Goal: Task Accomplishment & Management: Manage account settings

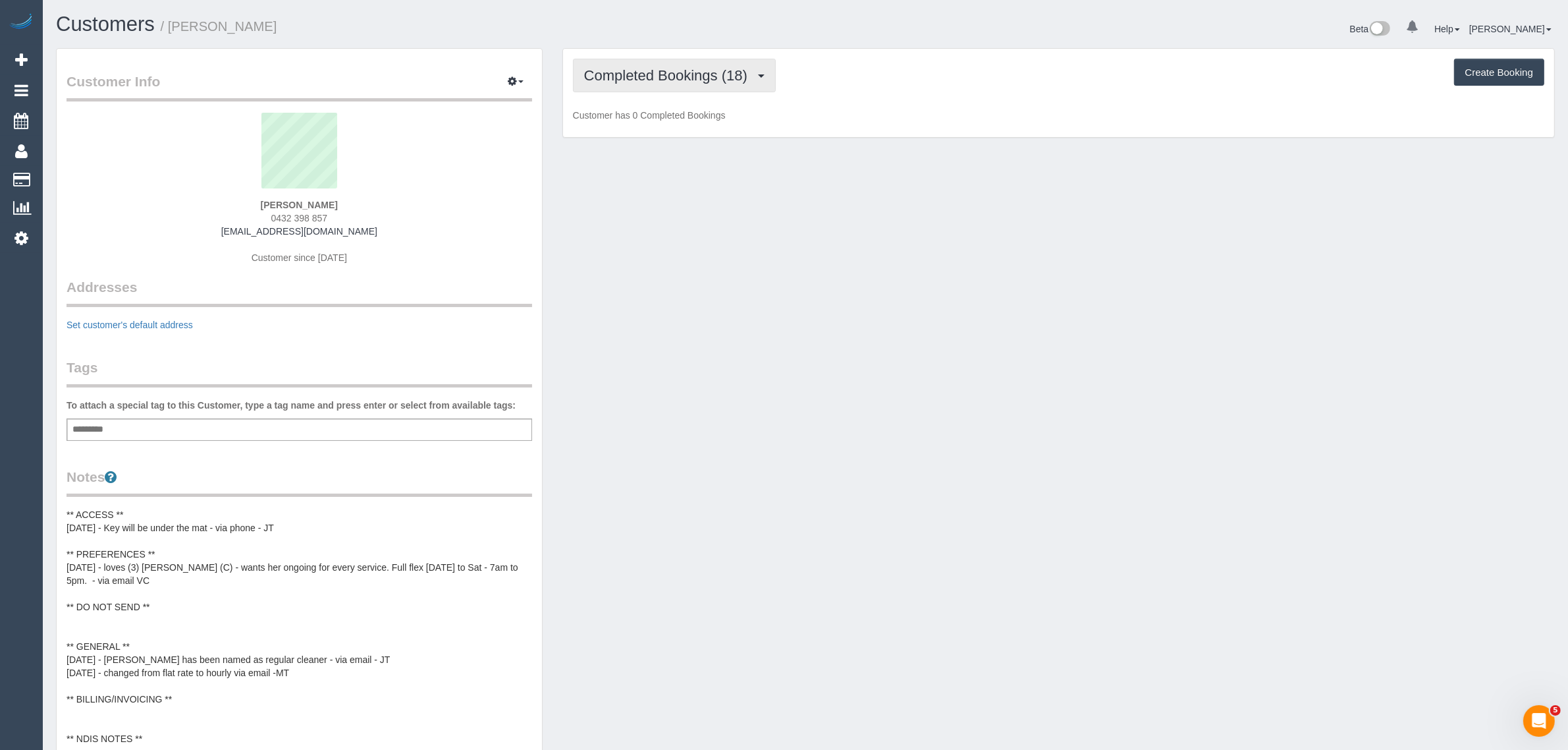
click at [672, 78] on span "Completed Bookings (18)" at bounding box center [668, 75] width 170 height 17
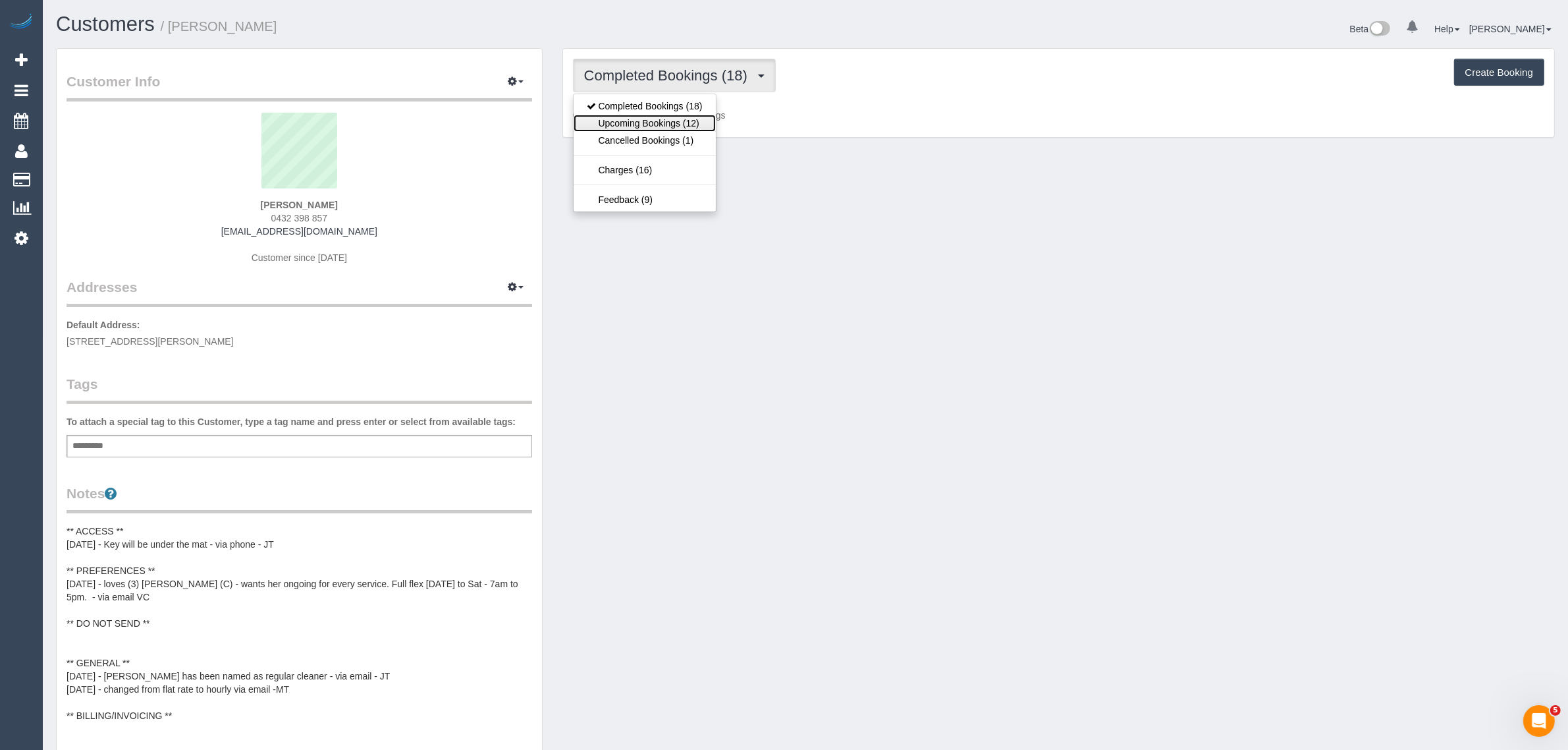
click at [657, 120] on link "Upcoming Bookings (12)" at bounding box center [645, 123] width 143 height 17
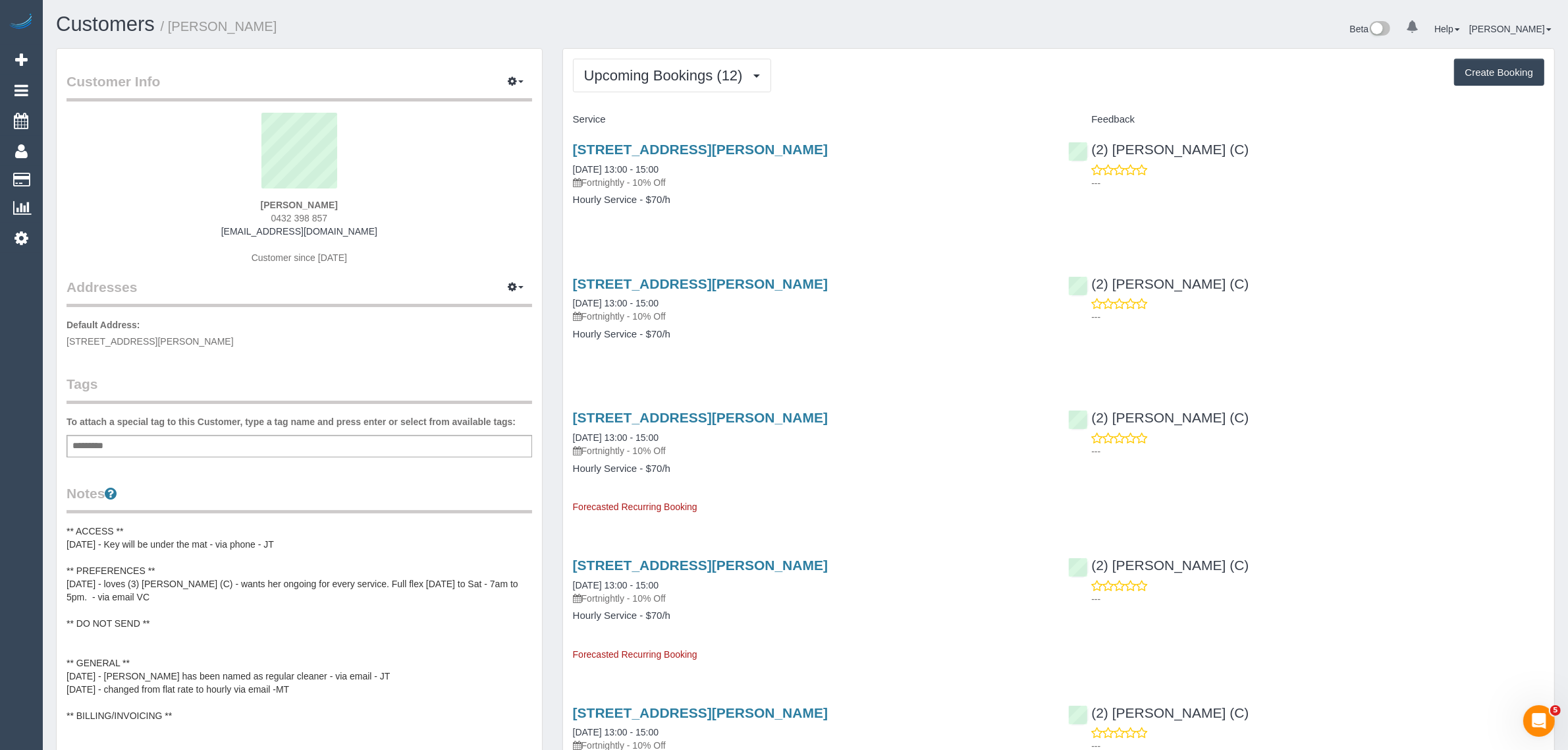
drag, startPoint x: 690, startPoint y: 173, endPoint x: 571, endPoint y: 163, distance: 119.4
click at [571, 163] on div "[STREET_ADDRESS][PERSON_NAME] [DATE] 13:00 - 15:00 Fortnightly - 10% Off Hourly…" at bounding box center [811, 181] width 496 height 101
copy link "[DATE] 13:00 - 15:00"
click at [1107, 222] on div "5 Jolimont Place, Narre Warren, VIC 3805 23/09/2025 13:00 - 15:00 Fortnightly -…" at bounding box center [1058, 181] width 991 height 101
drag, startPoint x: 1256, startPoint y: 152, endPoint x: 1096, endPoint y: 133, distance: 161.1
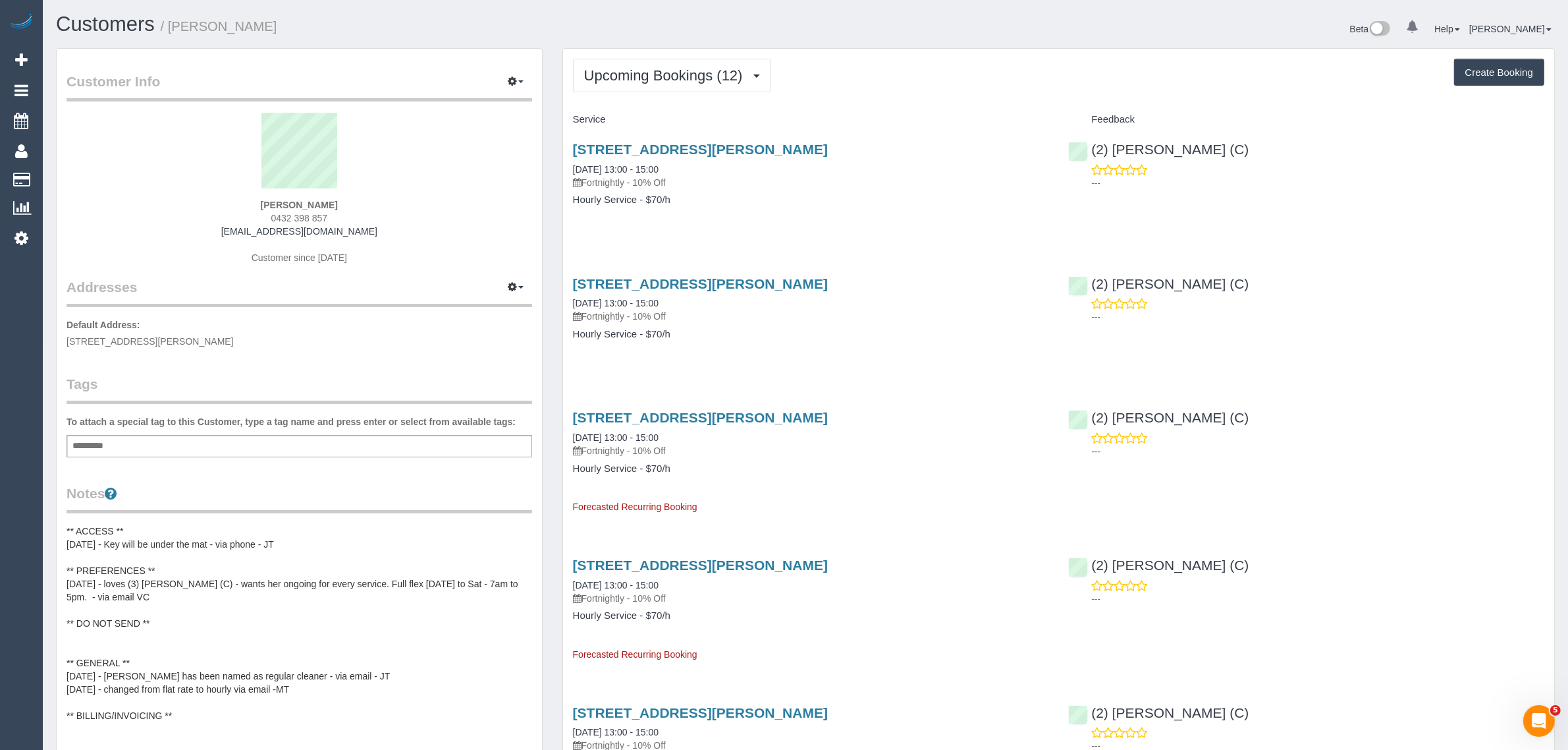
click at [1096, 133] on div "(2) Priyanshi Patel (C) ---" at bounding box center [1306, 163] width 496 height 65
copy link "(2) [PERSON_NAME] (C)"
click at [157, 339] on span "5 Jolimont Place, Narre Warren, VIC 3805" at bounding box center [150, 341] width 167 height 11
copy span "Narre"
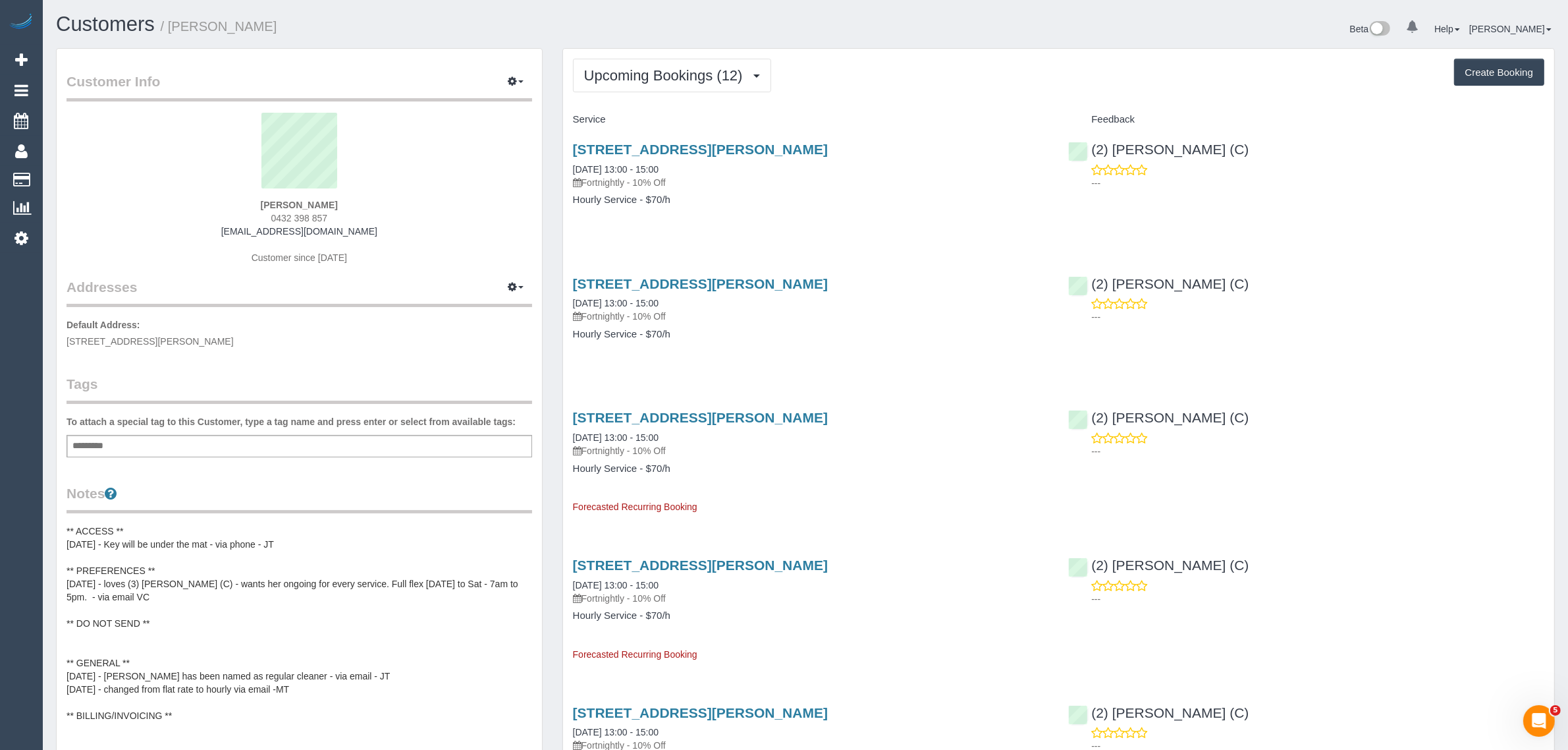
copy span "Narre Warren,"
click at [85, 178] on link "Customers" at bounding box center [125, 180] width 165 height 27
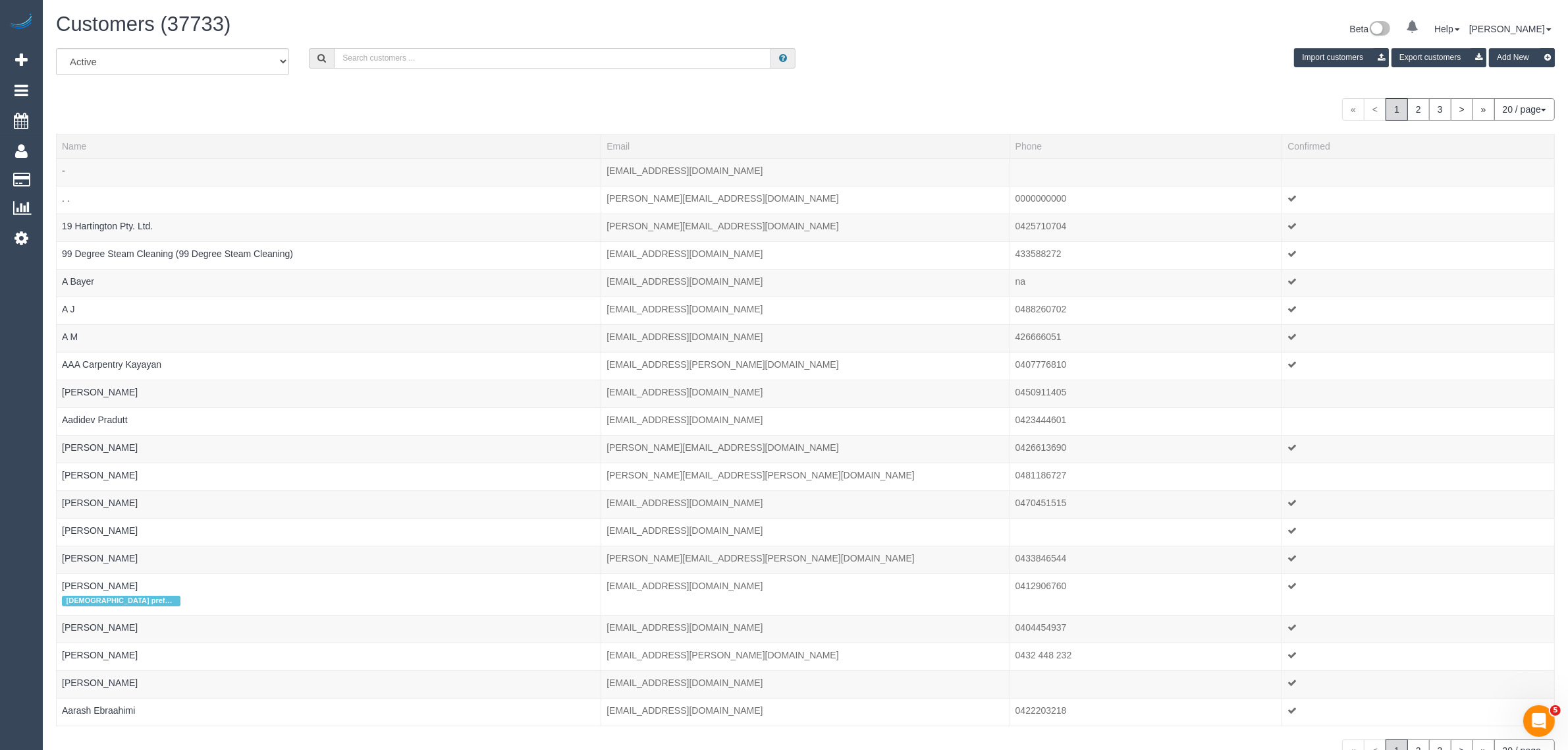
click at [398, 55] on input "text" at bounding box center [552, 58] width 437 height 21
paste input "+61414931558 Aircall new contact"
drag, startPoint x: 396, startPoint y: 62, endPoint x: 667, endPoint y: 61, distance: 271.0
click at [647, 66] on input "+61414931558 Aircall new contact" at bounding box center [552, 58] width 437 height 21
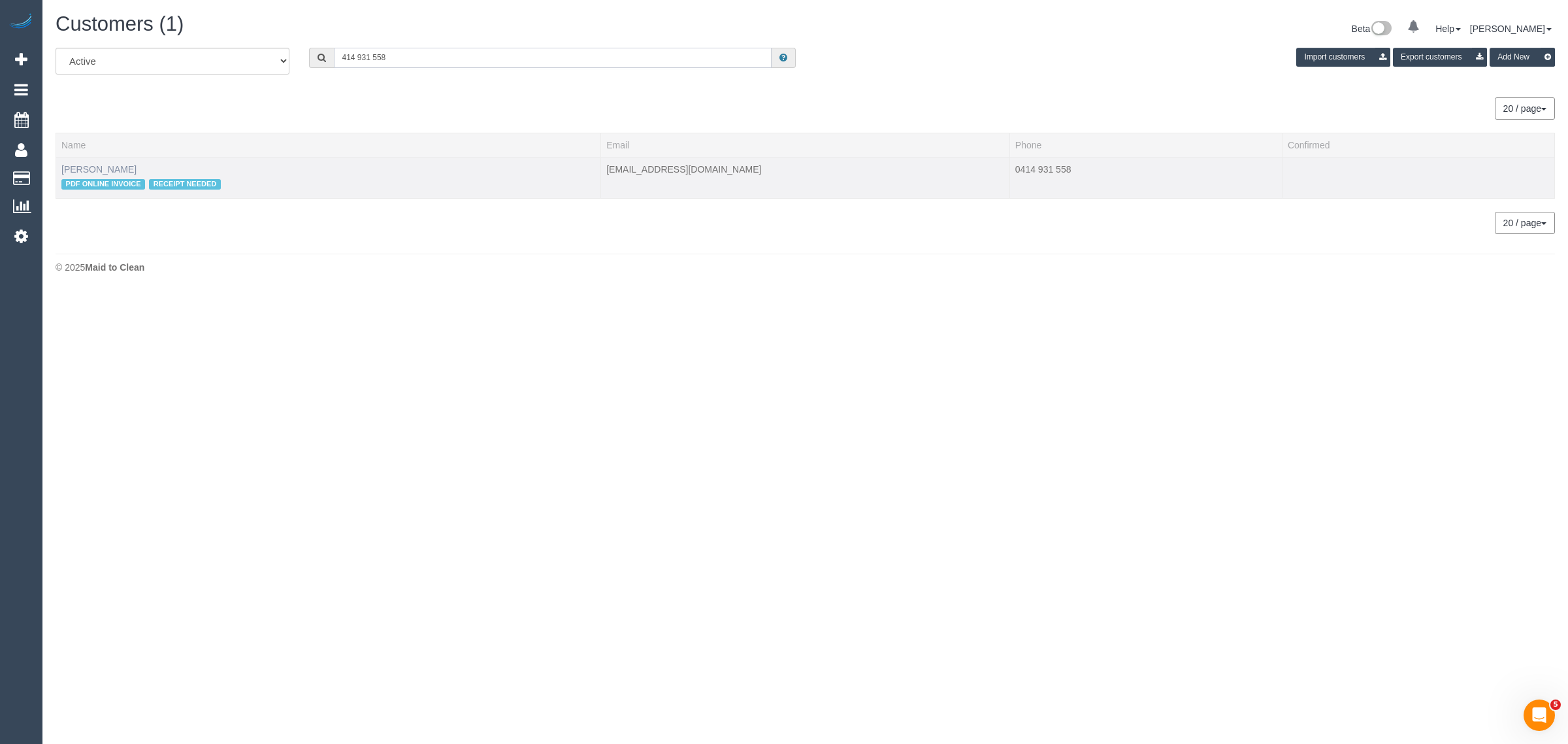
type input "414 931 558"
click at [76, 164] on link "Paryrokh Ghashghaee" at bounding box center [99, 169] width 75 height 11
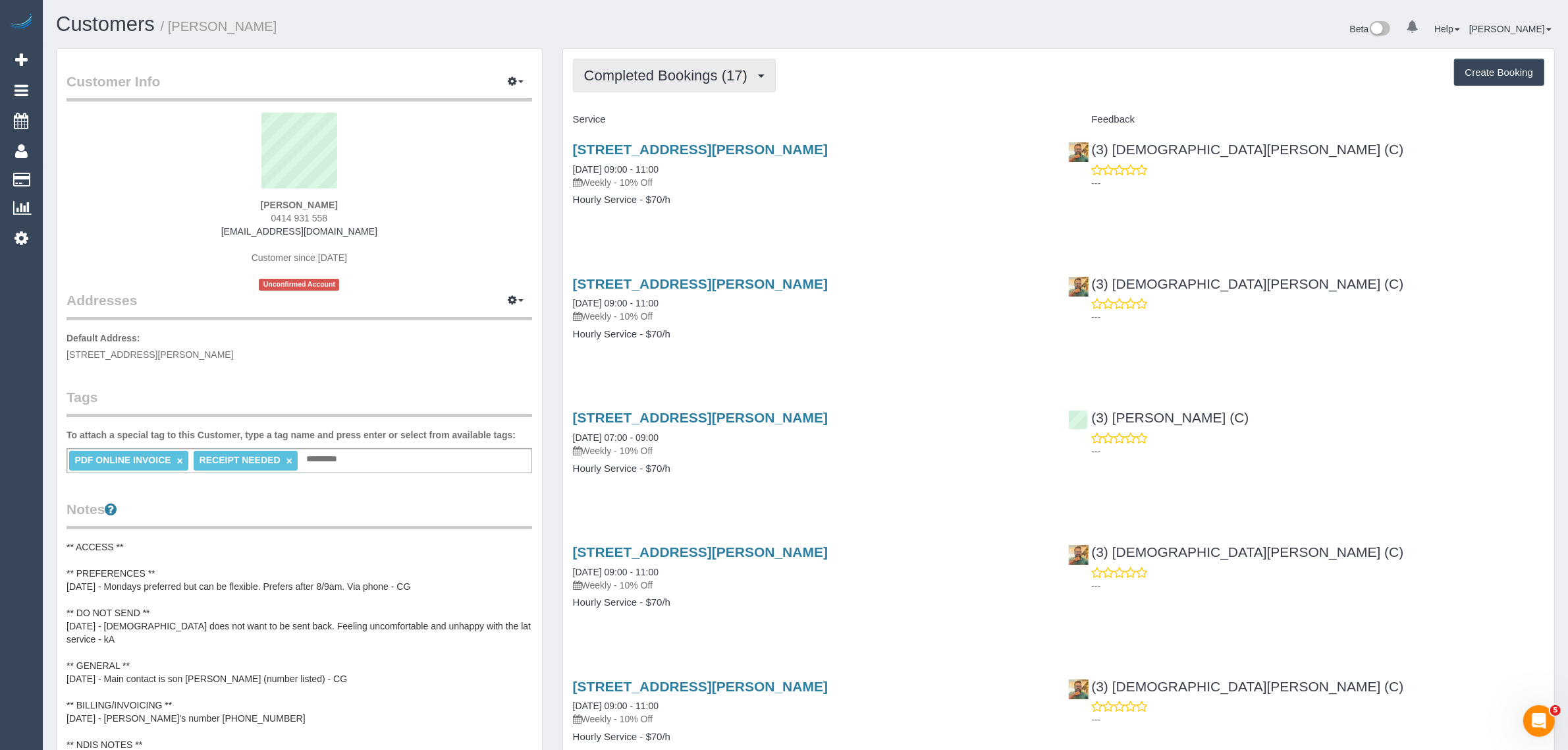
click at [690, 73] on span "Completed Bookings (17)" at bounding box center [668, 75] width 170 height 17
click at [666, 126] on link "Upcoming Bookings (11)" at bounding box center [645, 123] width 143 height 17
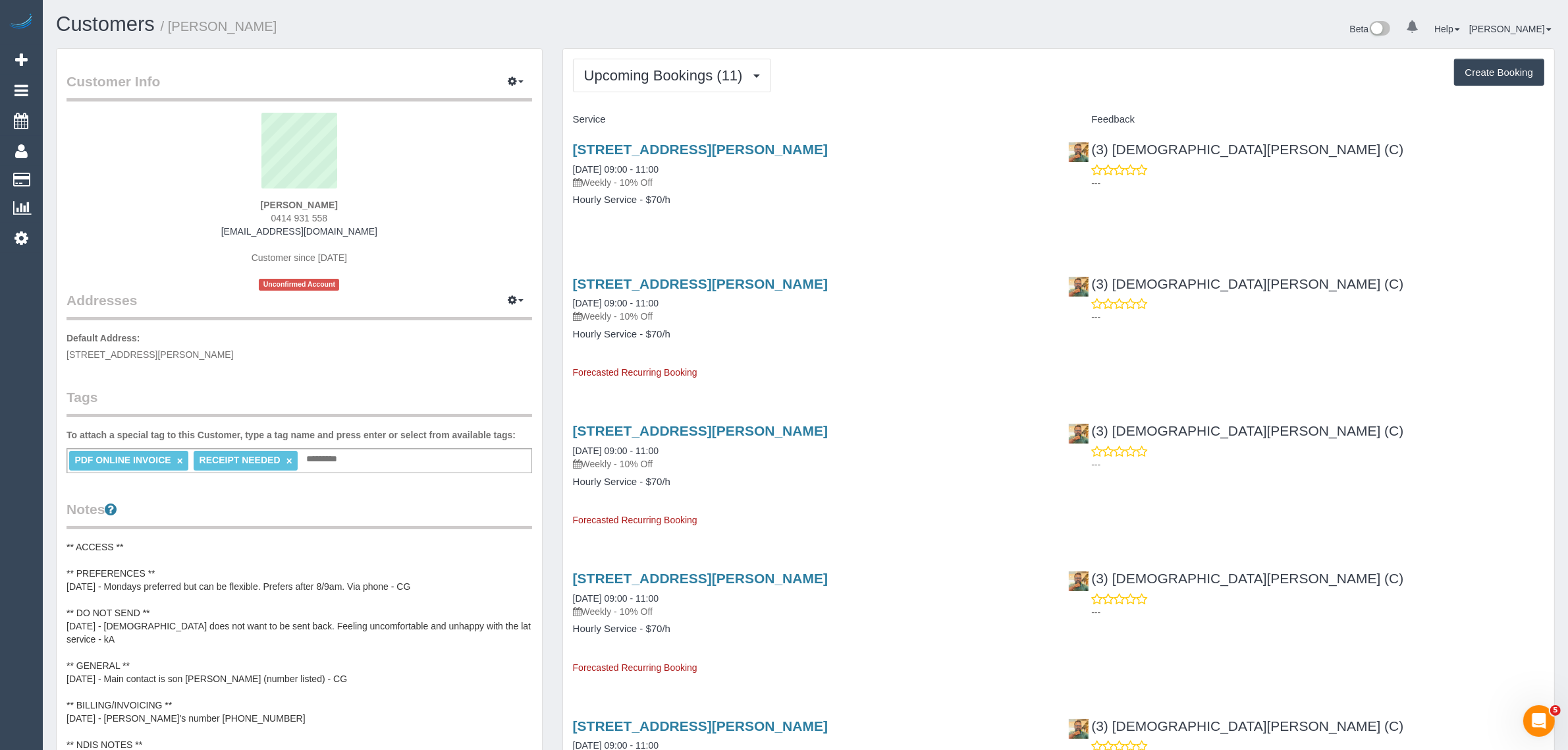
drag, startPoint x: 687, startPoint y: 167, endPoint x: 560, endPoint y: 165, distance: 127.0
copy link "26/09/2025 09:00 - 11:00"
click at [279, 215] on span "0414 931 558" at bounding box center [299, 218] width 56 height 11
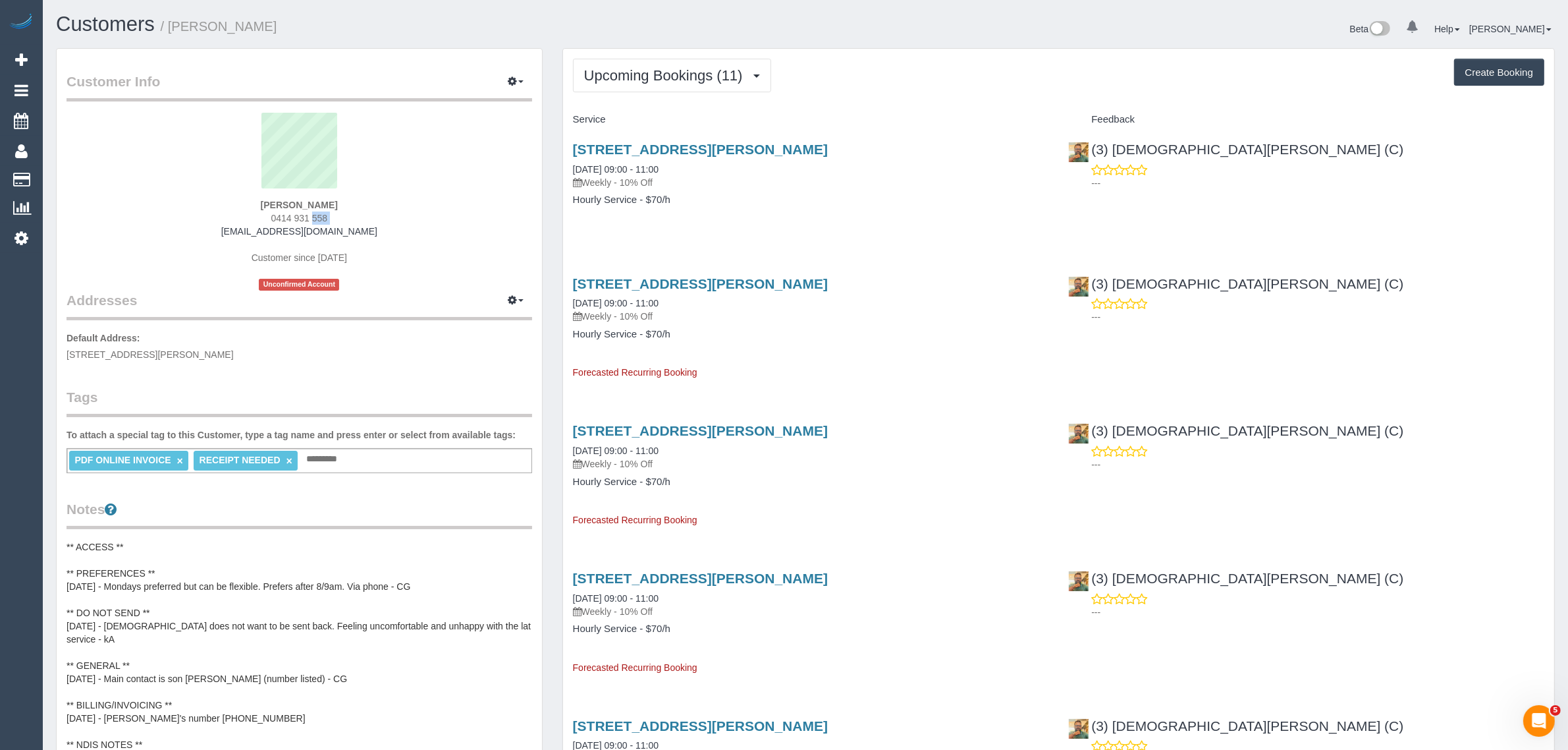
click at [279, 215] on span "0414 931 558" at bounding box center [299, 218] width 56 height 11
copy div "0414 931 558"
drag, startPoint x: 570, startPoint y: 169, endPoint x: 621, endPoint y: 165, distance: 51.2
click at [621, 165] on div "16 Viola Street, Donnybrook, VIC 3064 26/09/2025 09:00 - 11:00 Weekly - 10% Off…" at bounding box center [811, 181] width 496 height 101
copy link "26/09/2025"
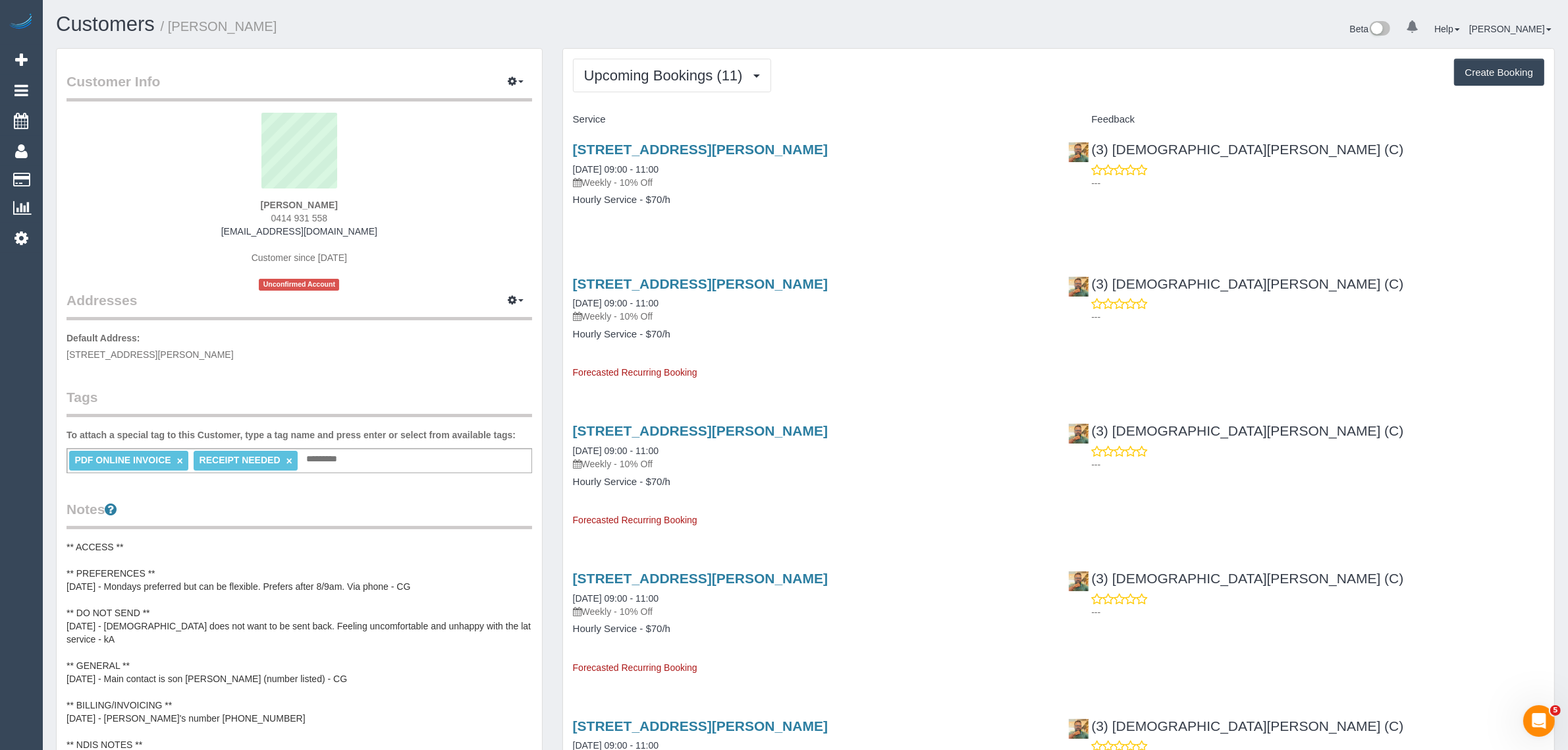
click at [850, 224] on div "16 Viola Street, Donnybrook, VIC 3064 26/09/2025 09:00 - 11:00 Weekly - 10% Off…" at bounding box center [811, 181] width 496 height 101
drag, startPoint x: 566, startPoint y: 307, endPoint x: 617, endPoint y: 307, distance: 51.0
click at [617, 307] on div "16 Viola Street, Donnybrook, VIC 3064 03/10/2025 09:00 - 11:00 Weekly - 10% Off…" at bounding box center [811, 322] width 496 height 114
copy link "03/10/2025"
click at [665, 71] on span "Upcoming Bookings (11)" at bounding box center [666, 75] width 165 height 17
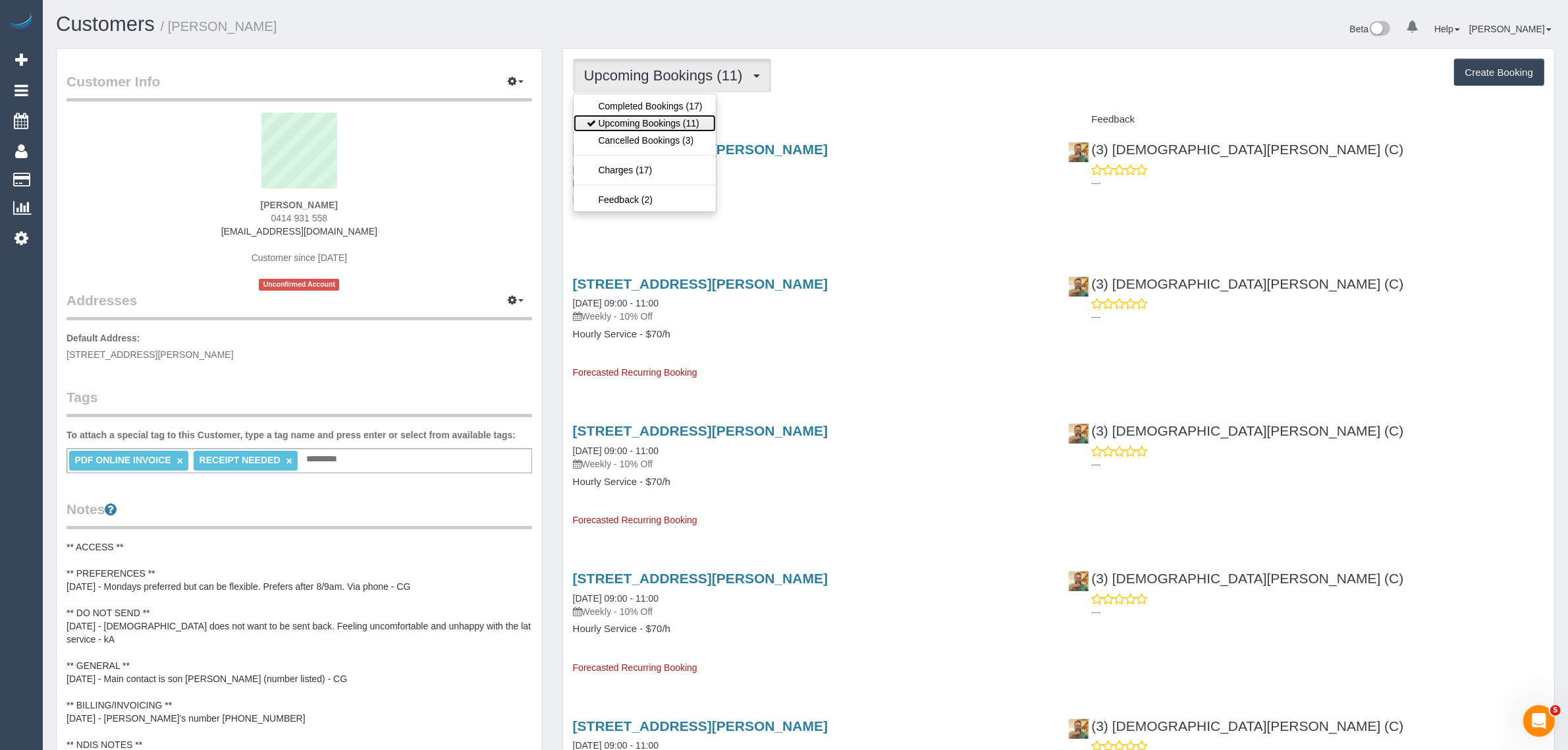
click at [655, 126] on link "Upcoming Bookings (11)" at bounding box center [645, 123] width 143 height 17
click at [627, 67] on span "Upcoming Bookings (11)" at bounding box center [666, 75] width 165 height 17
click at [623, 119] on link "Upcoming Bookings (11)" at bounding box center [645, 123] width 143 height 17
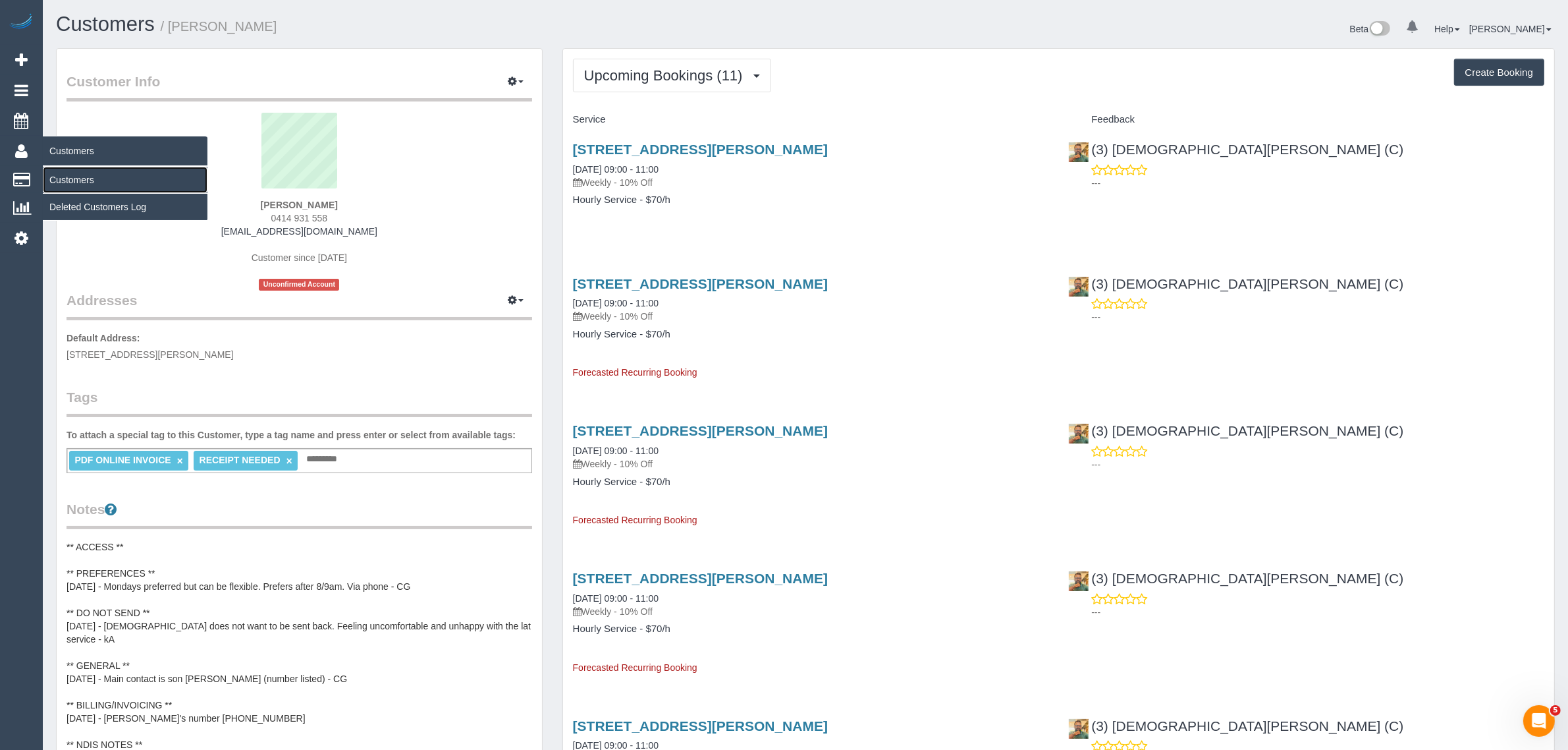
drag, startPoint x: 70, startPoint y: 180, endPoint x: 86, endPoint y: 169, distance: 19.4
click at [70, 180] on link "Customers" at bounding box center [125, 180] width 165 height 27
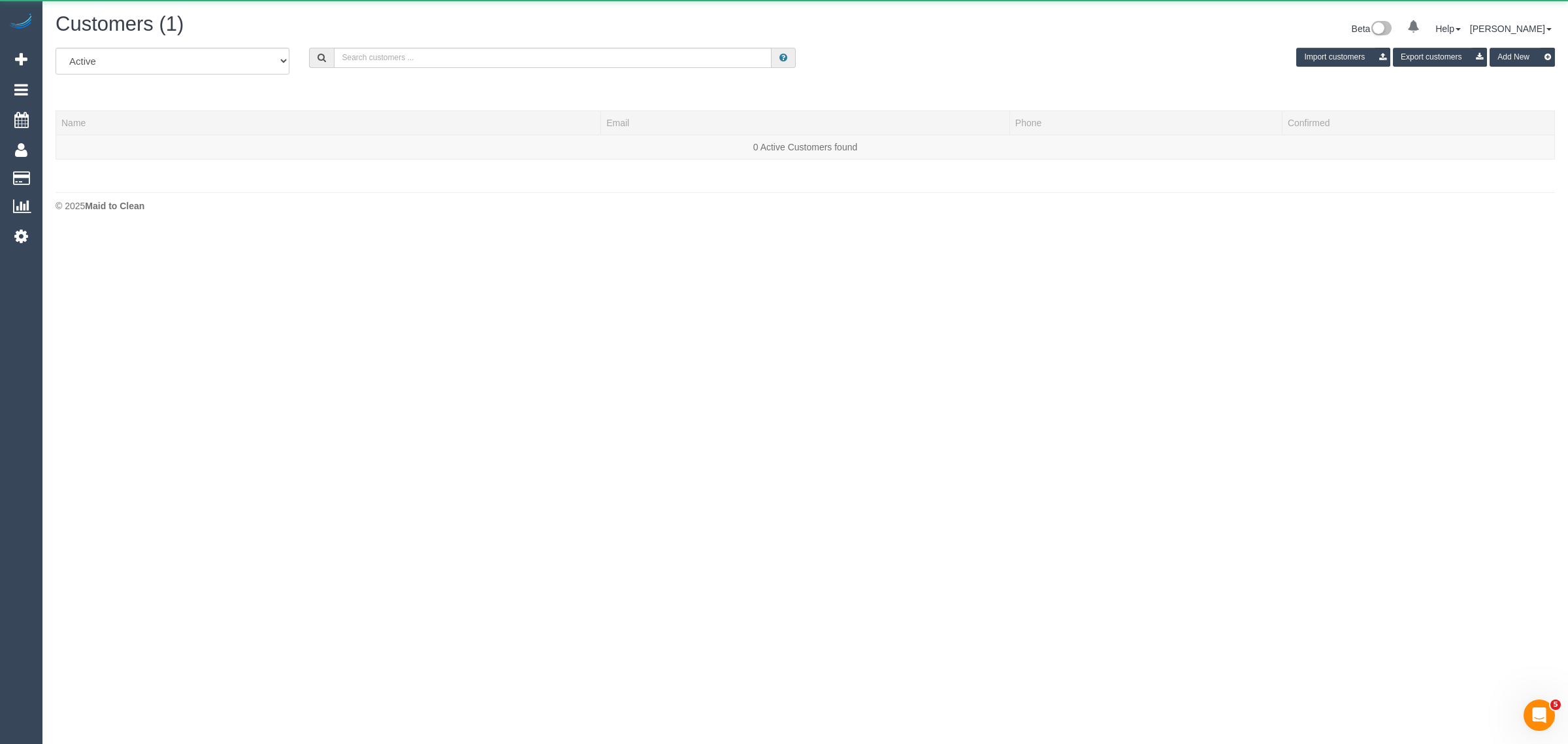
click at [618, 14] on h1 "Customers (1)" at bounding box center [426, 24] width 740 height 22
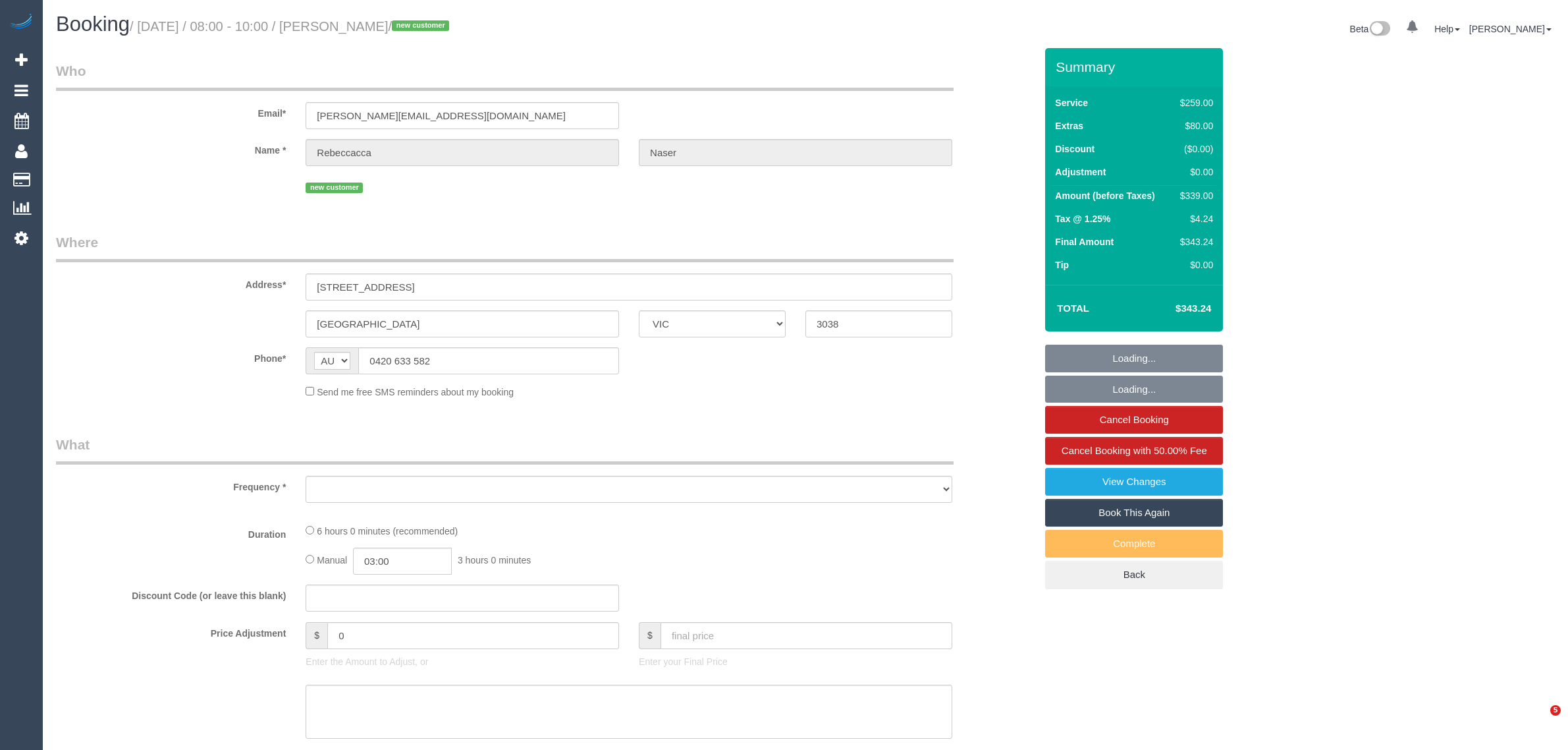
select select "VIC"
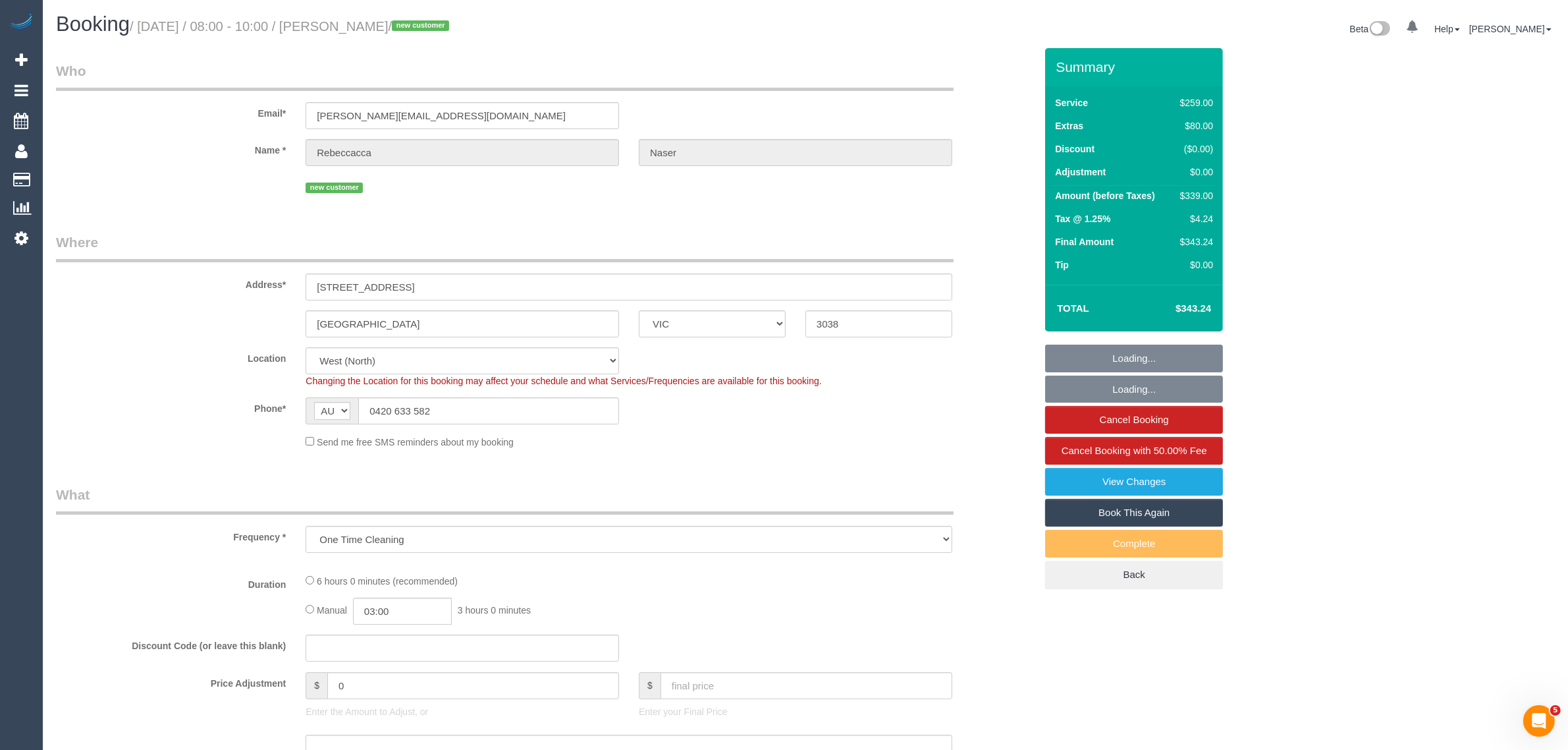
select select "object:552"
select select "number:28"
select select "number:14"
select select "number:19"
select select "number:25"
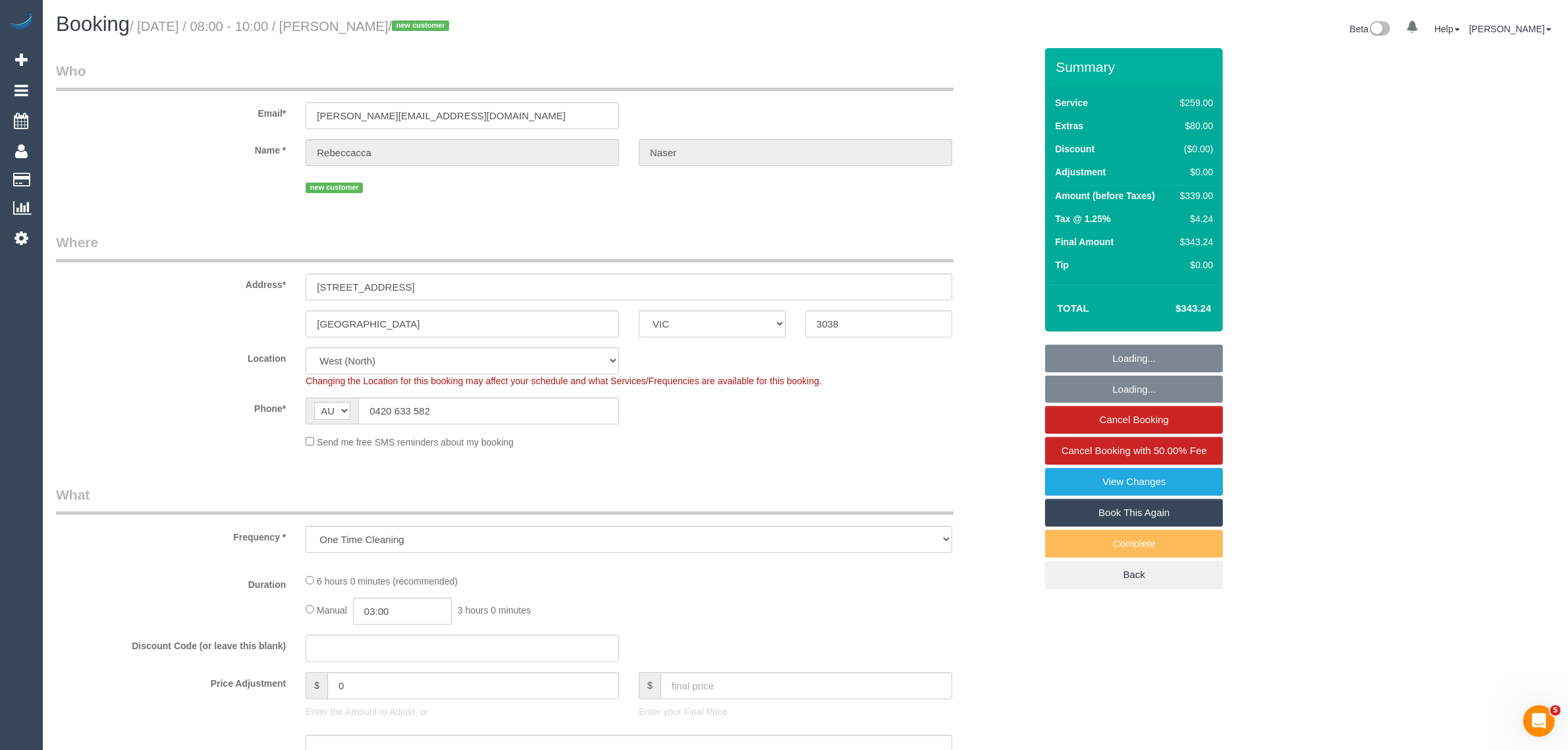
select select "number:12"
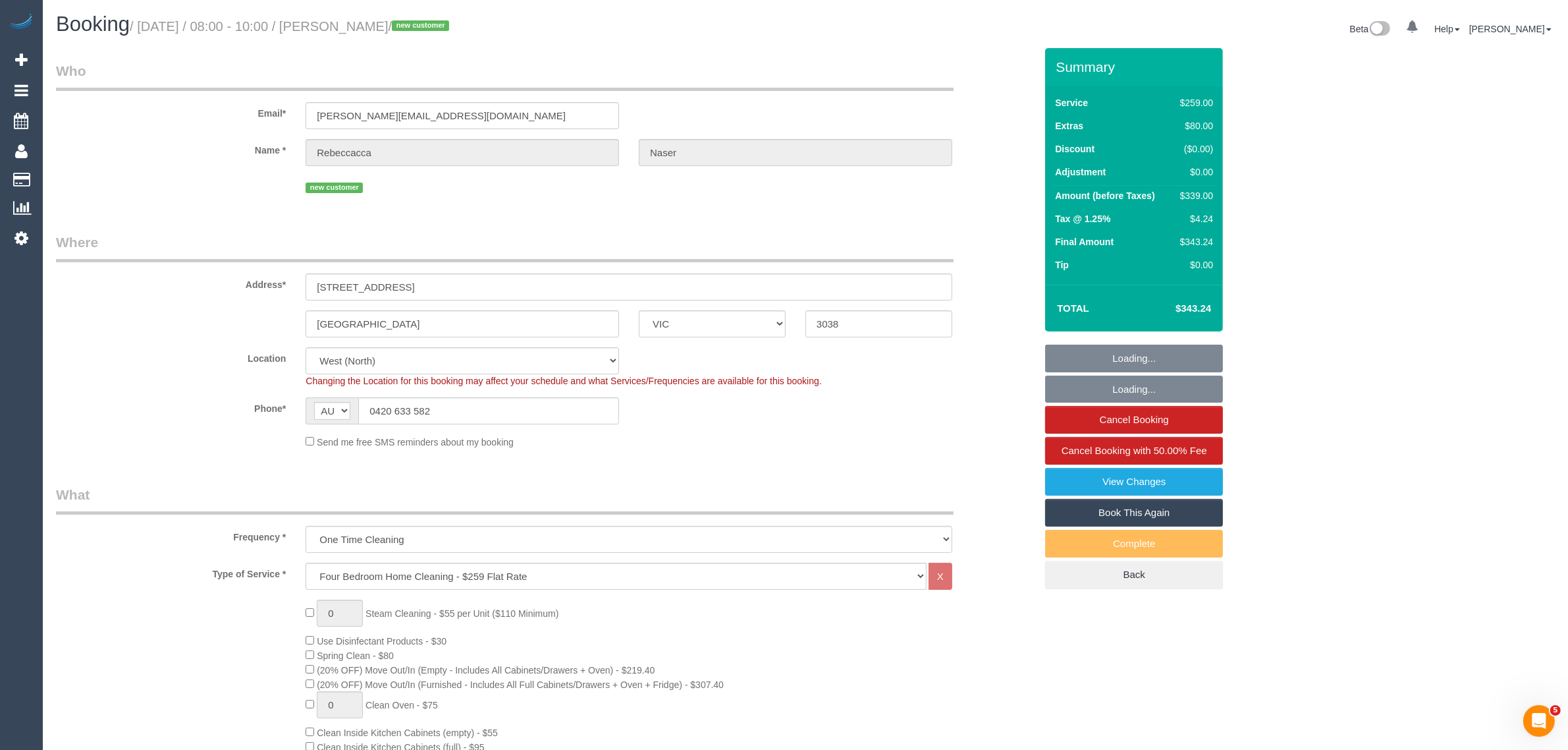
select select "string:stripe-pm_1S8Cl62GScqysDRV0fhkle3R"
select select "spot1"
click at [482, 402] on input "0420 633 582" at bounding box center [488, 411] width 260 height 27
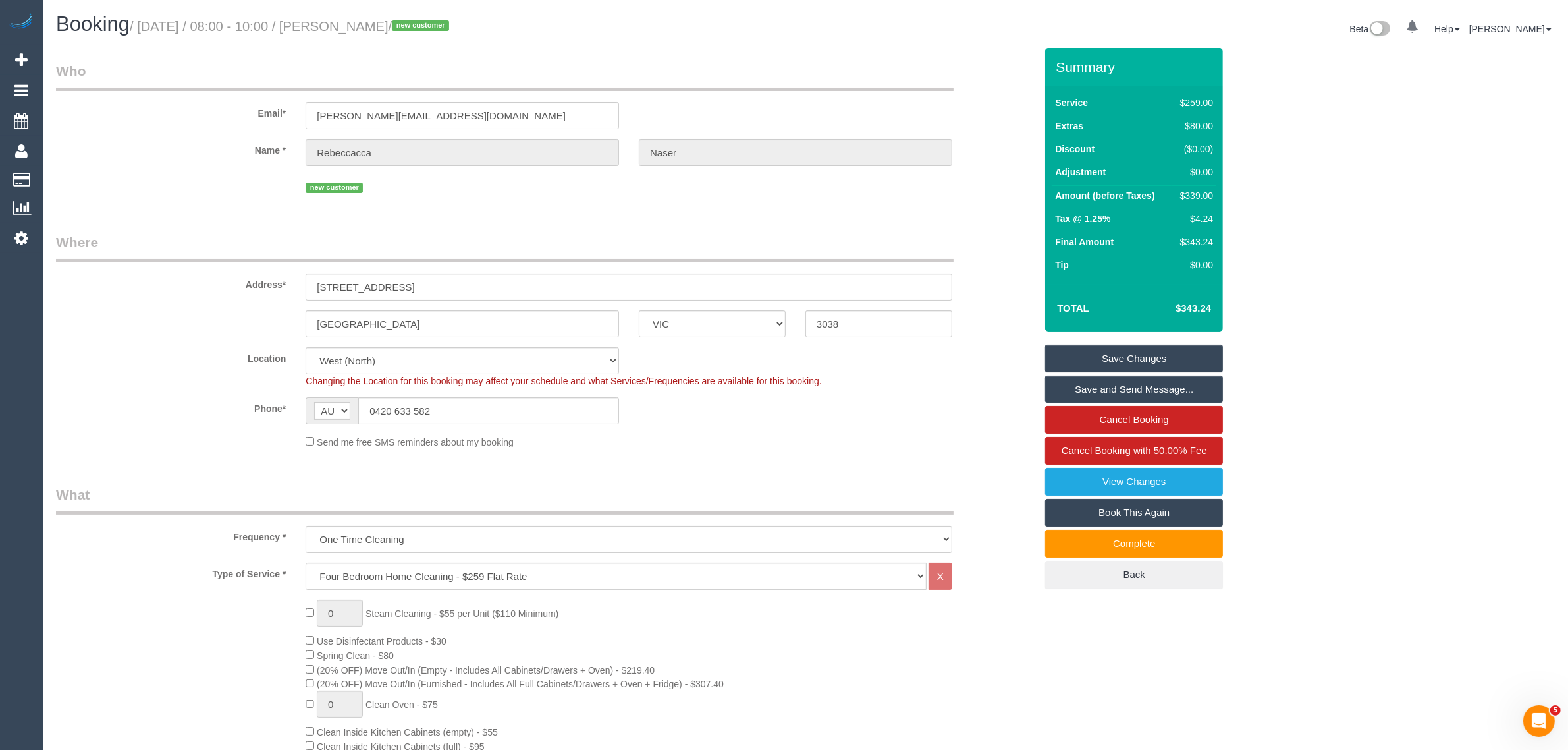
click at [842, 441] on div "Send me free SMS reminders about my booking" at bounding box center [629, 441] width 667 height 14
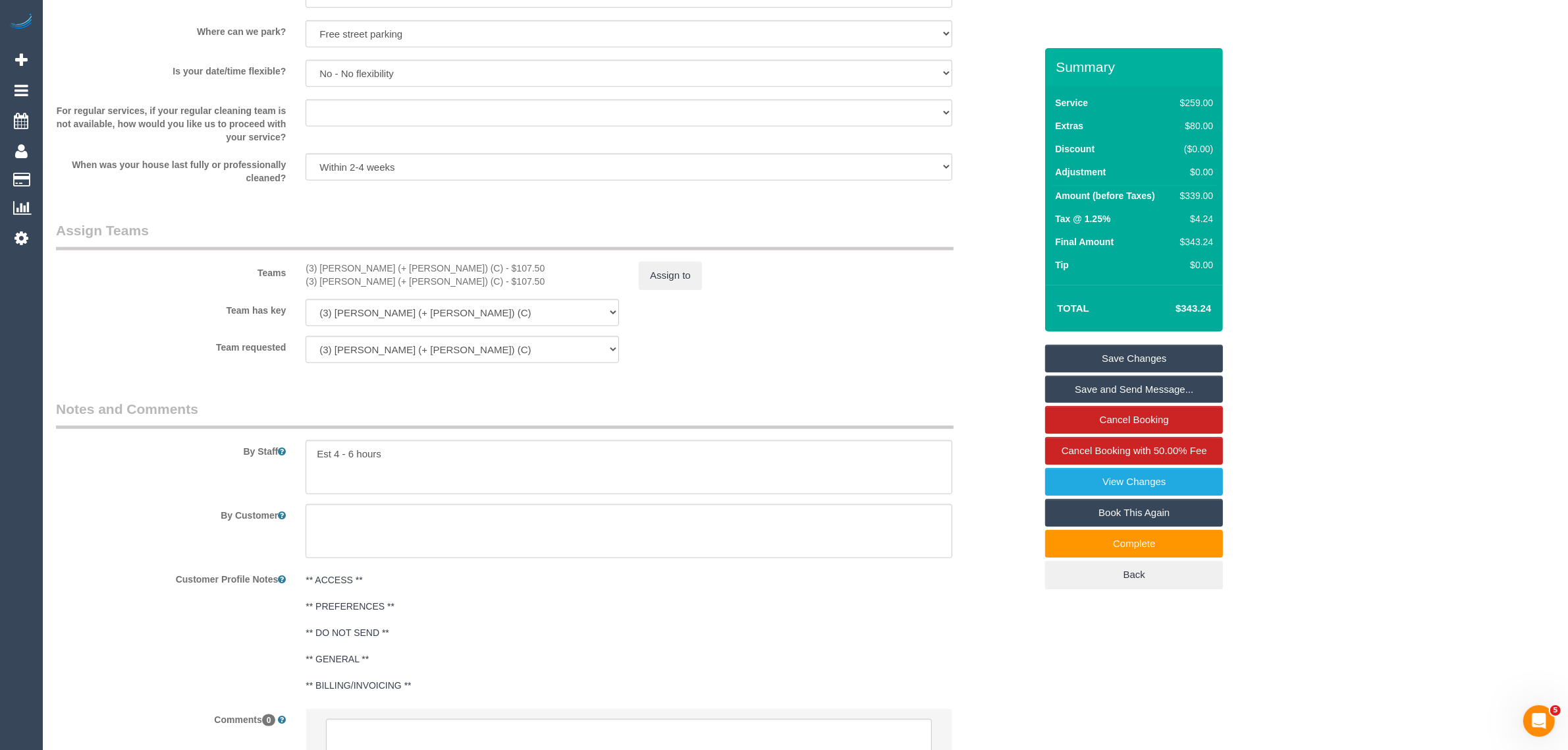
scroll to position [1871, 0]
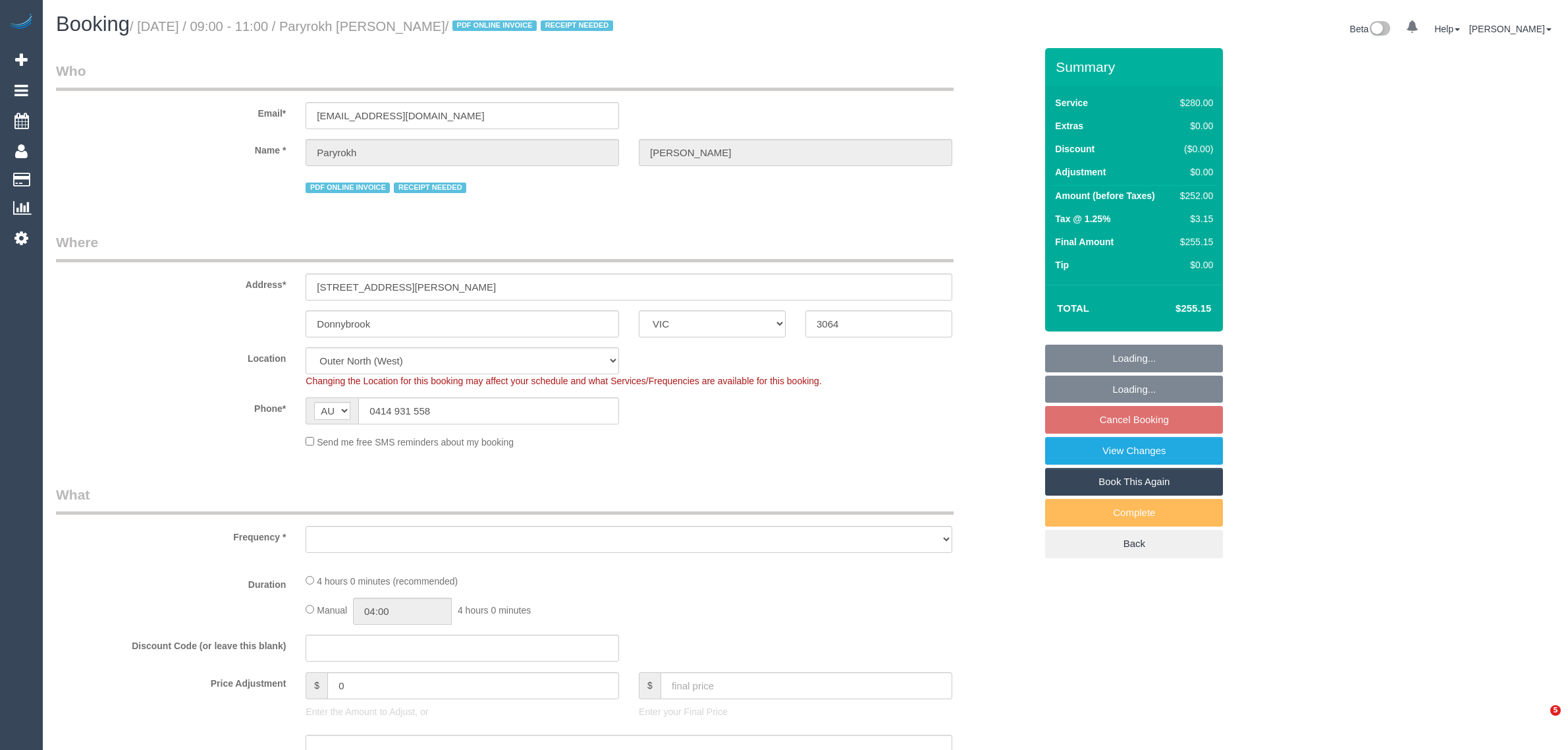
select select "VIC"
select select "object:1270"
select select "240"
select select "number:29"
select select "number:14"
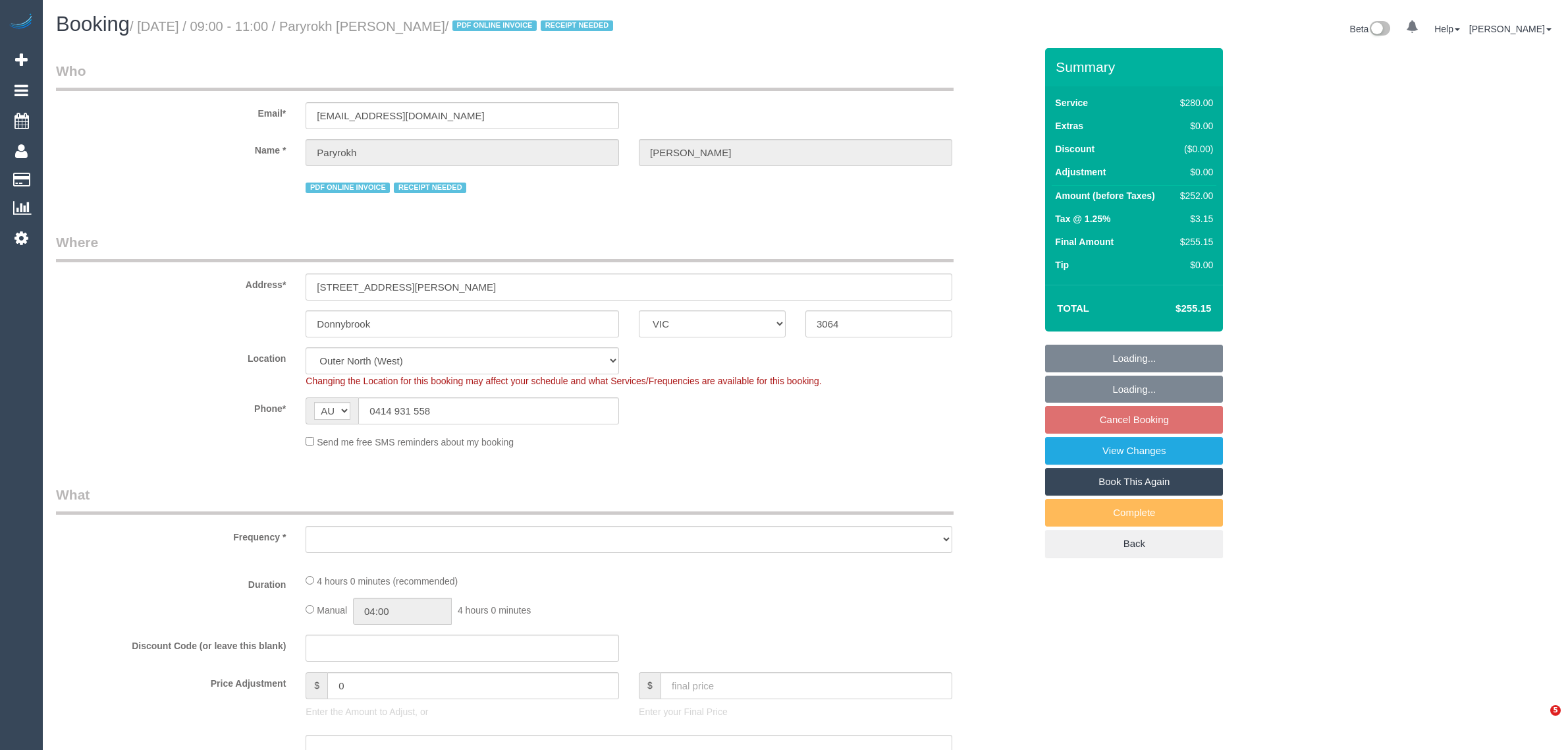
select select "number:19"
select select "number:22"
select select "number:34"
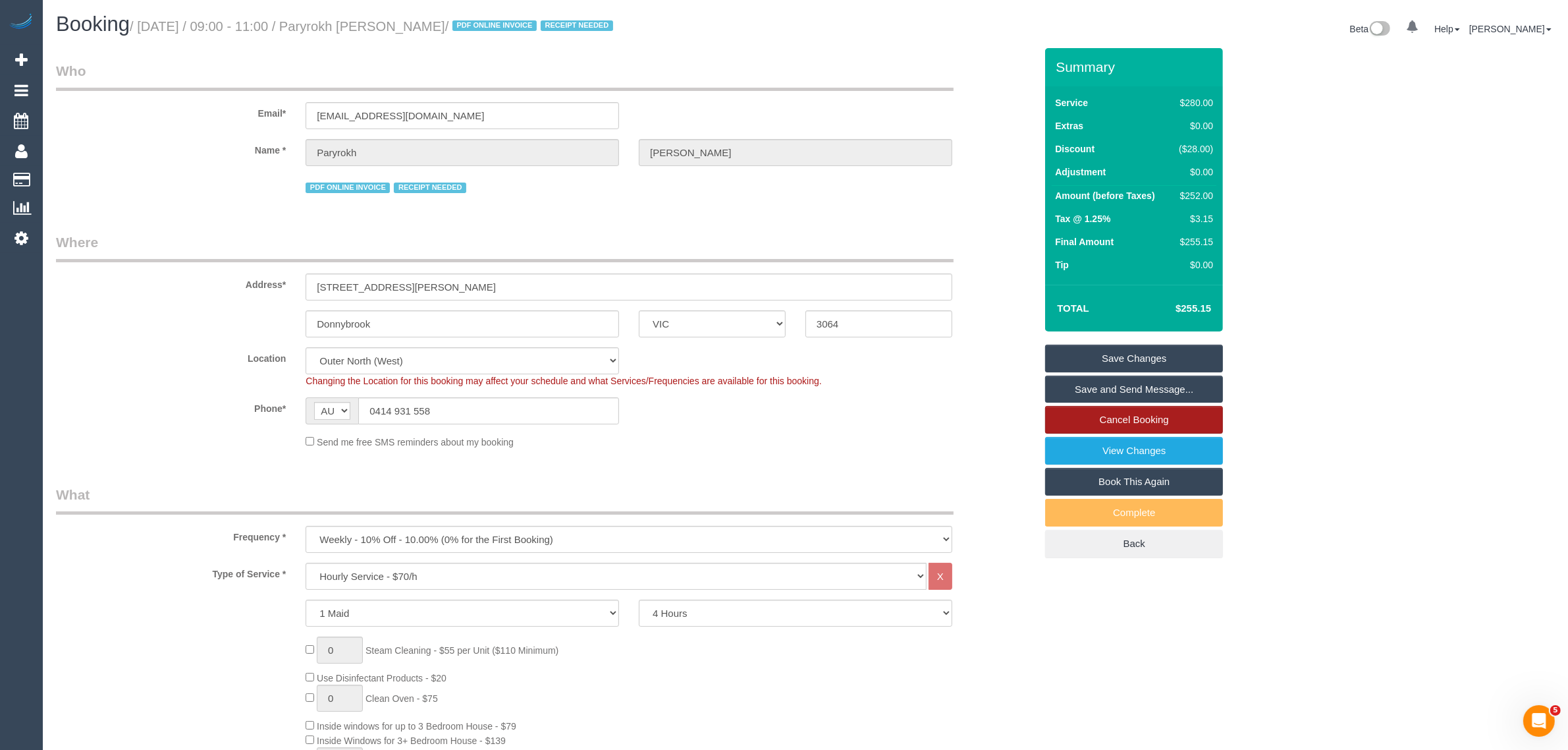
click at [1106, 418] on link "Cancel Booking" at bounding box center [1134, 419] width 177 height 27
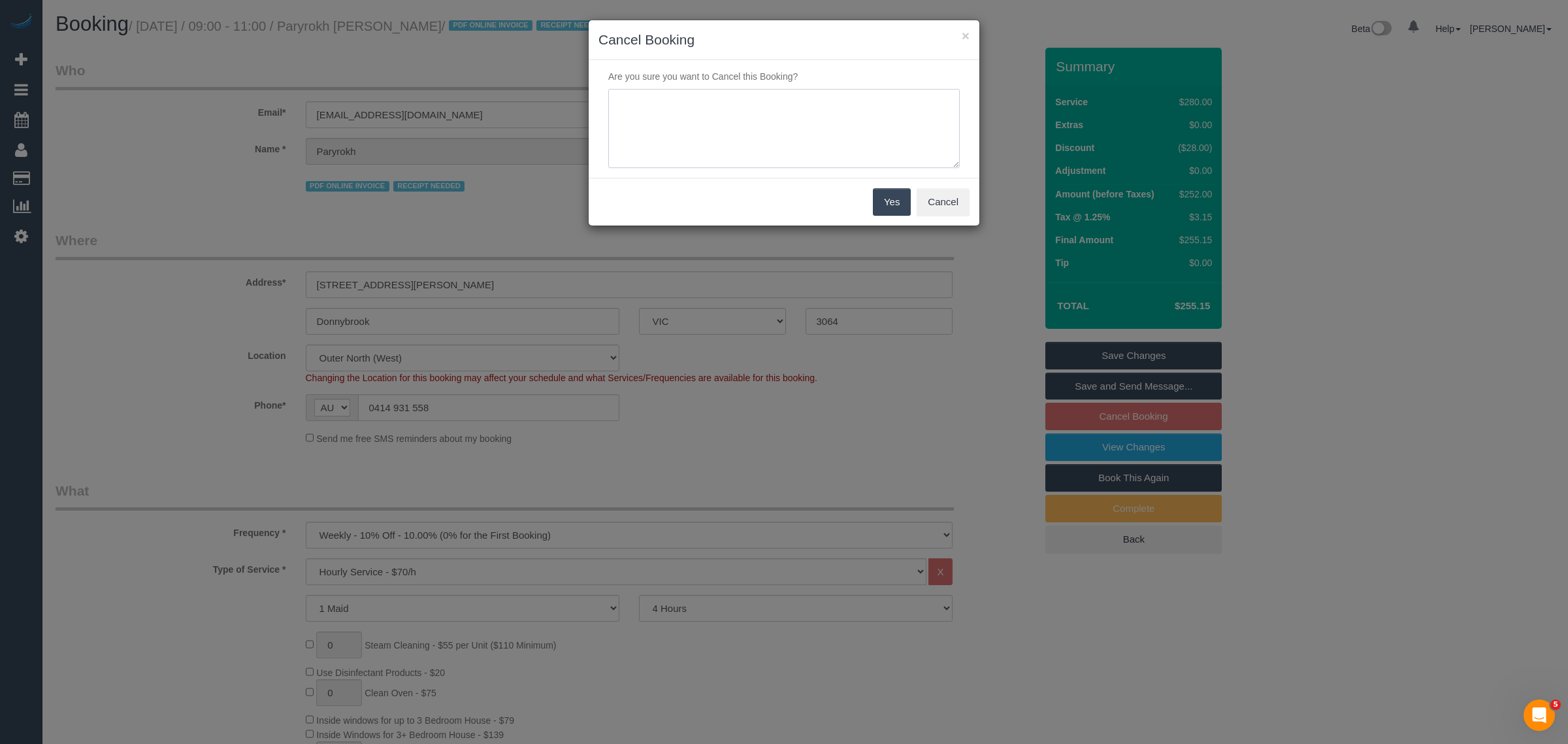
click at [713, 128] on textarea at bounding box center [783, 128] width 351 height 80
type textarea "customer decided to skip via txt - KA"
click at [897, 213] on button "Yes" at bounding box center [892, 202] width 38 height 27
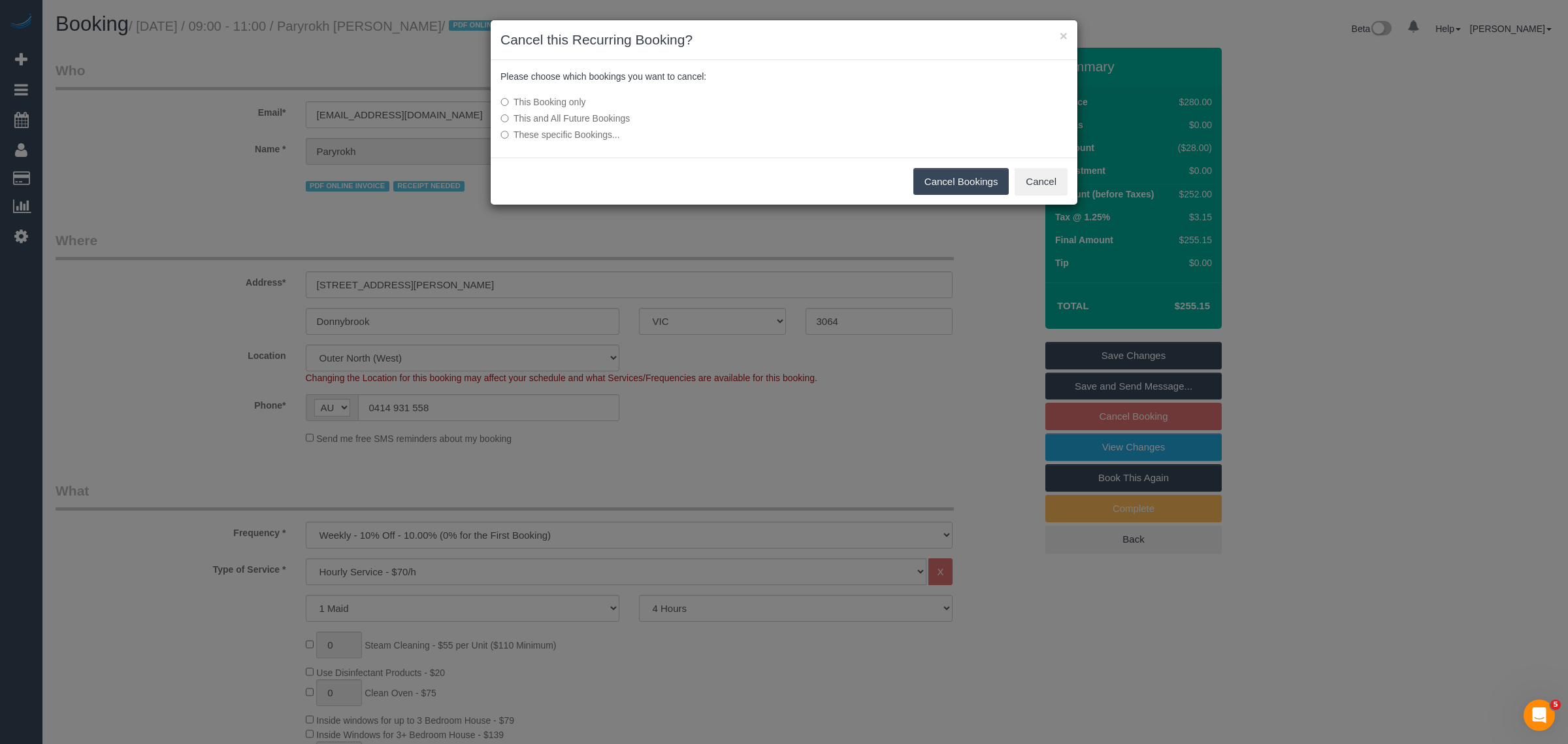
click at [942, 174] on button "Cancel Bookings" at bounding box center [961, 181] width 96 height 27
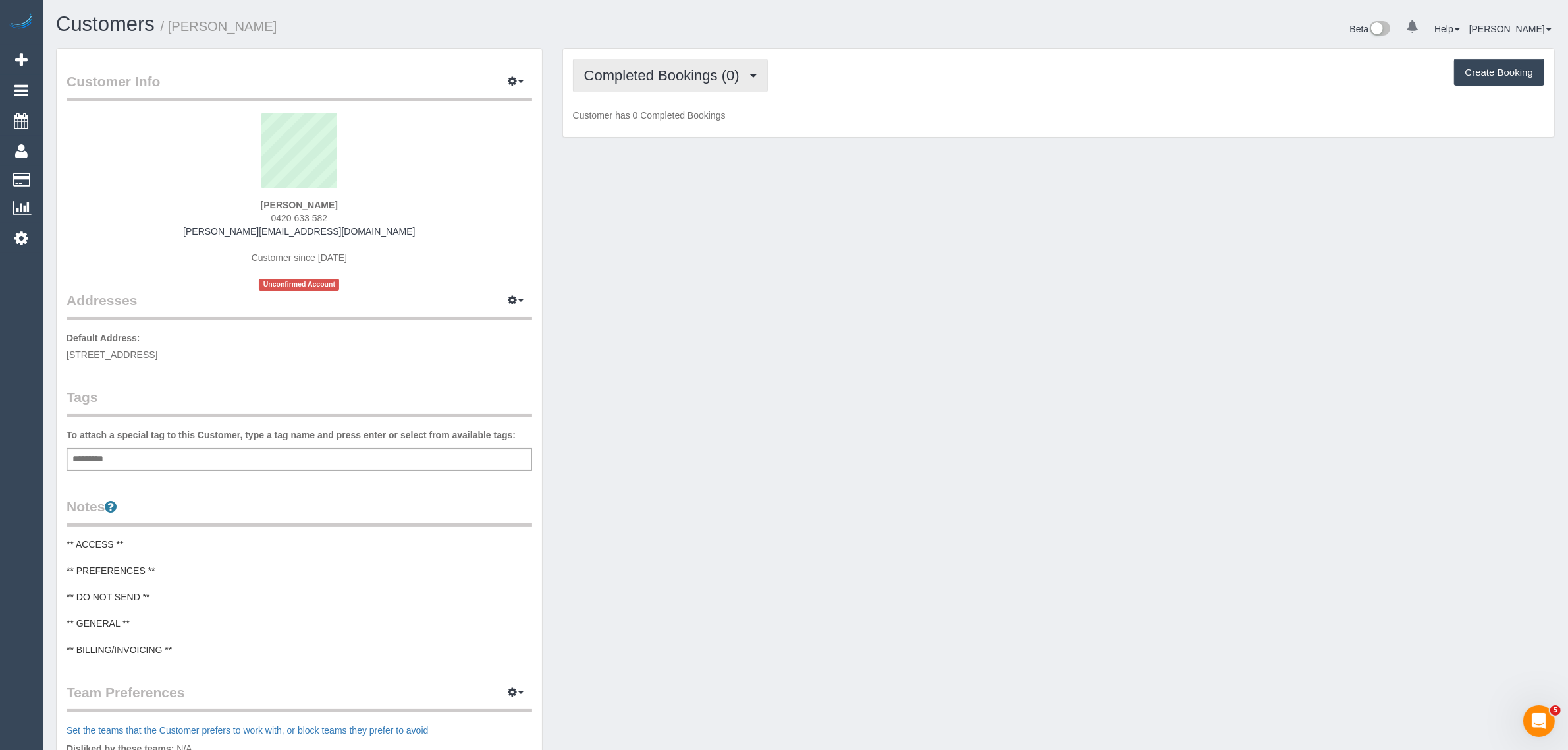
click at [673, 79] on span "Completed Bookings (0)" at bounding box center [664, 75] width 162 height 17
click at [673, 119] on link "Upcoming Bookings (1)" at bounding box center [642, 123] width 137 height 17
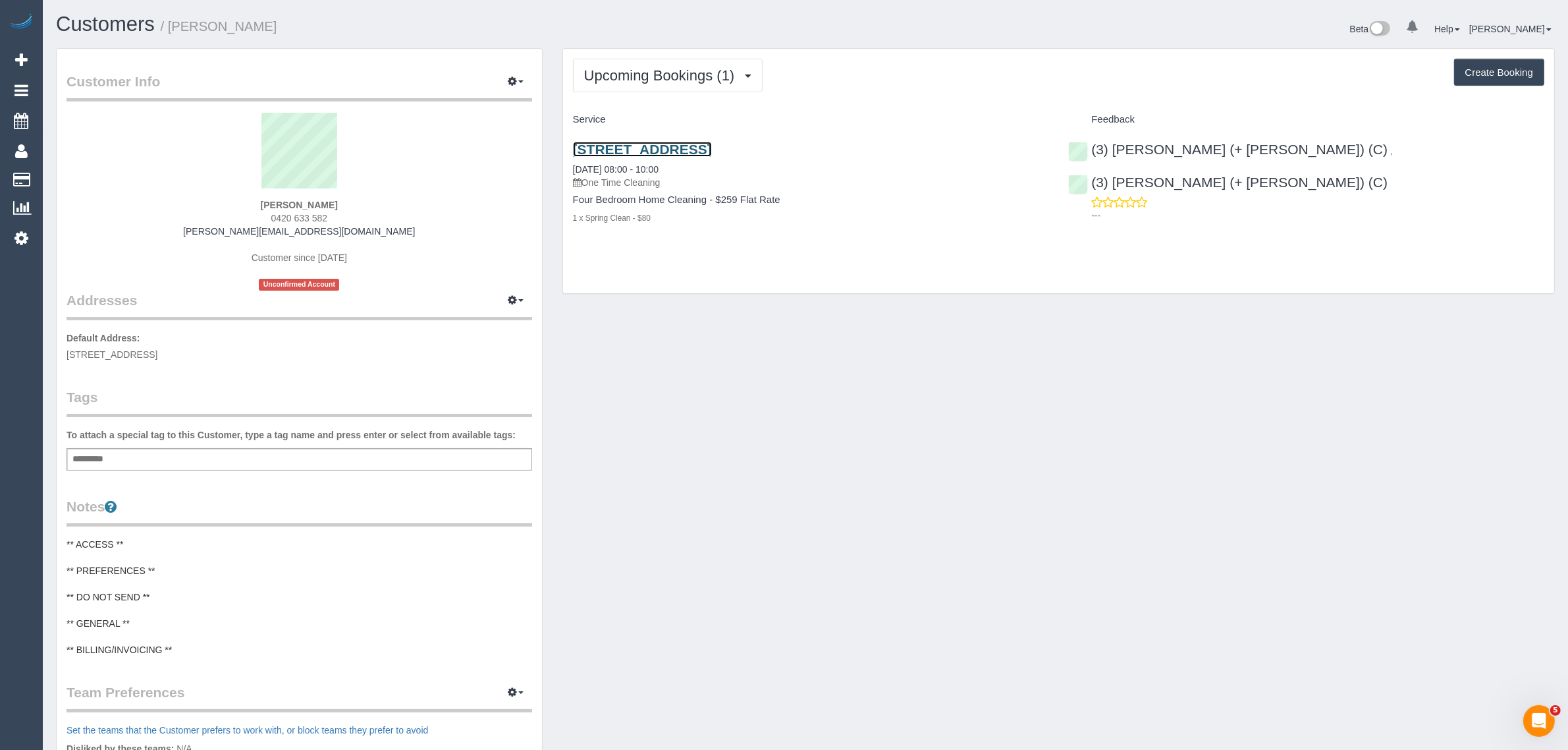
click at [696, 149] on link "7 Rutherglen Way, Taylors Lakes, VIC 3038" at bounding box center [643, 149] width 139 height 15
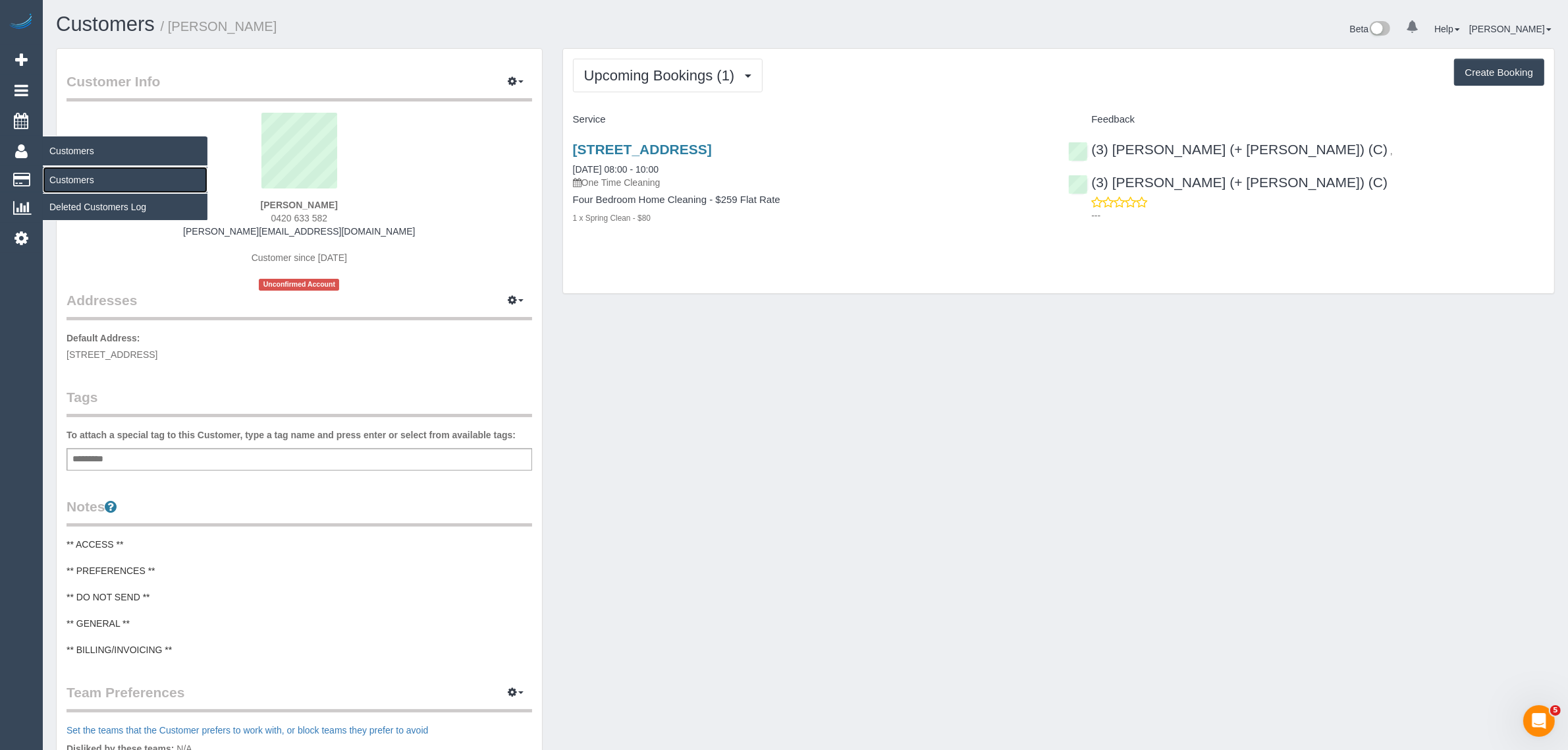
click at [64, 168] on link "Customers" at bounding box center [125, 180] width 165 height 27
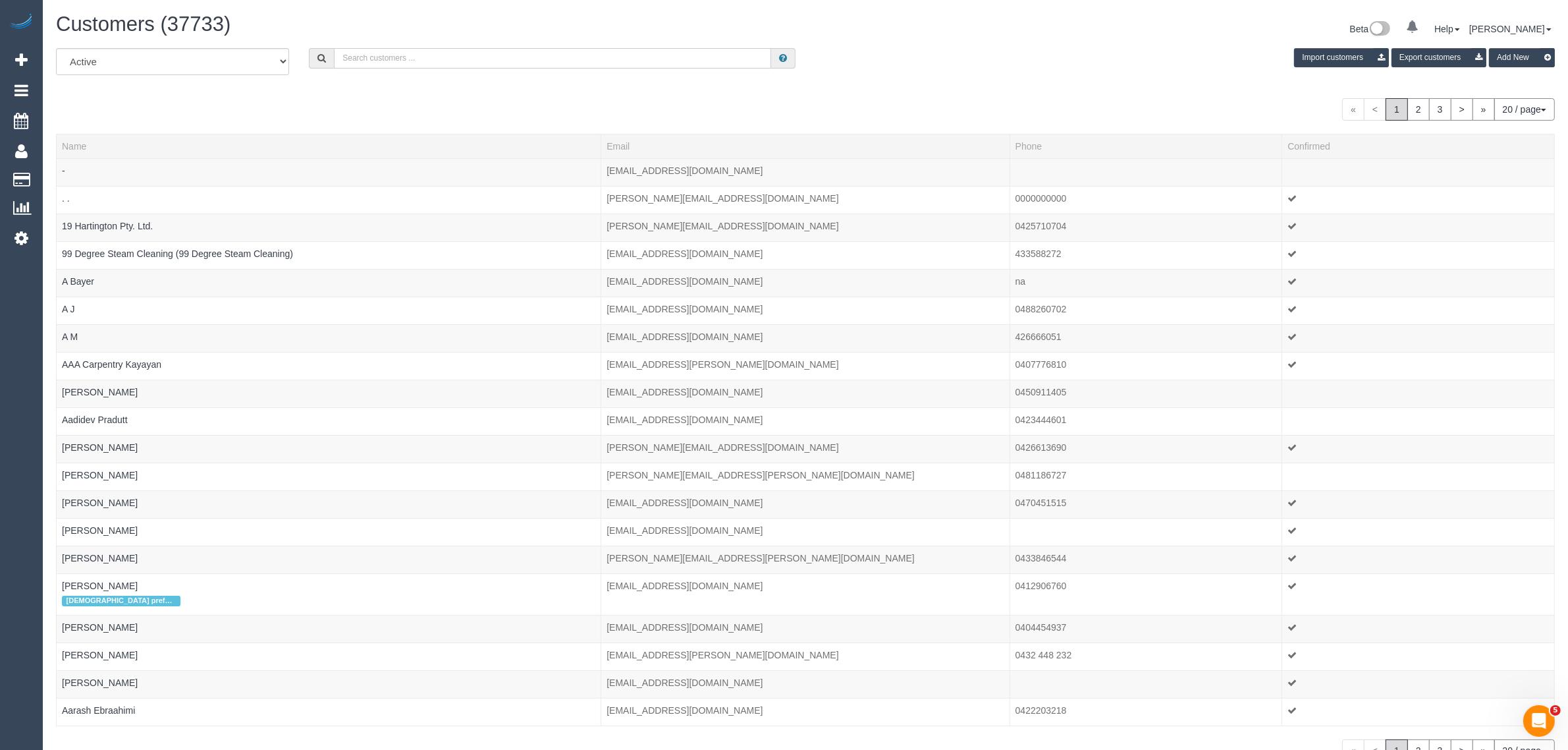
click at [438, 66] on input "text" at bounding box center [552, 58] width 437 height 21
paste input "+61427423979"
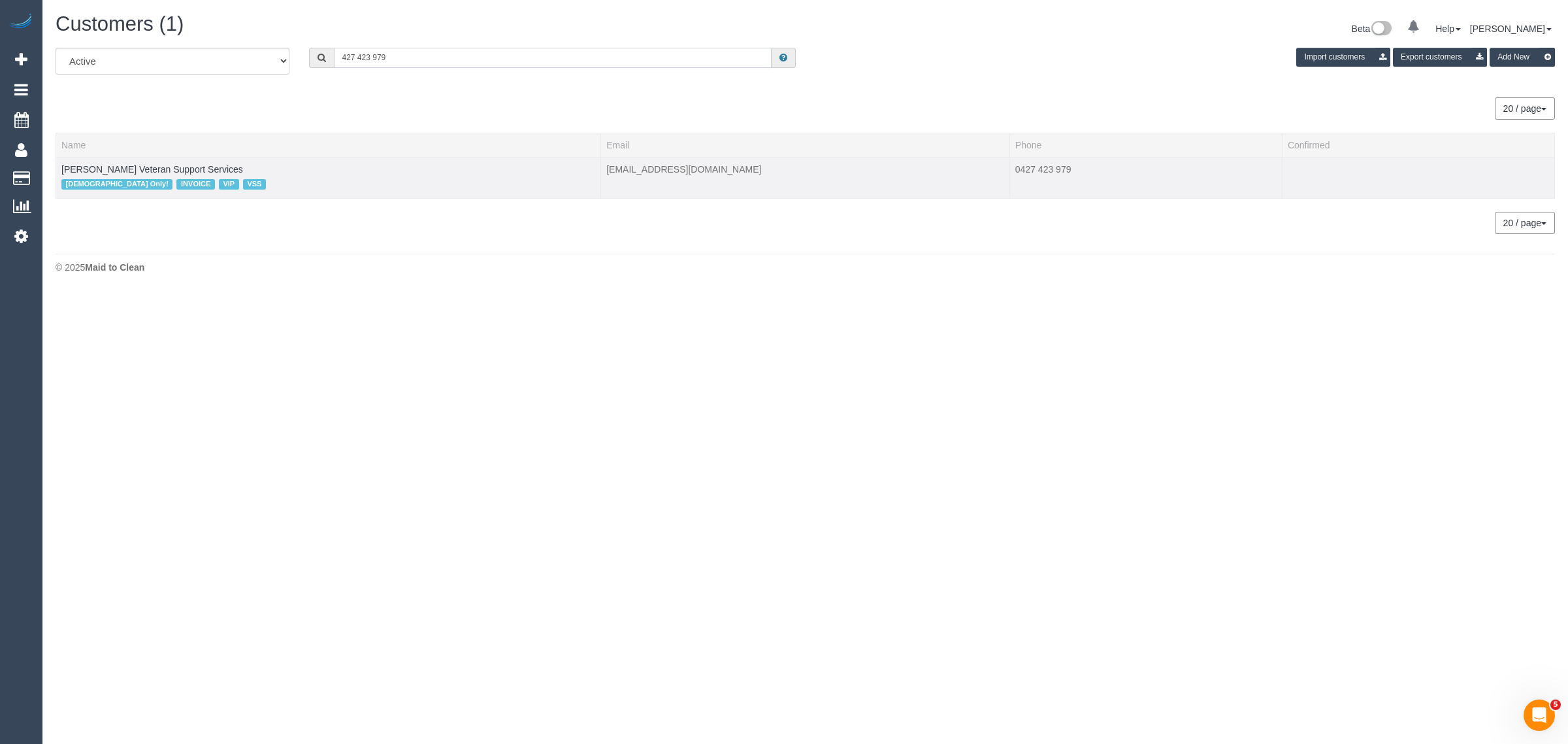
type input "427 423 979"
click at [90, 160] on td "Evelyne Ward Veteran Support Services Female Only! INVOICE VIP VSS" at bounding box center [328, 178] width 545 height 41
click at [89, 165] on link "Evelyne Ward Veteran Support Services" at bounding box center [152, 169] width 182 height 11
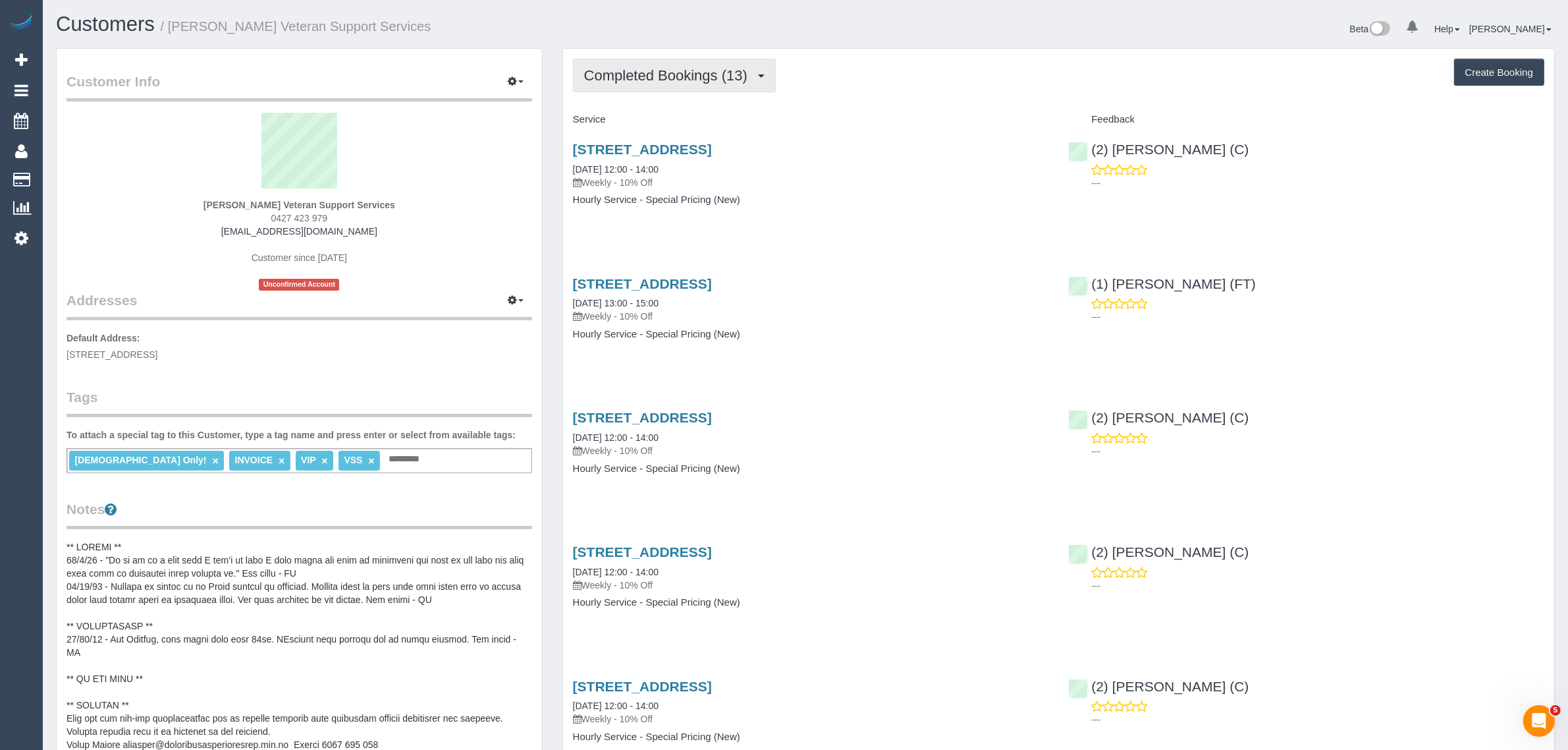
click at [636, 81] on span "Completed Bookings (13)" at bounding box center [668, 75] width 170 height 17
click at [613, 124] on link "Upcoming Bookings (11)" at bounding box center [645, 123] width 143 height 17
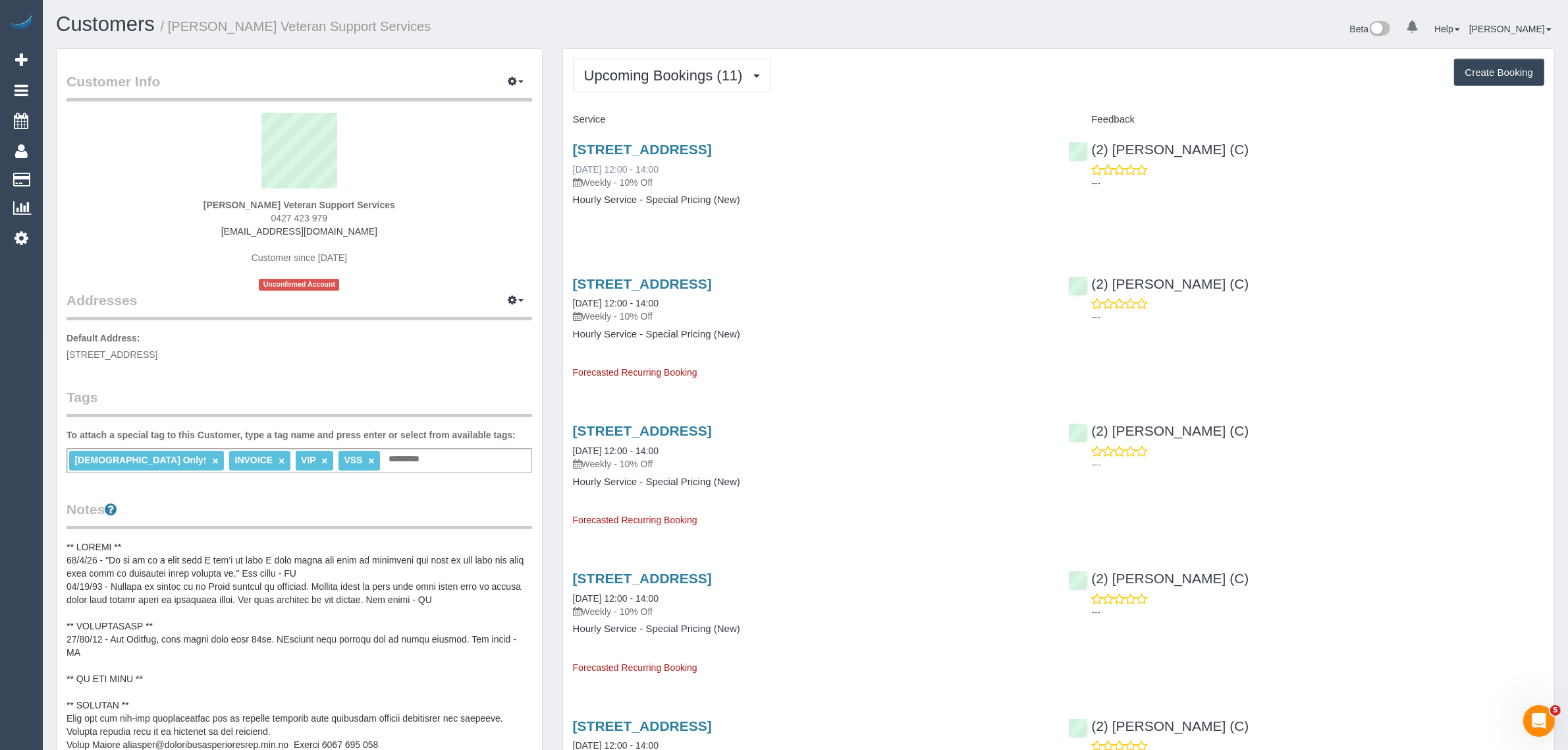
drag, startPoint x: 706, startPoint y: 165, endPoint x: 574, endPoint y: 165, distance: 132.0
click at [574, 165] on div "610/259 Normanby Road, South Melbourne, VIC 3205 23/09/2025 12:00 - 14:00 Weekl…" at bounding box center [811, 165] width 476 height 47
copy link "23/09/2025 12:00 - 14:00"
click at [284, 215] on span "0427 423 979" at bounding box center [299, 218] width 56 height 11
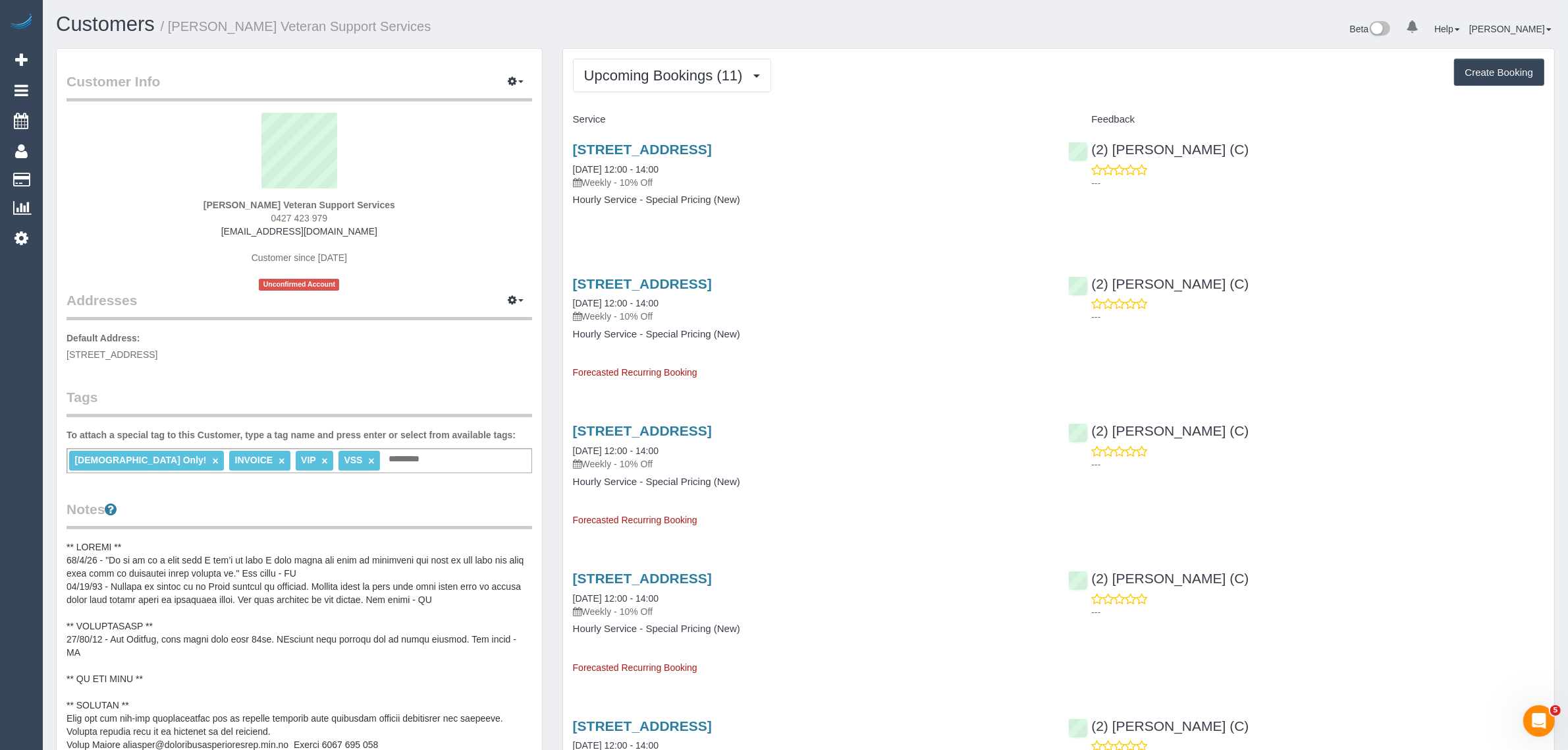
click at [284, 215] on span "0427 423 979" at bounding box center [299, 218] width 56 height 11
copy div "0427 423 979"
copy link "2) Megan Kaewpinich (C)"
drag, startPoint x: 1263, startPoint y: 152, endPoint x: 1096, endPoint y: 145, distance: 167.1
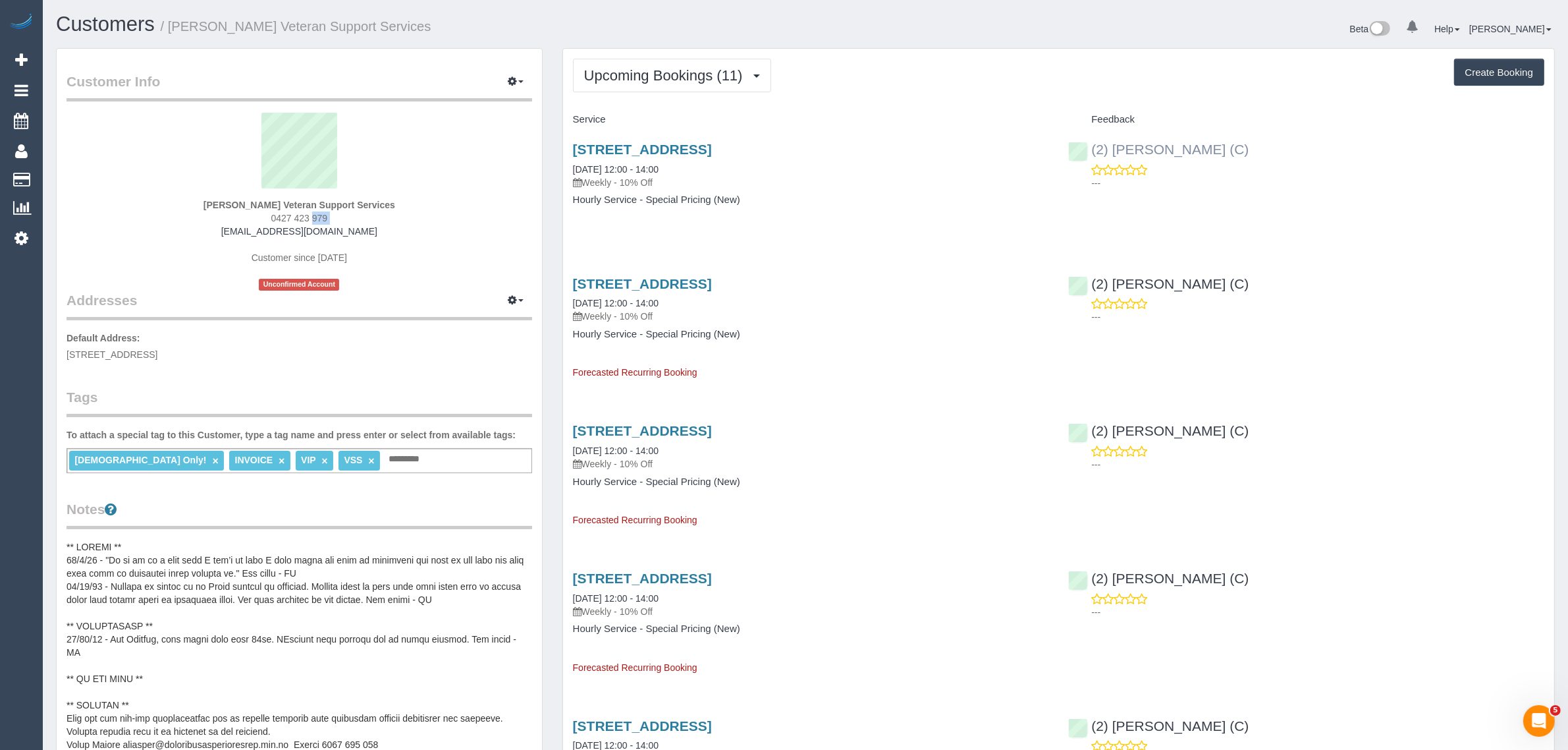
click at [1096, 145] on div "(2) Megan Kaewpinich (C) ---" at bounding box center [1306, 163] width 496 height 65
click at [515, 235] on div "Evelyne Ward Veteran Support Services 0427 423 979 evelyneward24@gmail.com Cust…" at bounding box center [299, 202] width 465 height 178
drag, startPoint x: 174, startPoint y: 353, endPoint x: 247, endPoint y: 348, distance: 73.2
click at [158, 349] on span "610/259 Normanby Road, South Melbourne, VIC 3205" at bounding box center [112, 354] width 91 height 11
copy span "South Melbourne,"
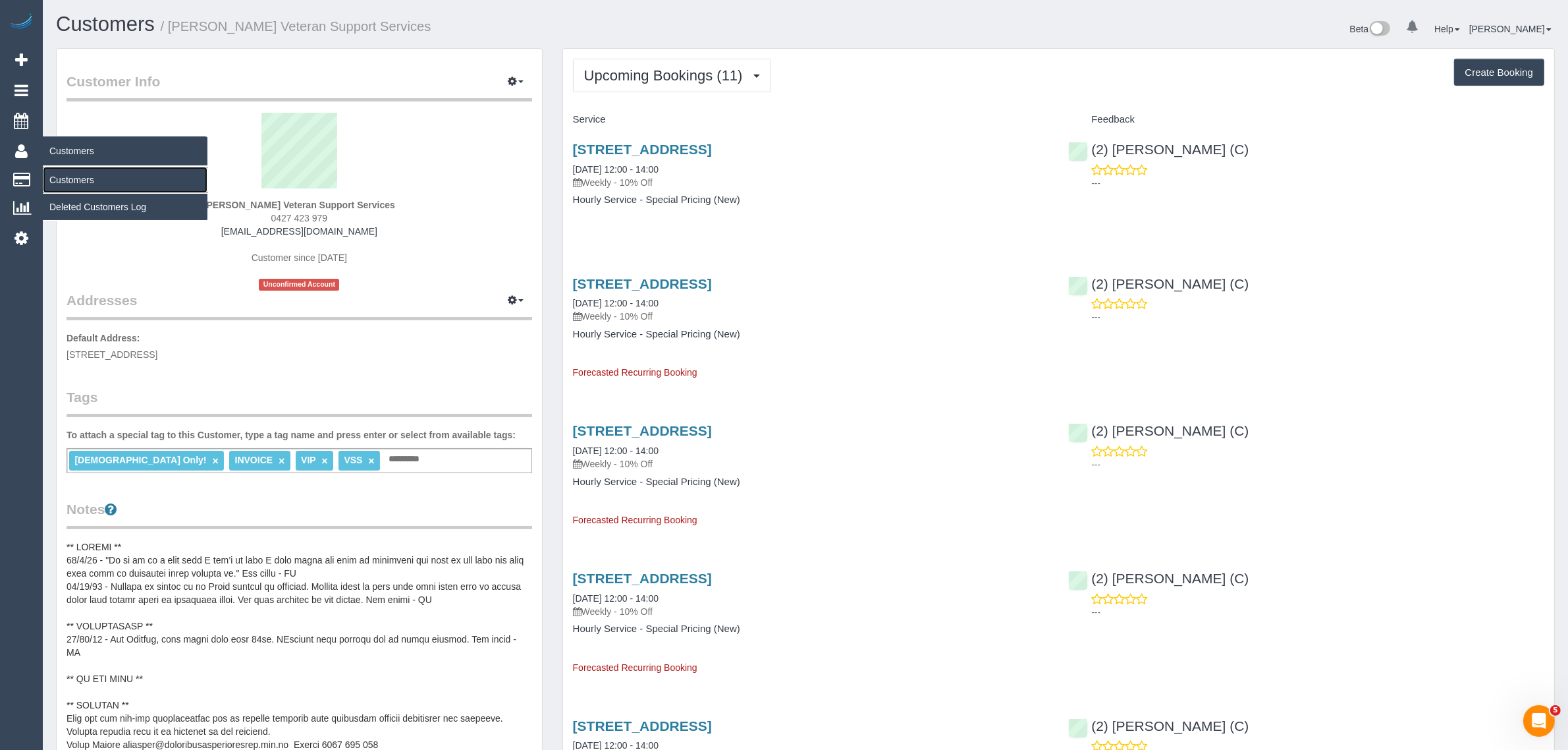
click at [82, 175] on link "Customers" at bounding box center [125, 180] width 165 height 27
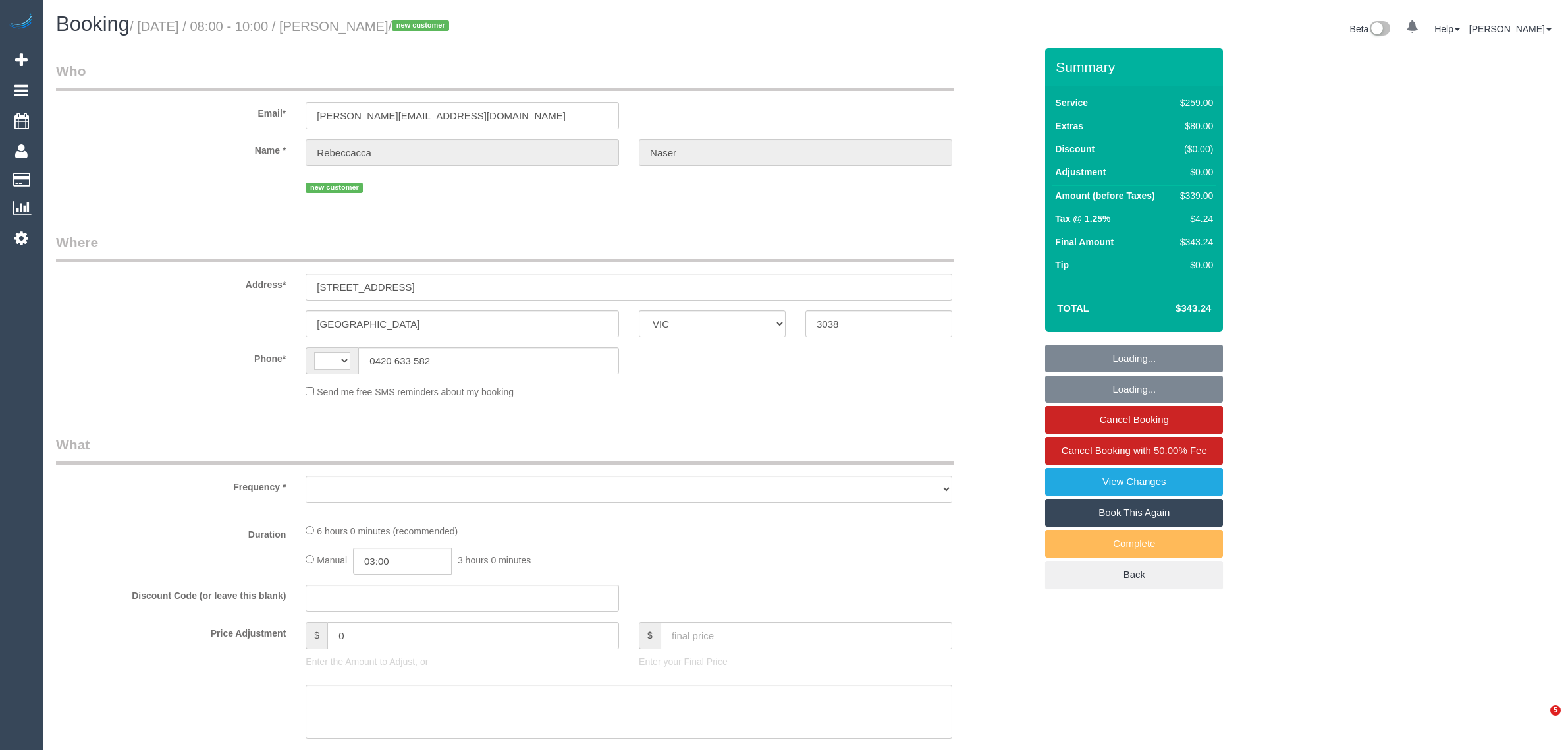
select select "VIC"
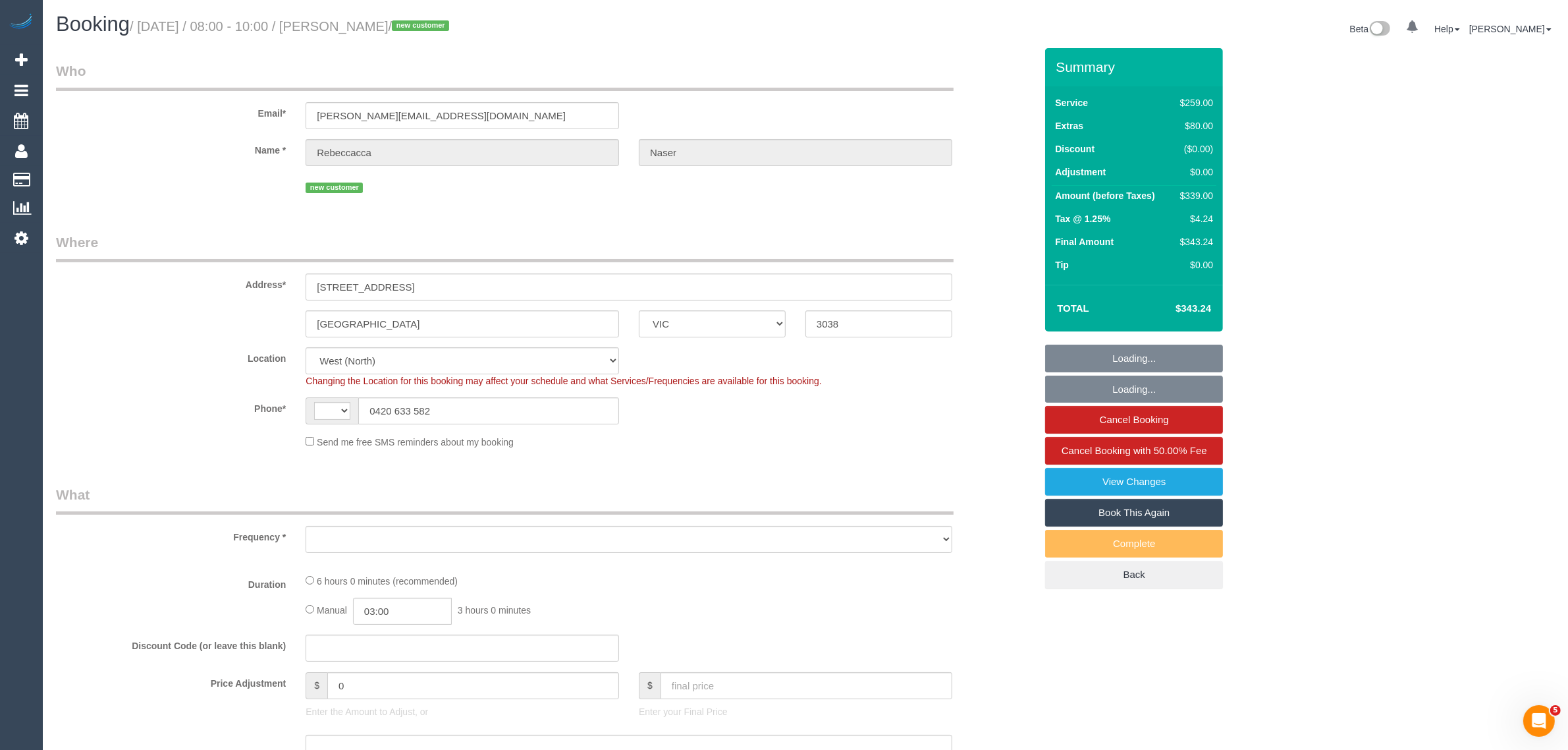
select select "string:AU"
select select "string:stripe-pm_1S8Cl62GScqysDRV0fhkle3R"
select select "spot1"
select select "number:28"
select select "number:14"
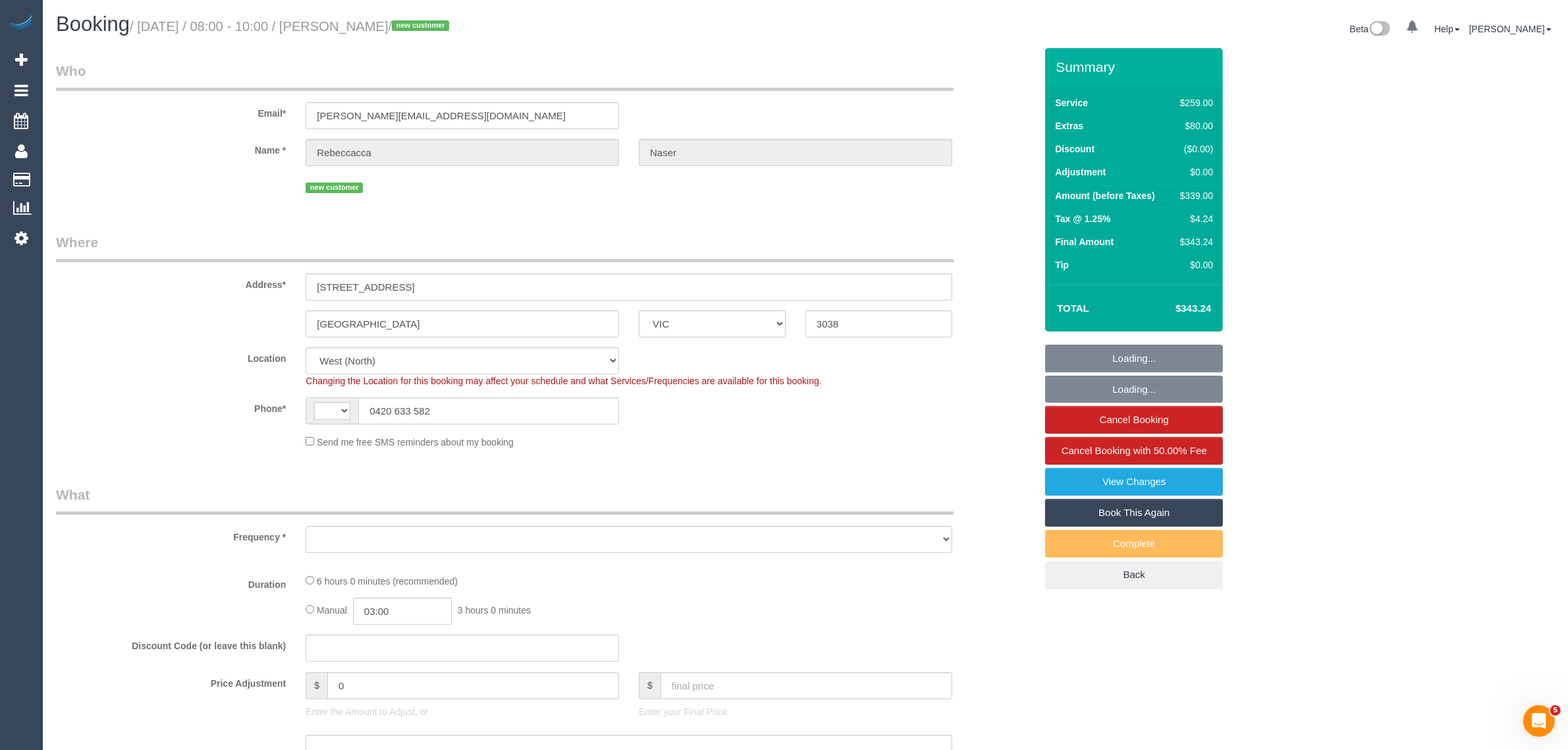
select select "number:19"
select select "number:25"
select select "number:12"
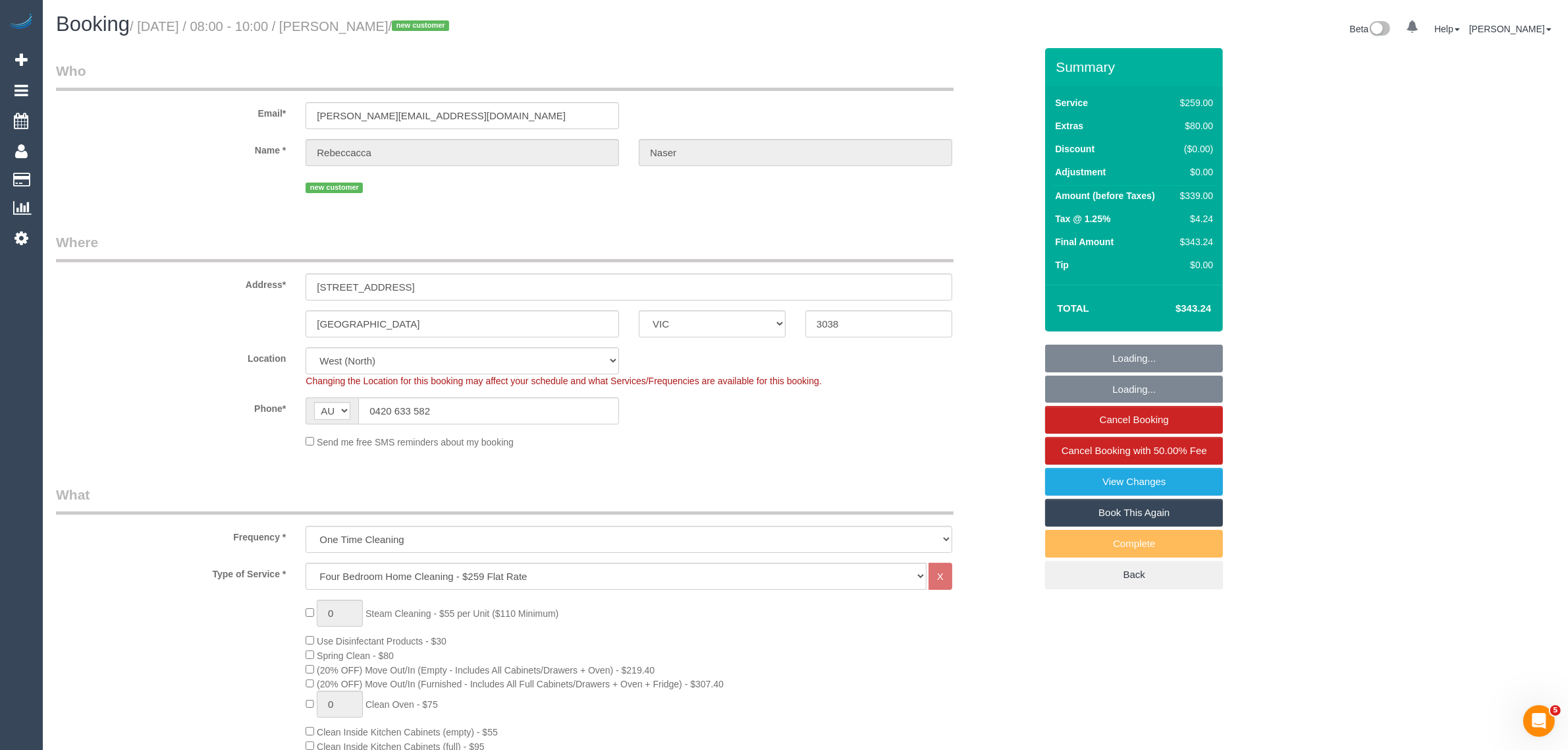
select select "object:1354"
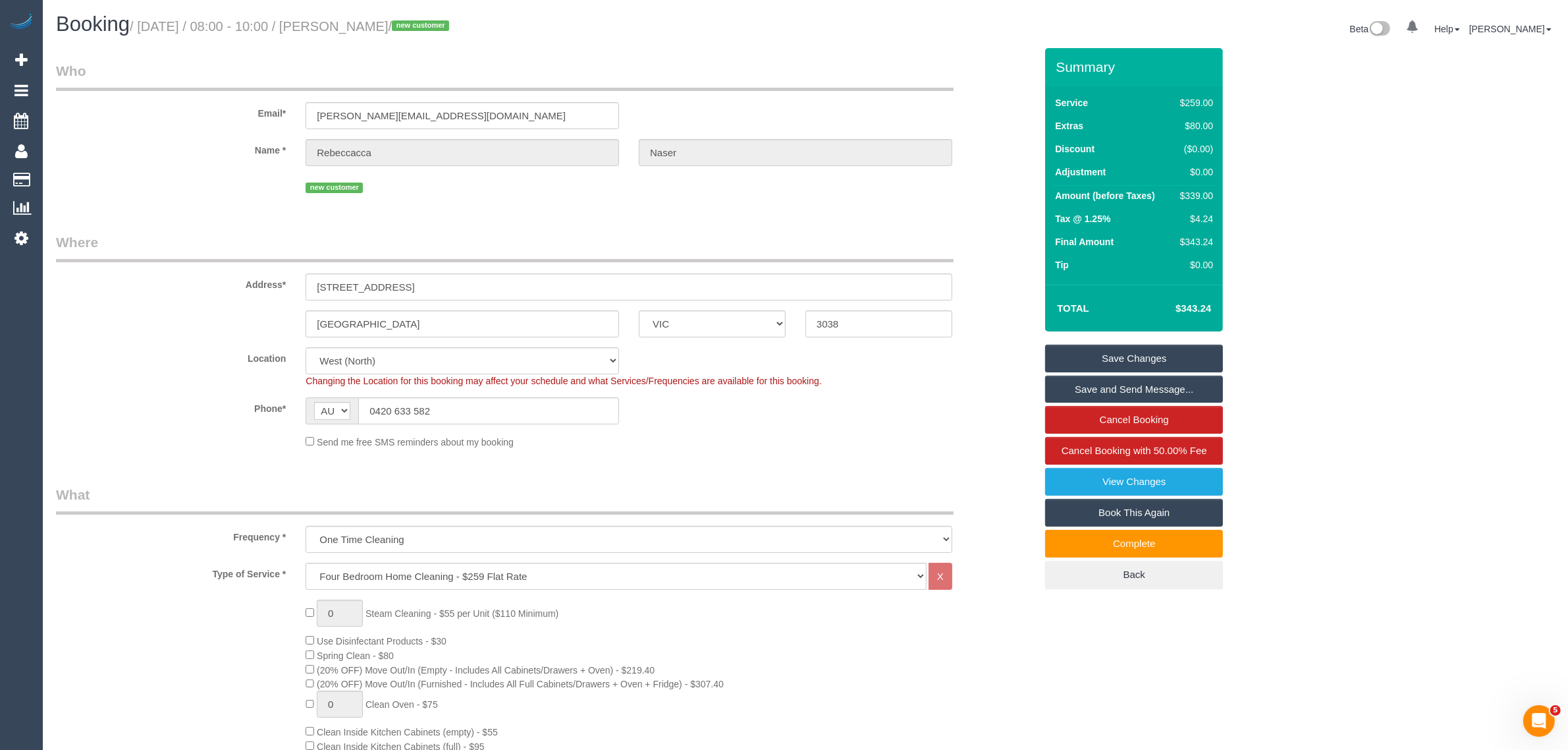
click at [939, 416] on div "Phone* AF AL DZ AD AO AI AQ AG AR AM AW AU AT AZ BS BH BD BB BY BE BZ BJ BM BT …" at bounding box center [546, 411] width 999 height 27
click at [803, 445] on div "Send me free SMS reminders about my booking" at bounding box center [629, 441] width 667 height 14
click at [765, 235] on legend "Where" at bounding box center [505, 247] width 897 height 30
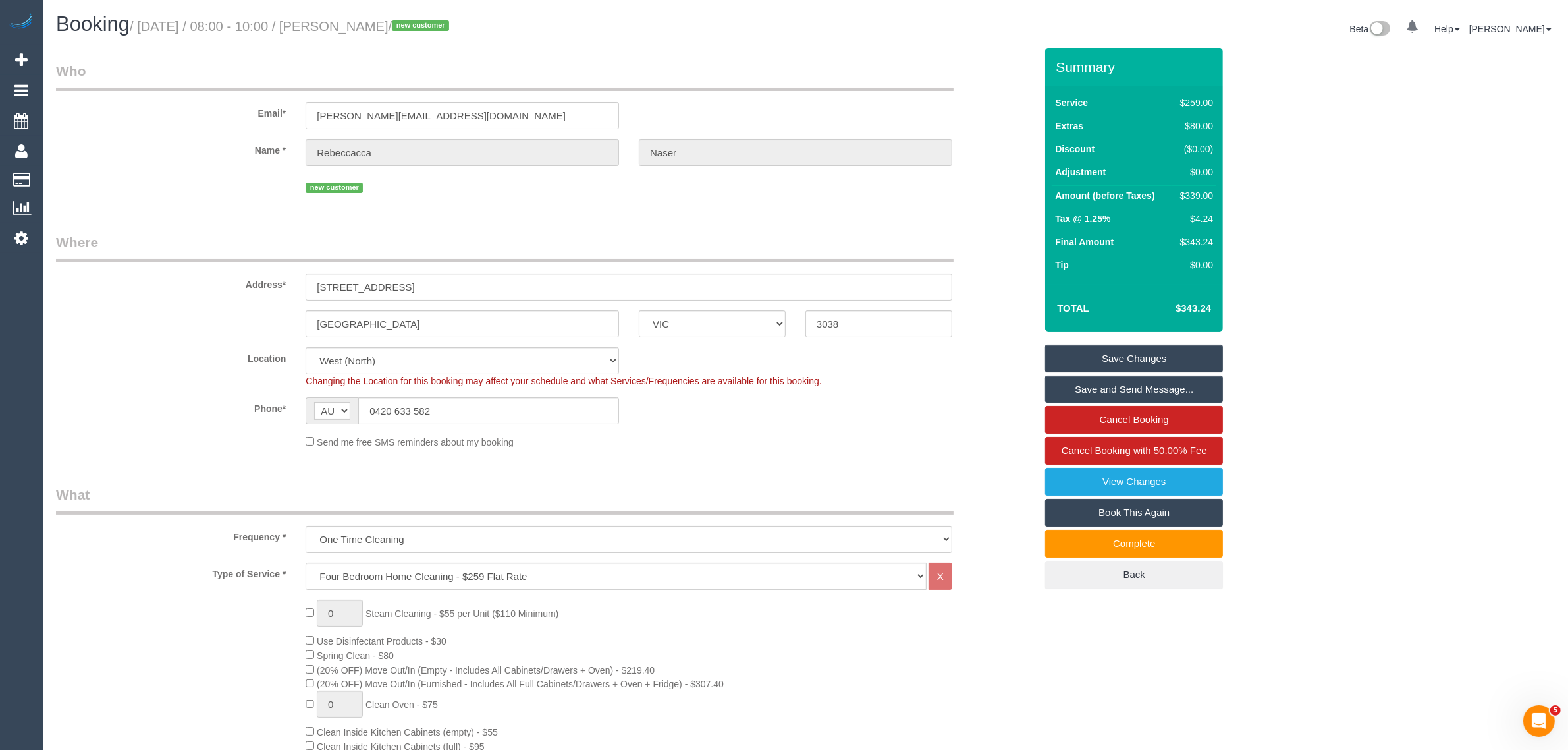
click at [818, 194] on div "new customer" at bounding box center [629, 186] width 647 height 21
click at [869, 455] on fieldset "Where Address* [STREET_ADDRESS] [GEOGRAPHIC_DATA] ACT [GEOGRAPHIC_DATA] NT [GEO…" at bounding box center [546, 345] width 979 height 226
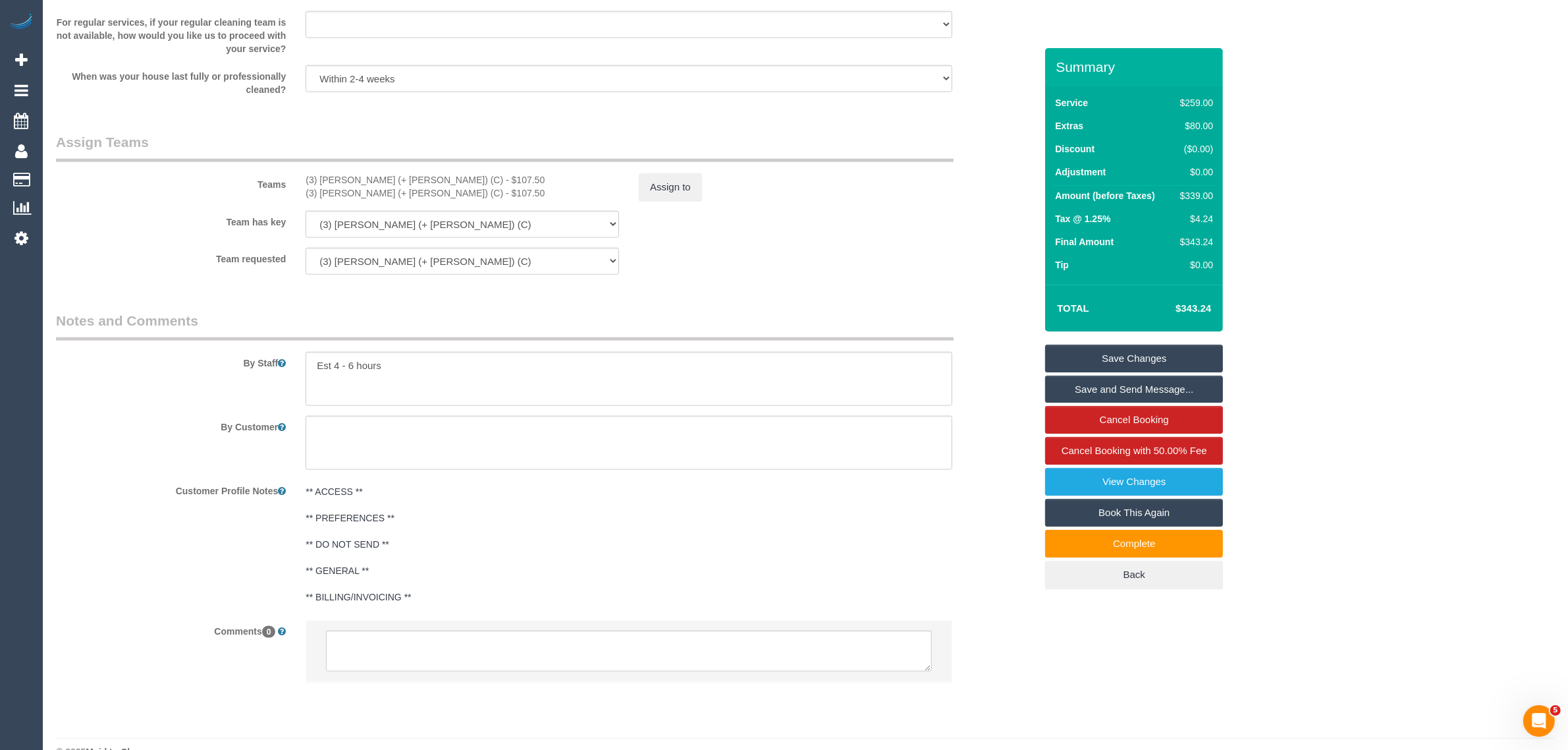
scroll to position [1871, 0]
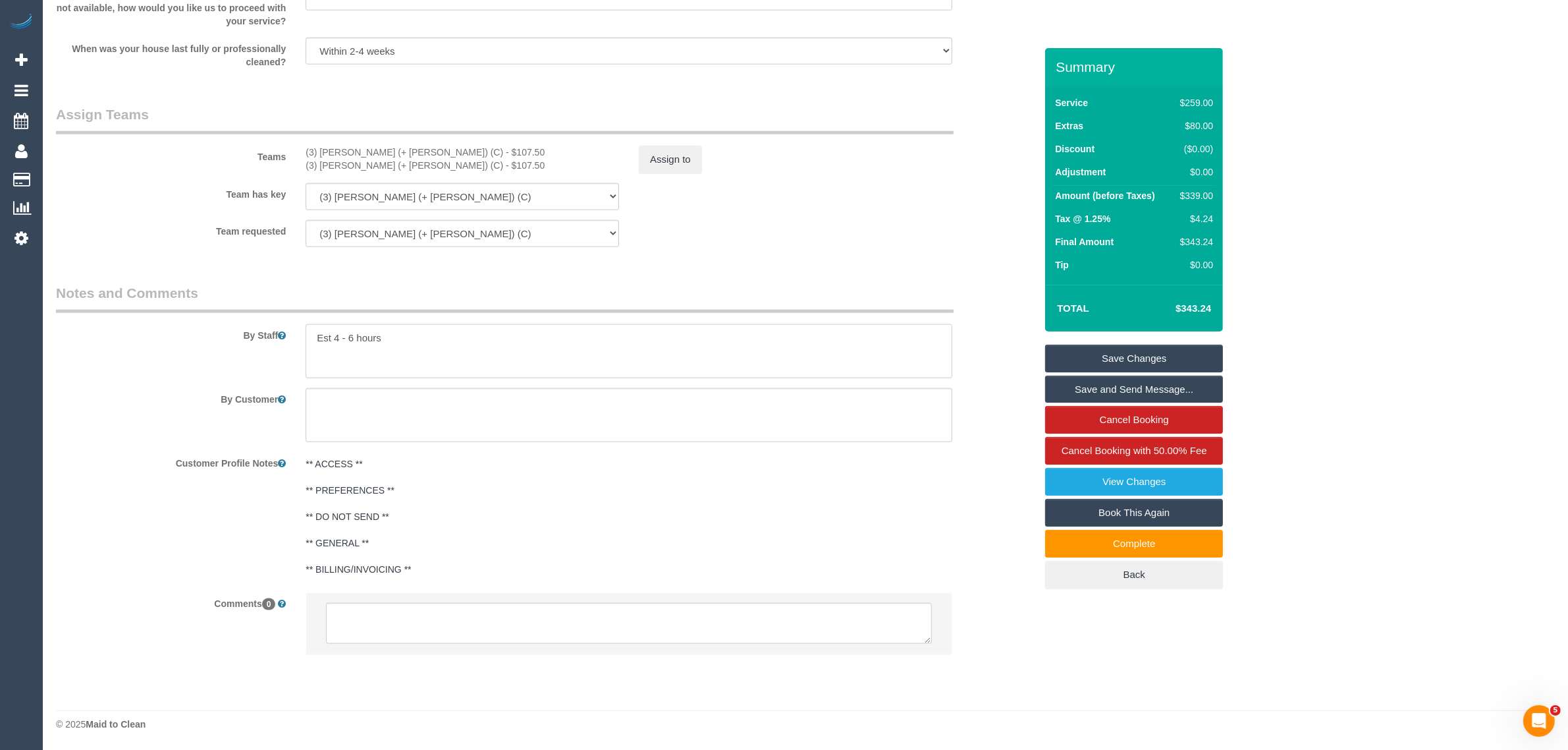
drag, startPoint x: 409, startPoint y: 336, endPoint x: 311, endPoint y: 336, distance: 98.0
click at [311, 336] on textarea at bounding box center [629, 351] width 647 height 54
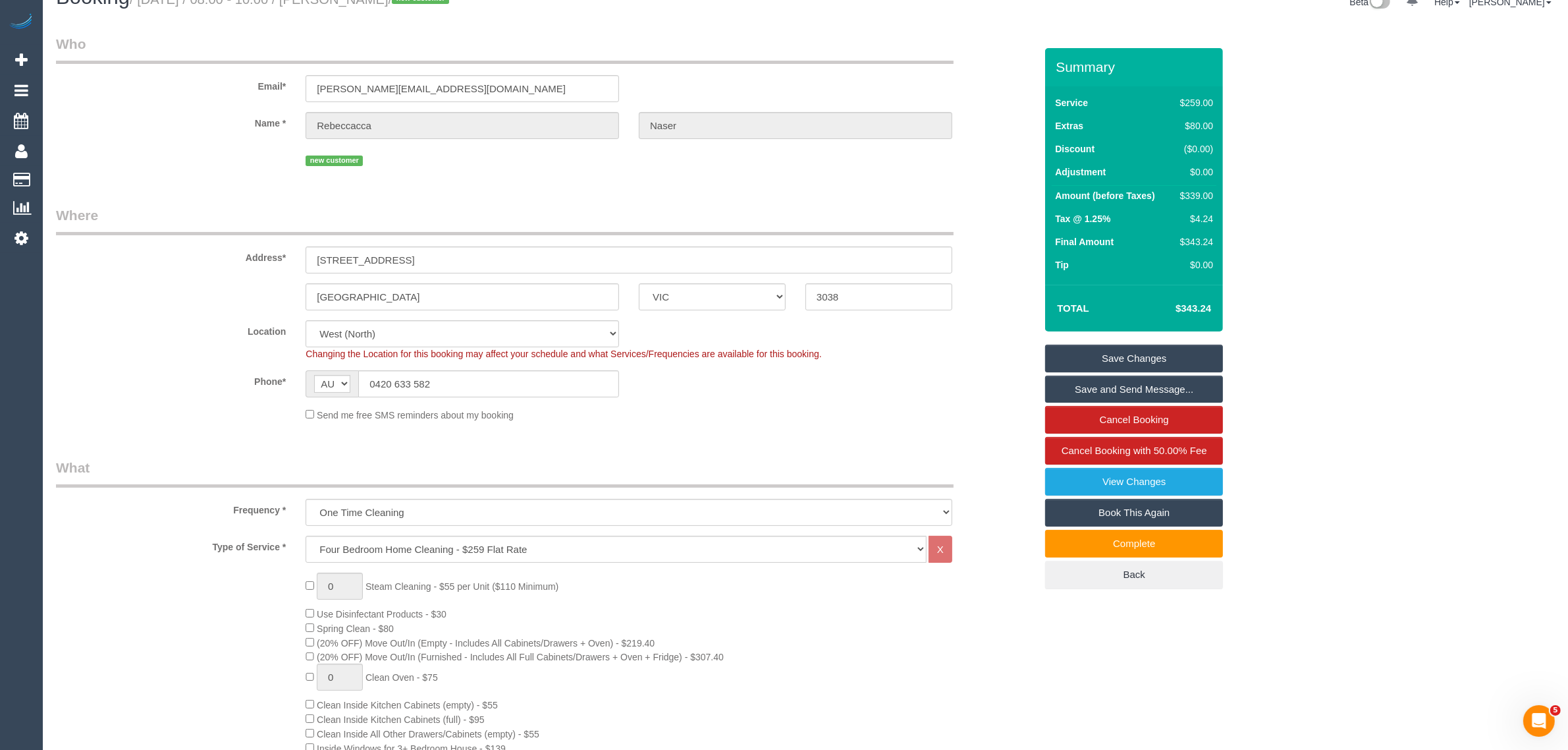
scroll to position [0, 0]
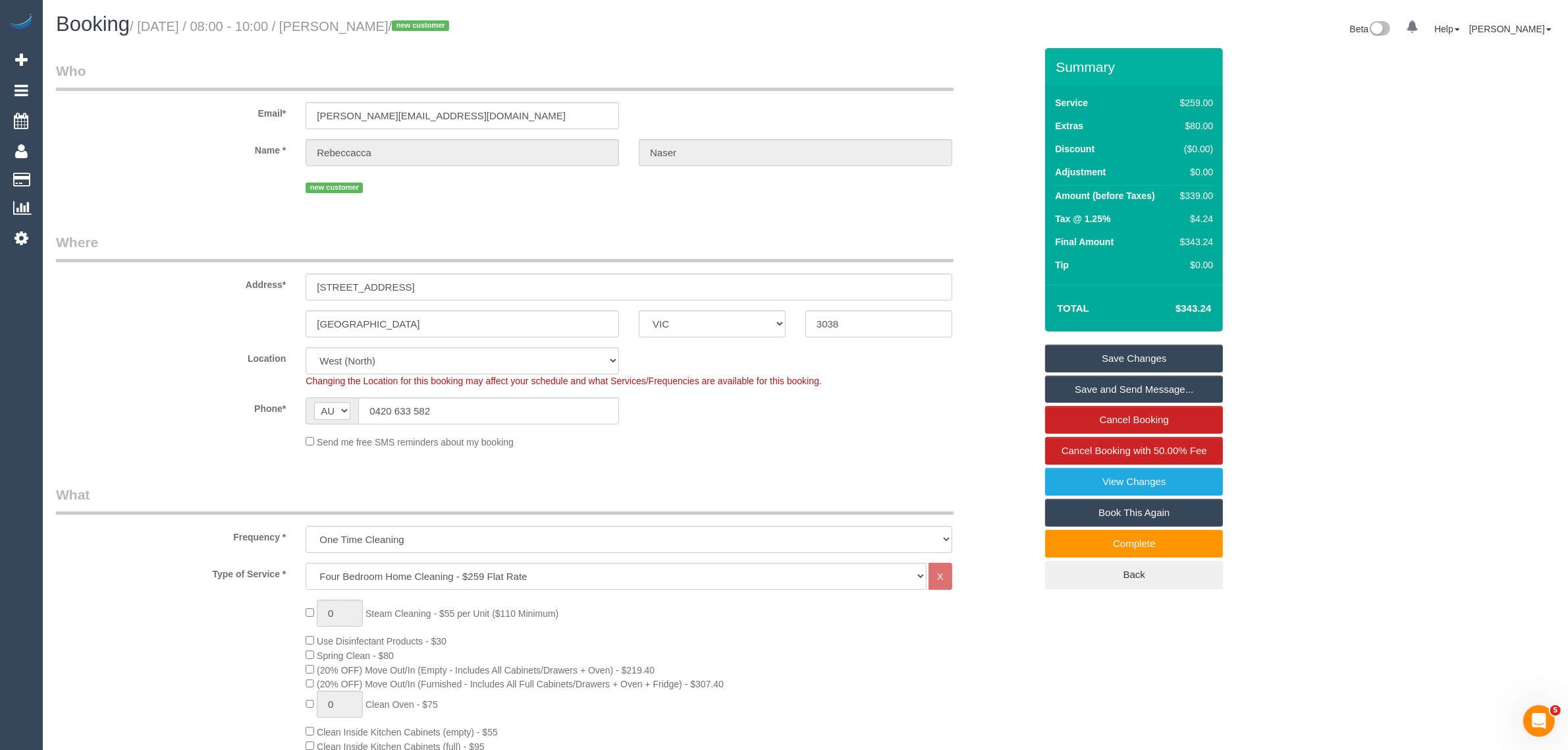
click at [959, 244] on div "Address* [STREET_ADDRESS]" at bounding box center [546, 266] width 999 height 68
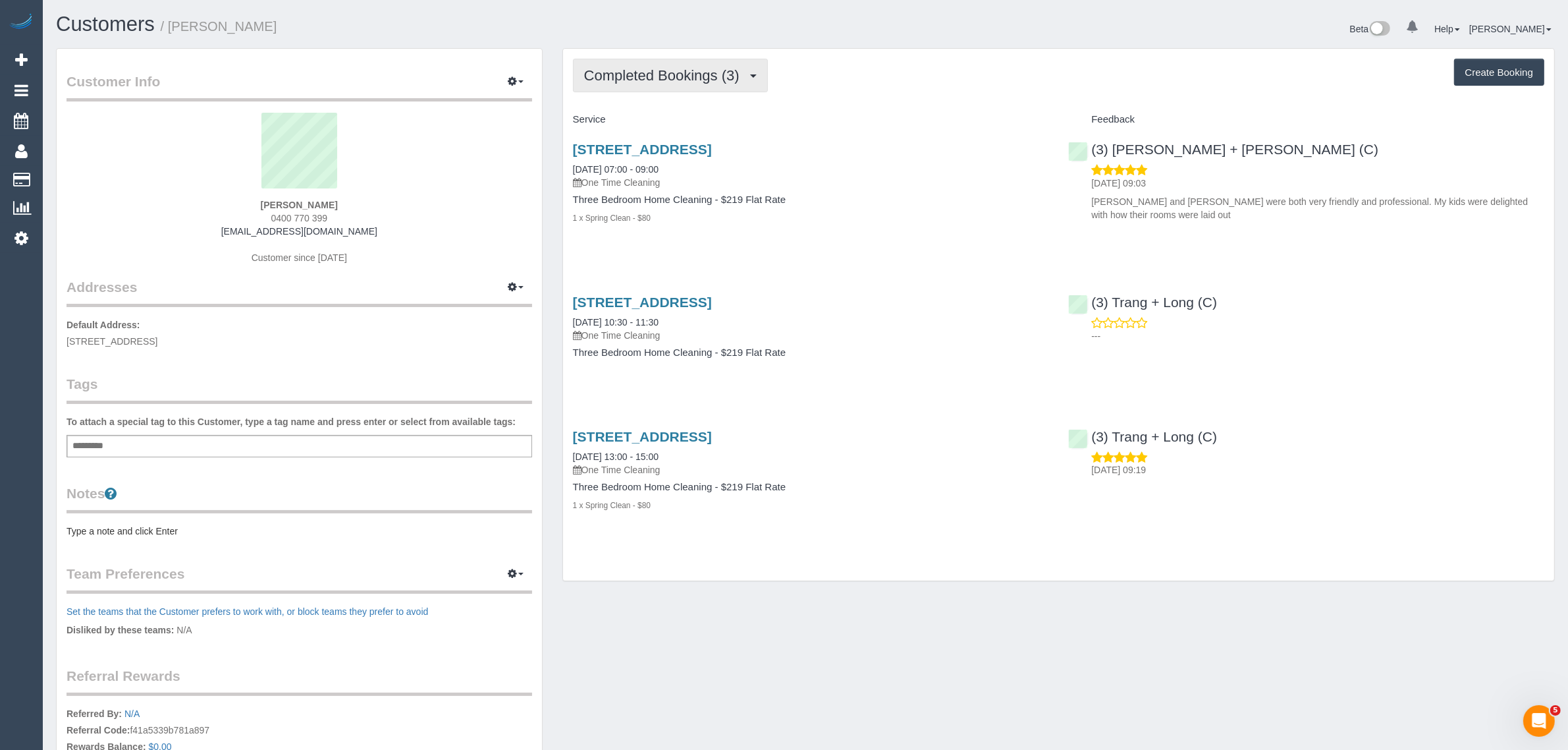
click at [662, 75] on span "Completed Bookings (3)" at bounding box center [664, 75] width 162 height 17
click at [654, 122] on link "Upcoming Bookings (1)" at bounding box center [642, 123] width 137 height 17
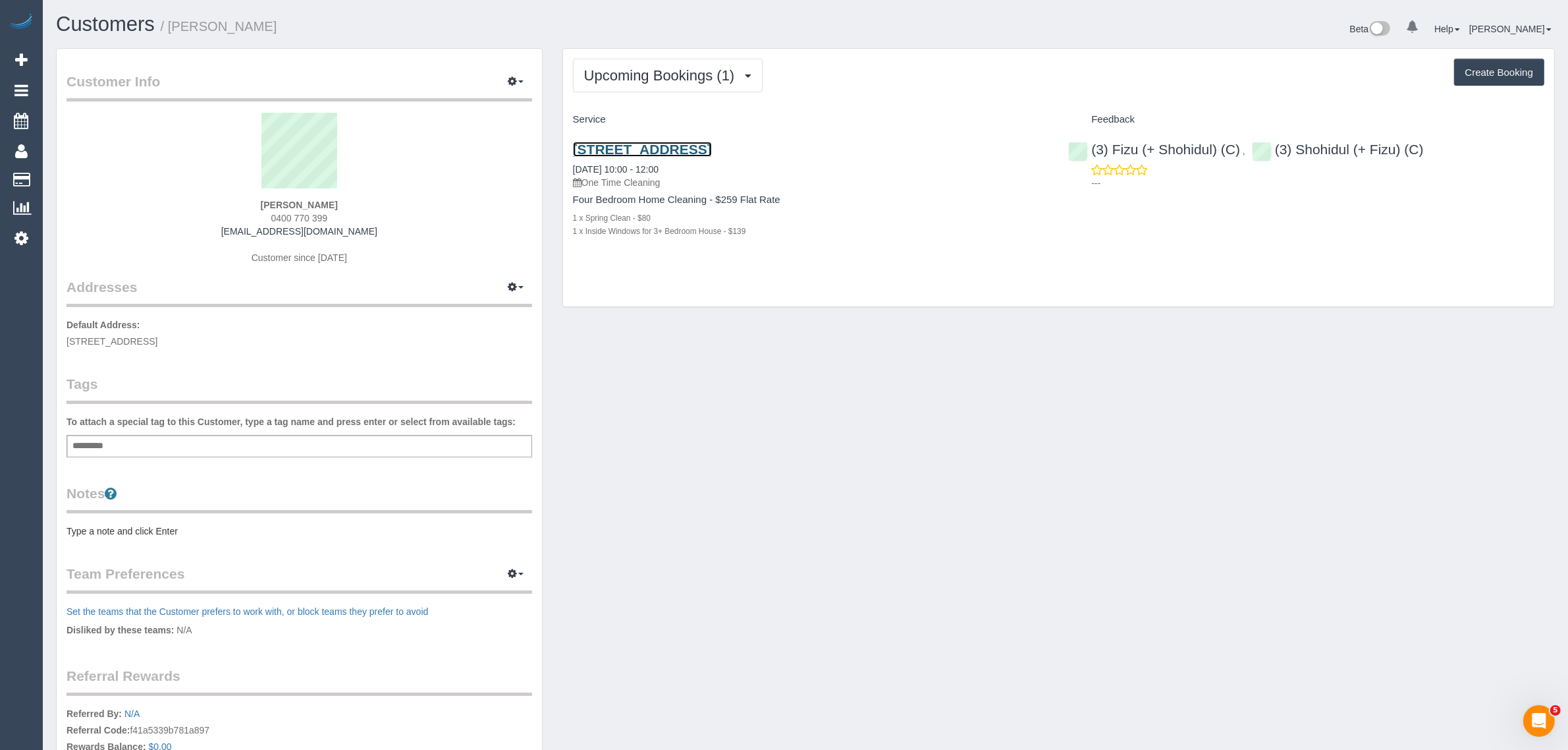
click at [692, 142] on link "15 Briardale Drive, Werribee, VIC 3030" at bounding box center [643, 149] width 139 height 15
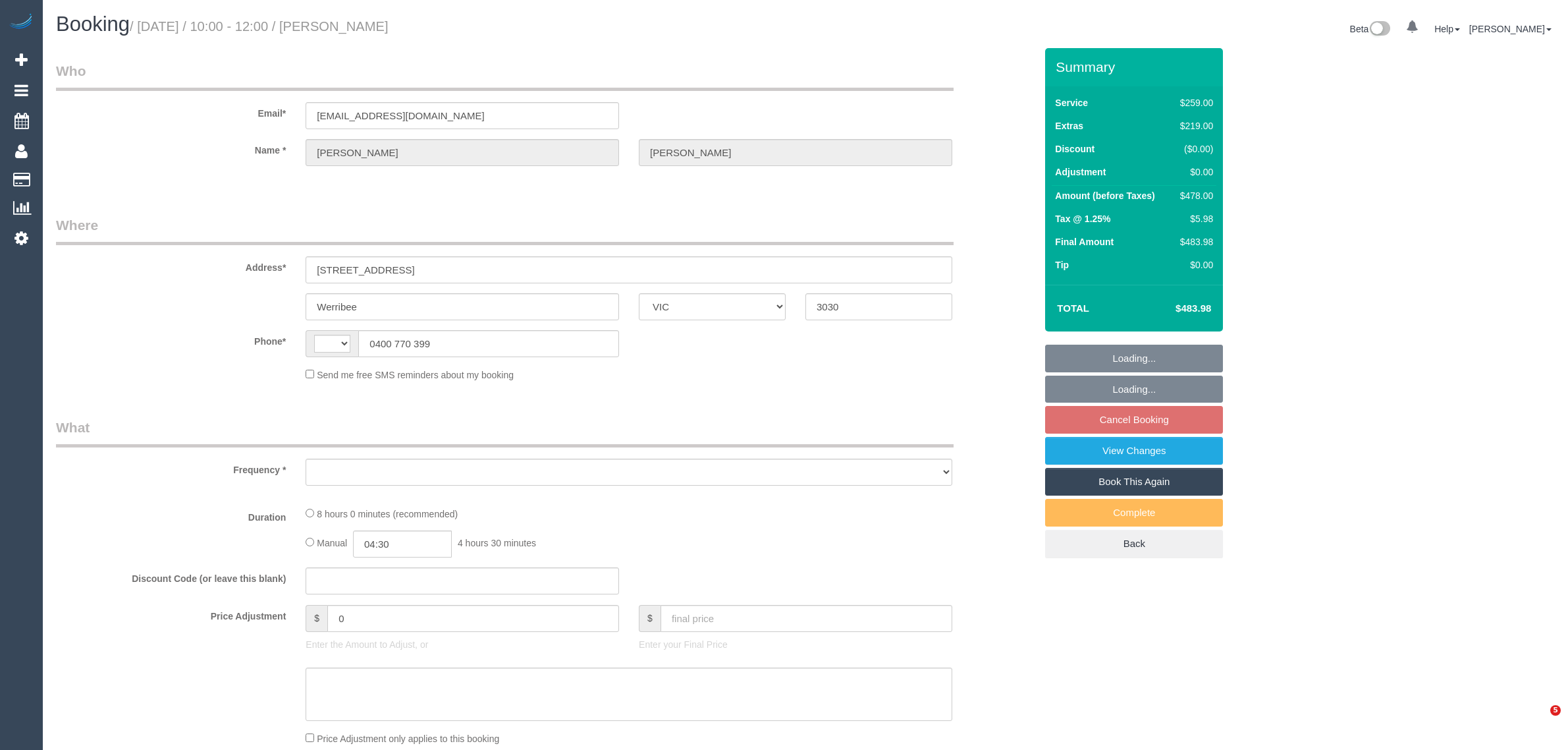
select select "VIC"
select select "object:330"
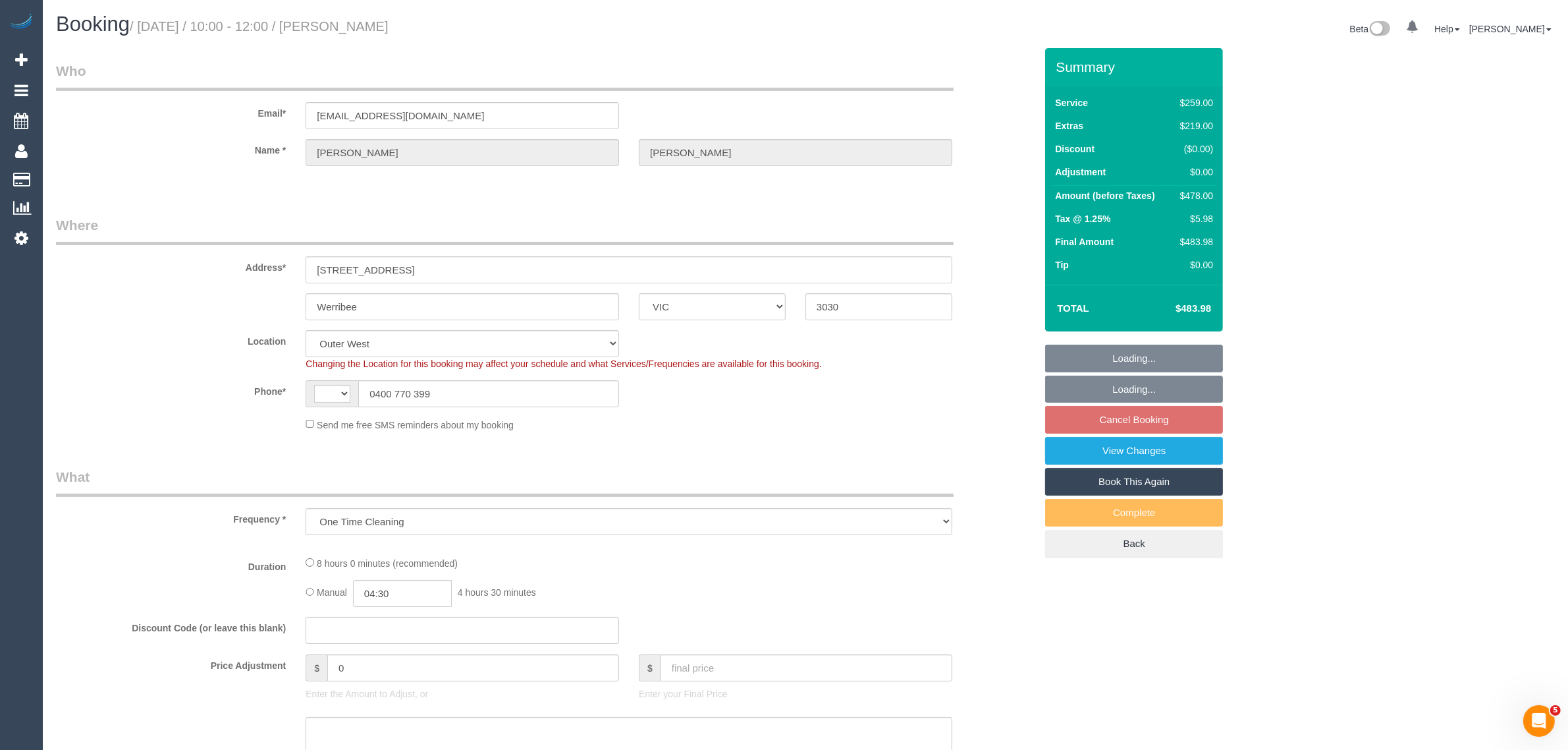
select select "string:AU"
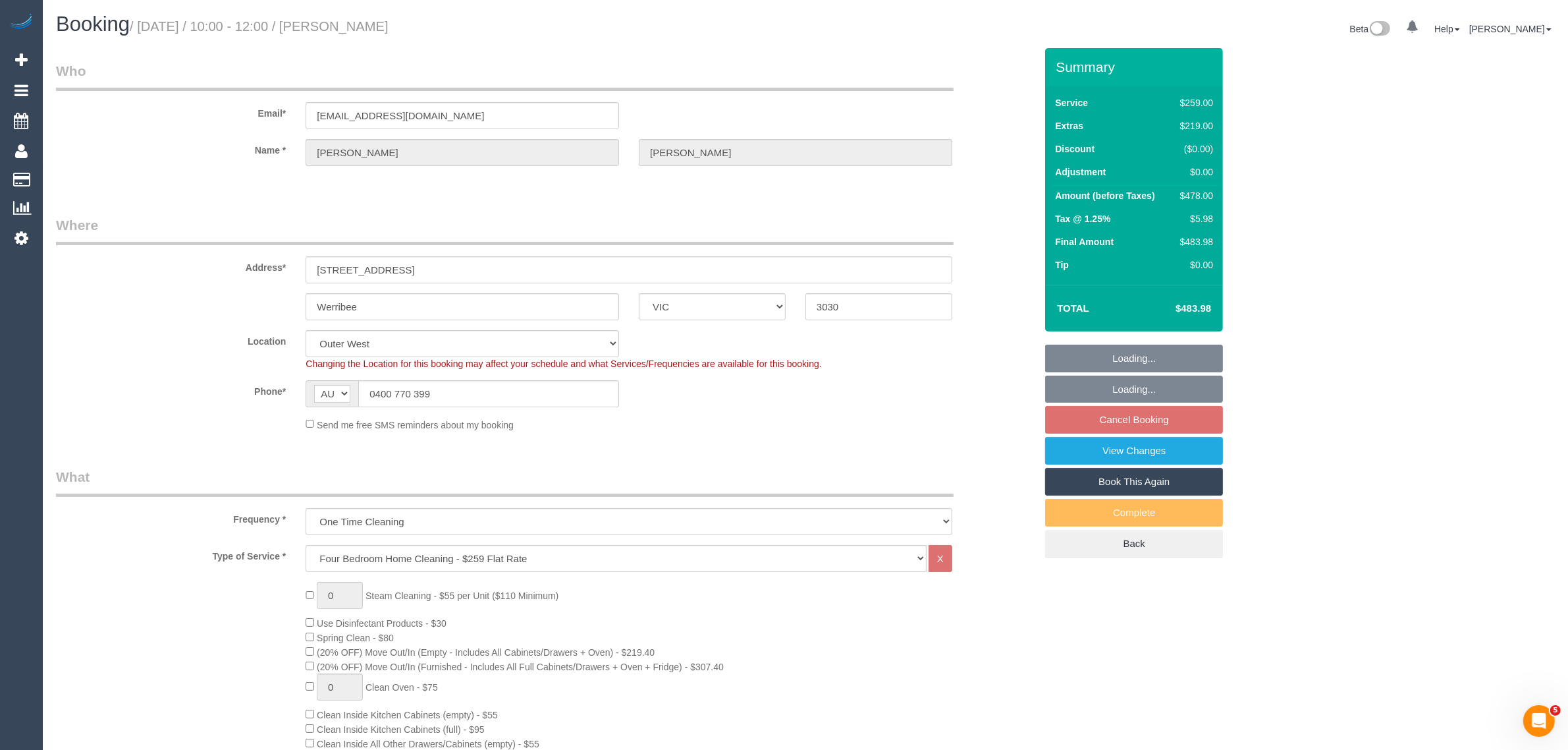
select select "object:680"
select select "string:stripe-pm_1R4Uqo2GScqysDRVj2Q7fw0T"
select select "number:27"
select select "number:14"
select select "number:19"
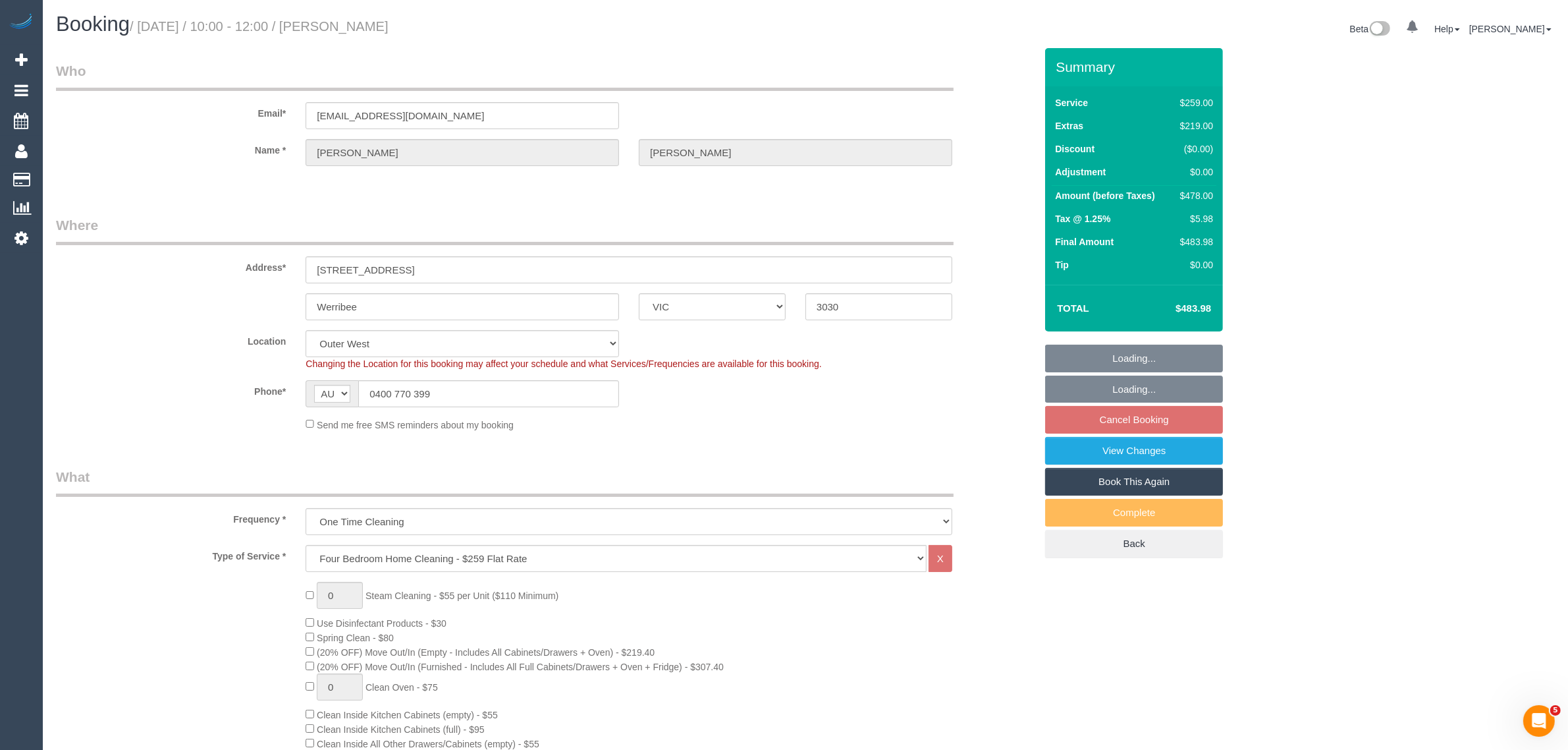
select select "number:36"
select select "number:13"
select select "spot1"
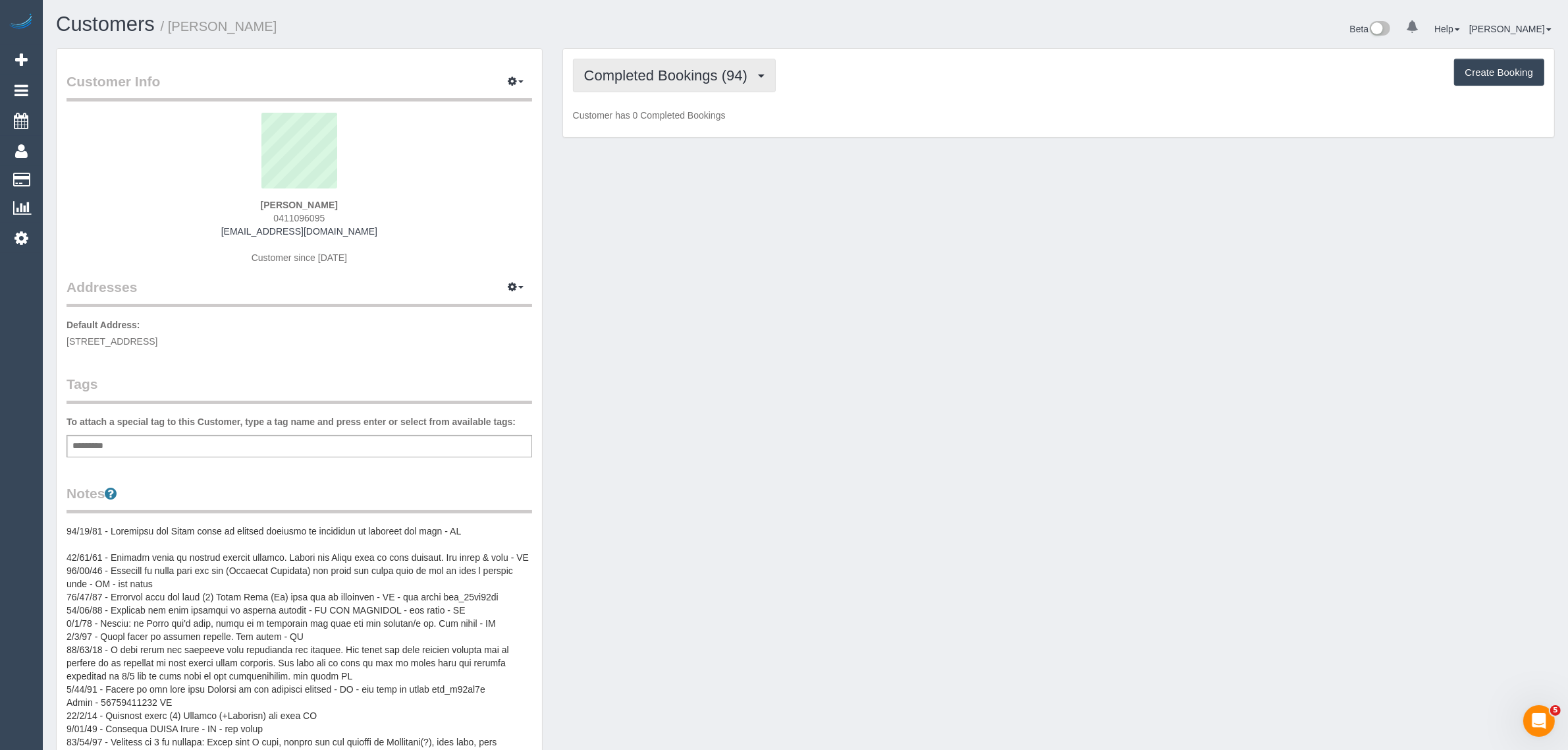
click at [669, 67] on span "Completed Bookings (94)" at bounding box center [668, 75] width 170 height 17
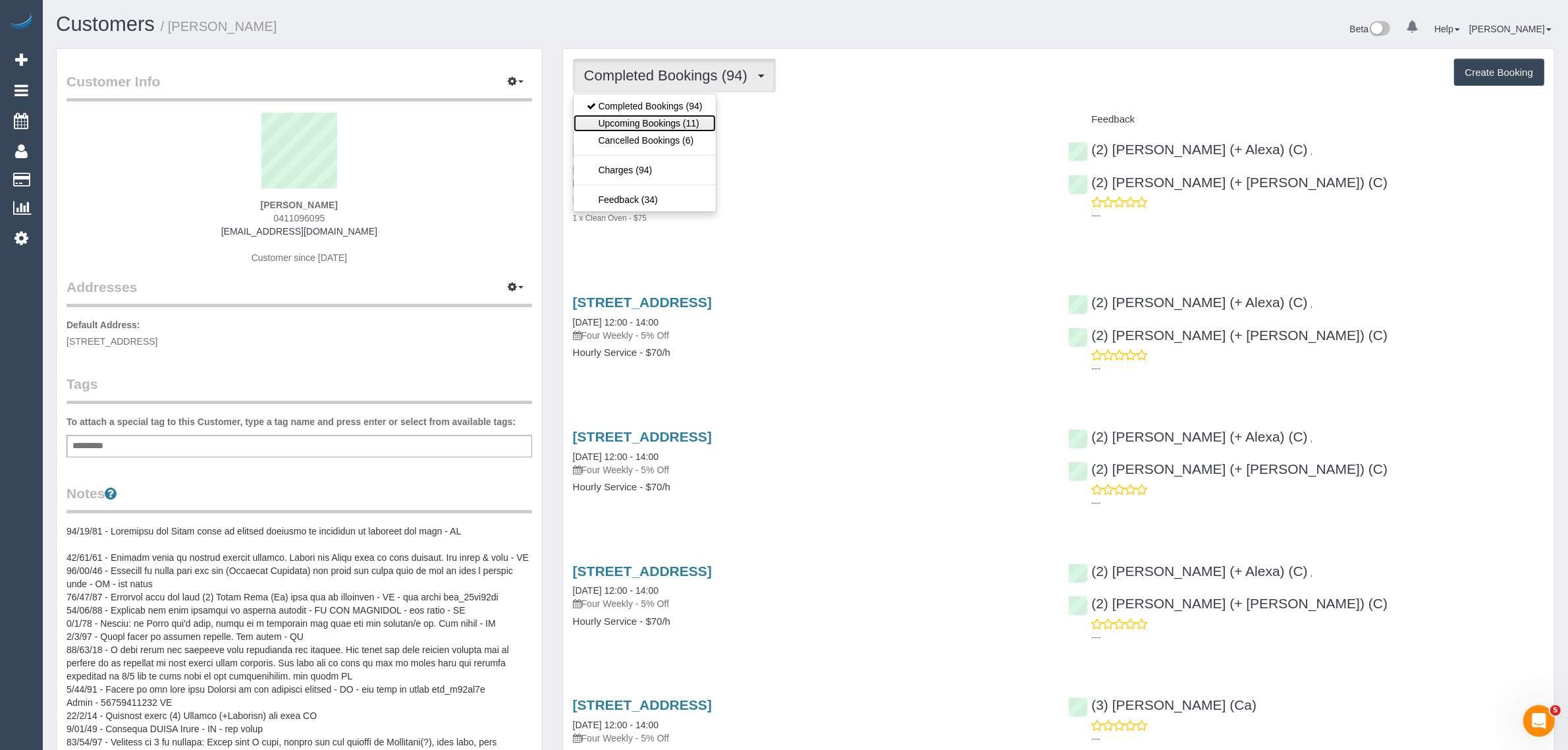
drag, startPoint x: 645, startPoint y: 123, endPoint x: 663, endPoint y: 130, distance: 19.3
click at [645, 123] on link "Upcoming Bookings (11)" at bounding box center [645, 123] width 143 height 17
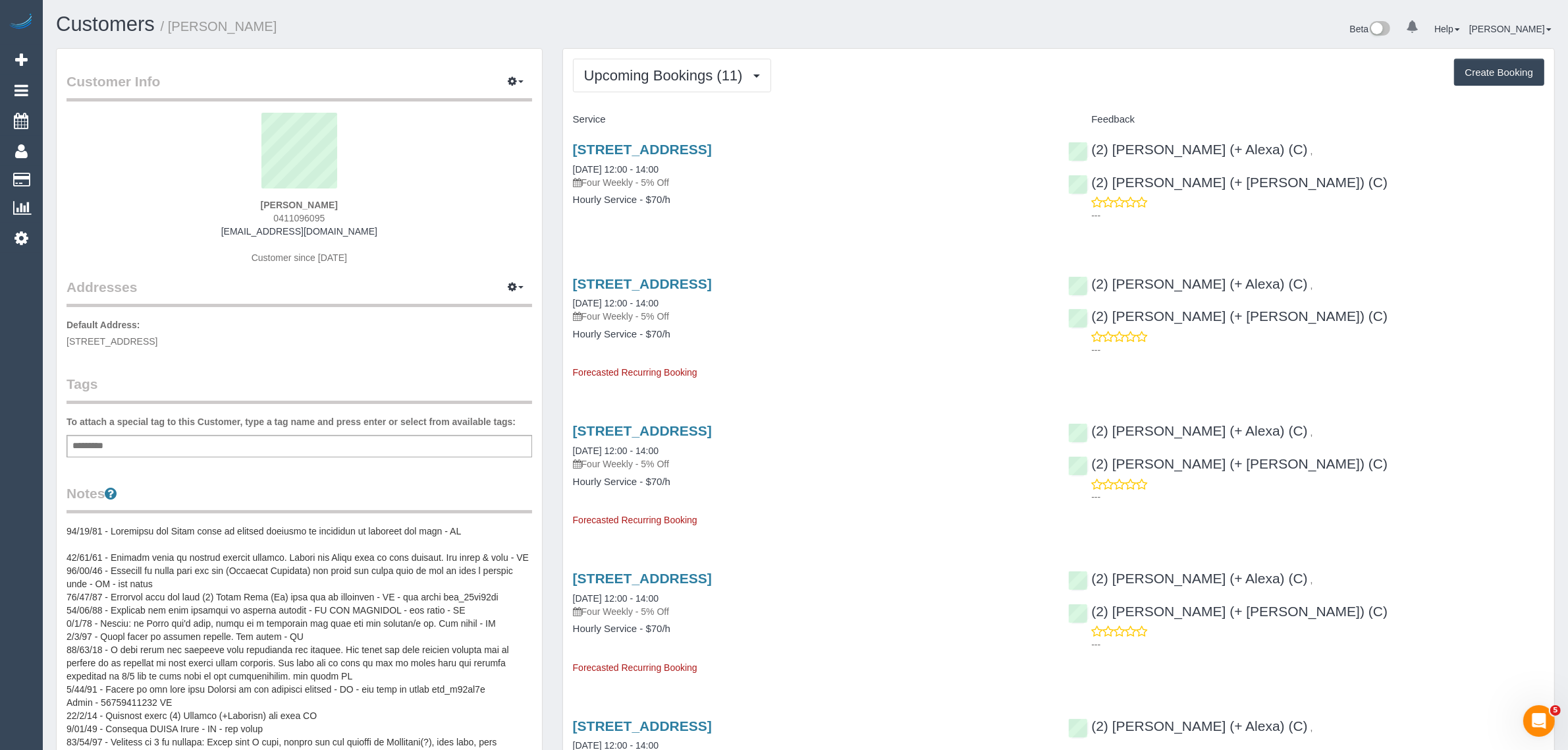
drag, startPoint x: 692, startPoint y: 163, endPoint x: 564, endPoint y: 162, distance: 128.0
click at [564, 162] on div "1 Waverley Avenue, Ivanhoe, VIC 3070 23/09/2025 12:00 - 14:00 Four Weekly - 5% …" at bounding box center [811, 181] width 496 height 101
copy link "23/09/2025 12:00 - 14:00"
click at [296, 217] on span "0411096095" at bounding box center [299, 218] width 51 height 11
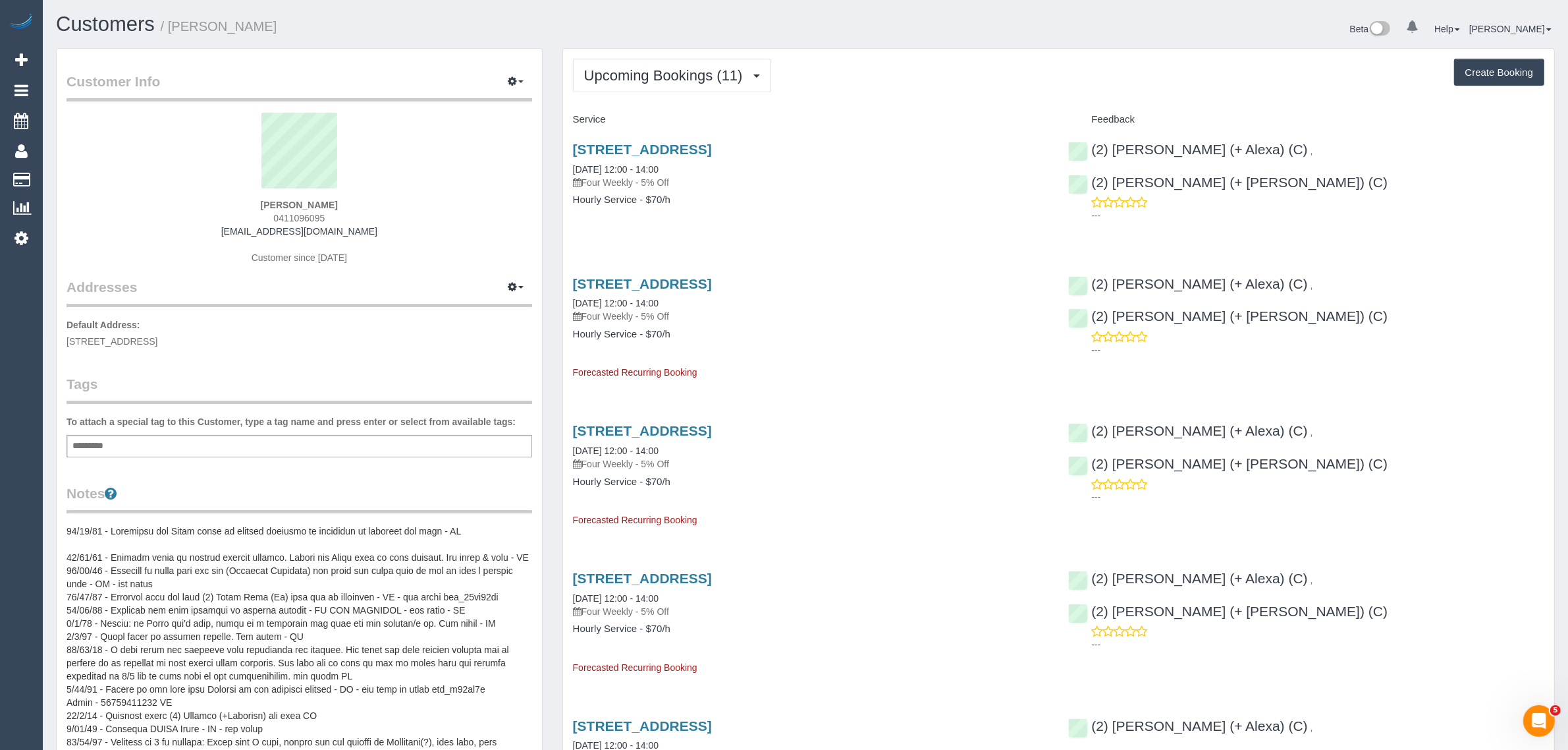
copy span "0411096095"
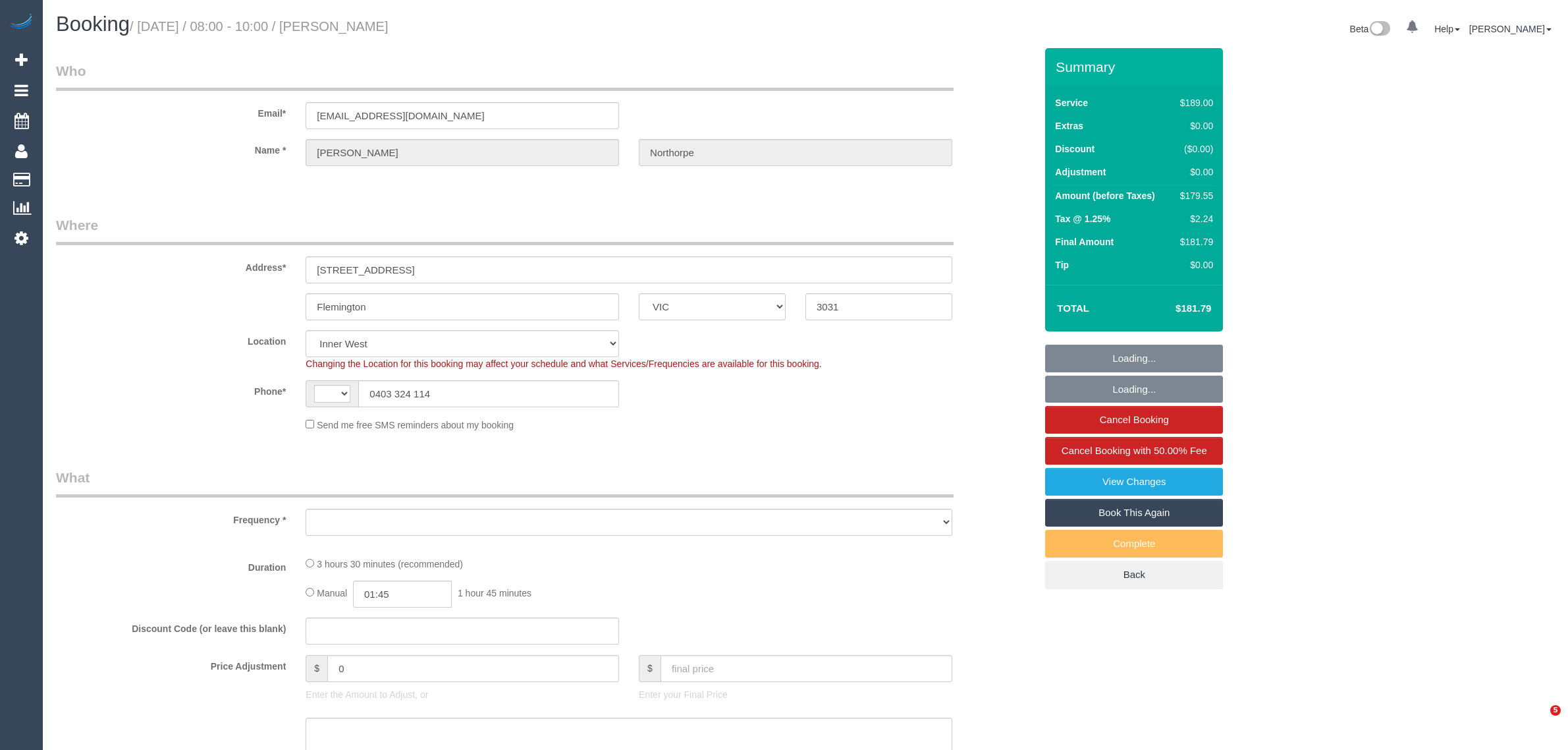
select select "VIC"
select select "string:stripe-pm_1RtKFW2GScqysDRVNRsrSitR"
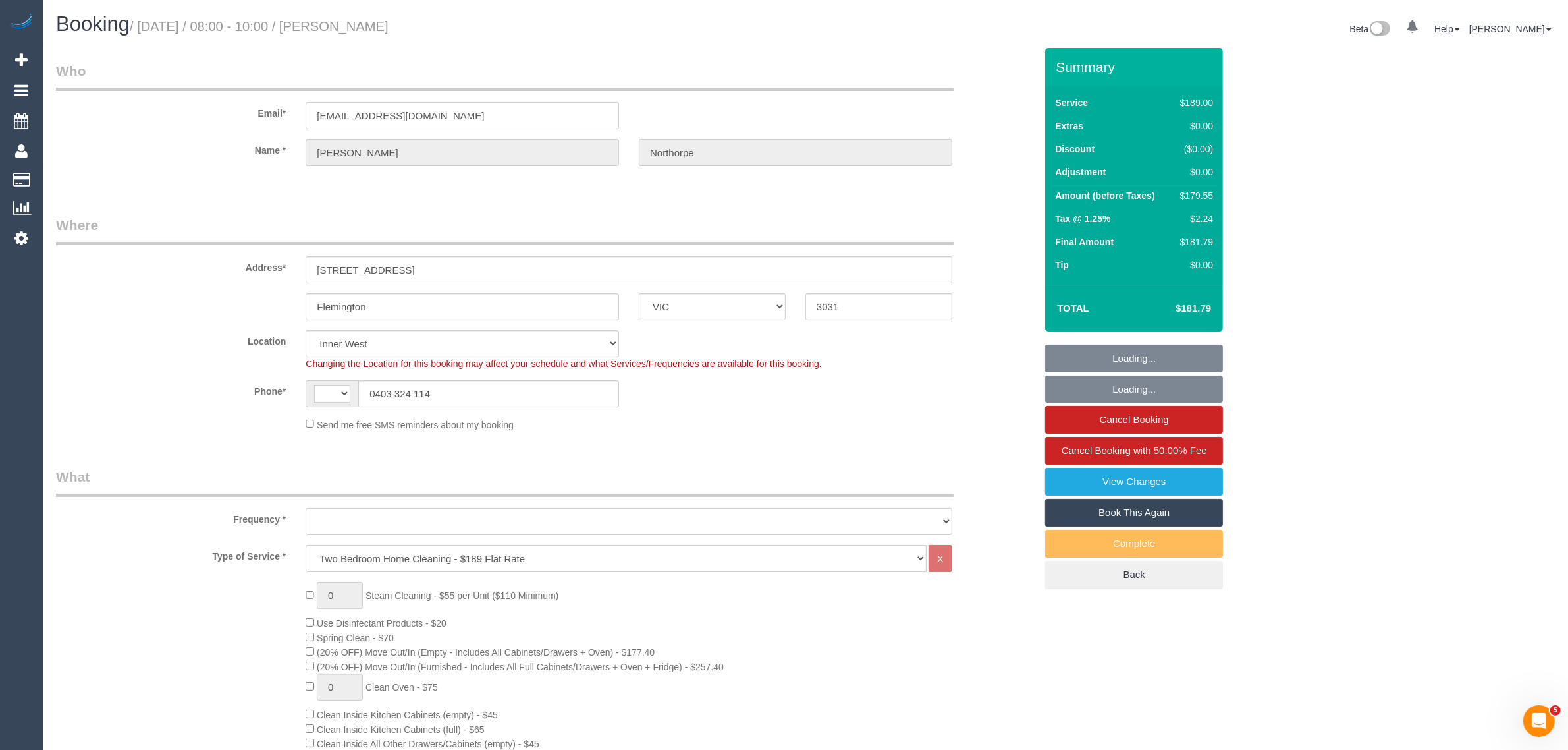
select select "string:AU"
select select "object:639"
select select "number:29"
select select "number:16"
select select "number:19"
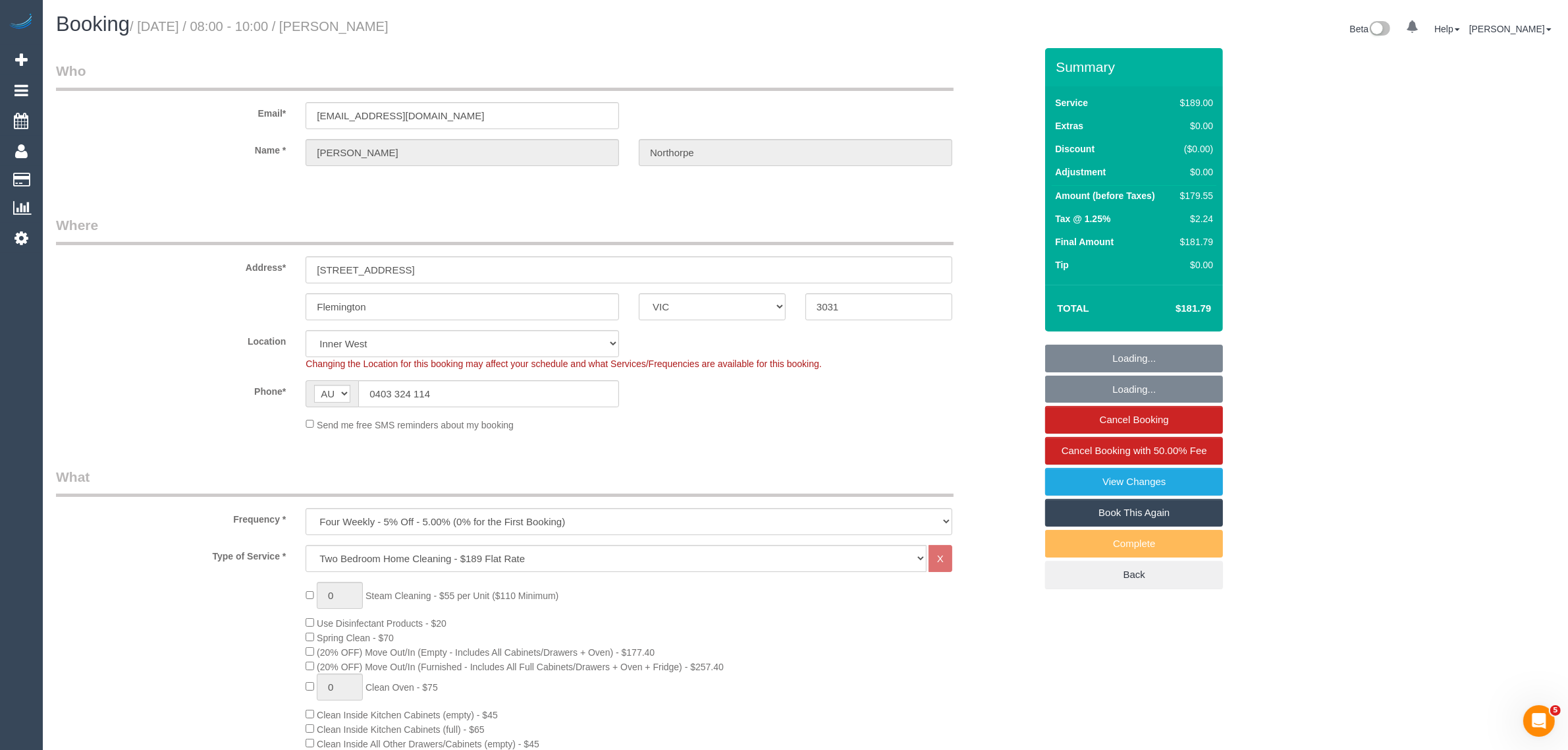
select select "number:22"
select select "number:33"
select select "number:26"
select select "spot1"
click at [568, 401] on input "0403 324 114" at bounding box center [488, 393] width 260 height 27
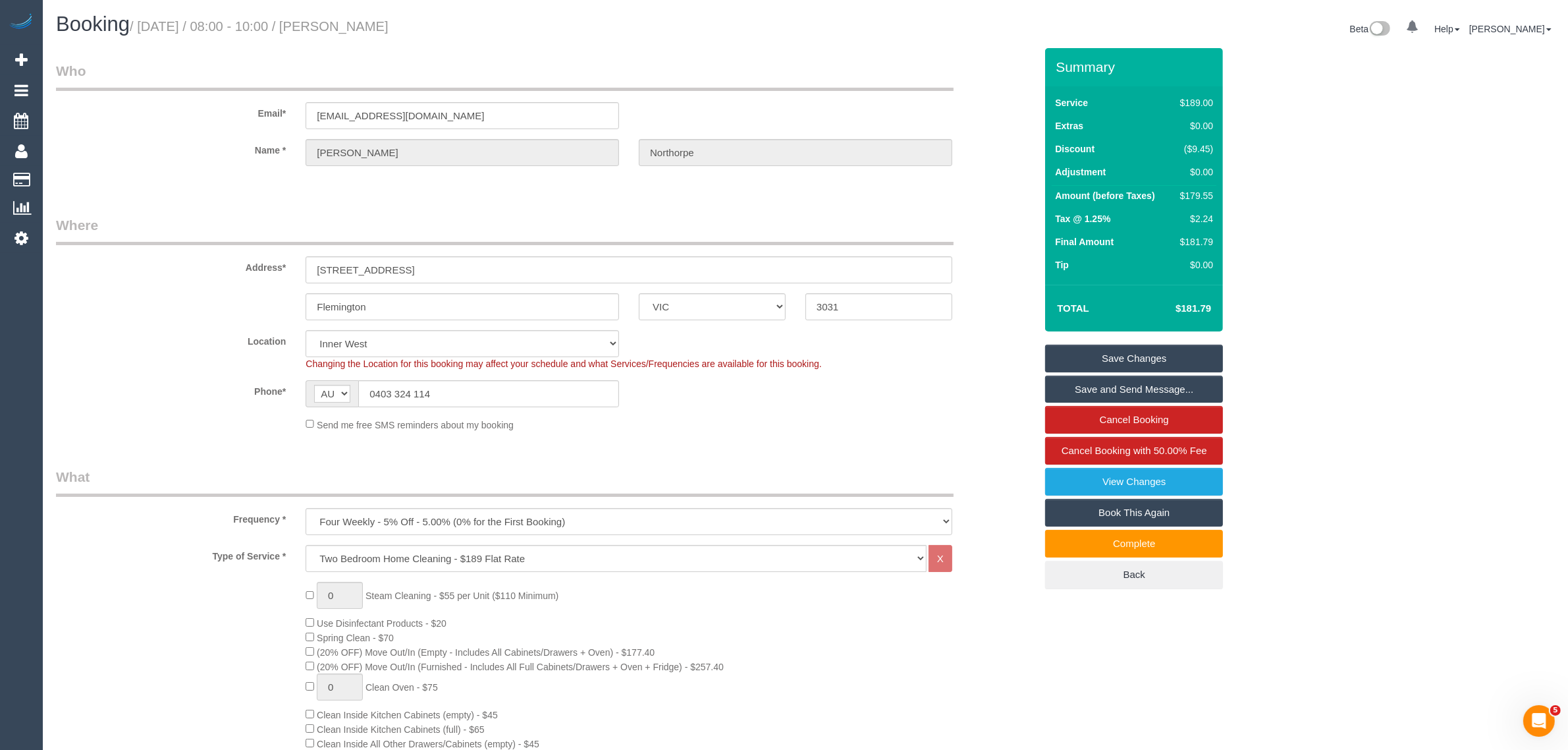
click at [842, 413] on sui-booking-location "Location Office City East (North) East (South) Inner East Inner North (East) In…" at bounding box center [546, 381] width 979 height 101
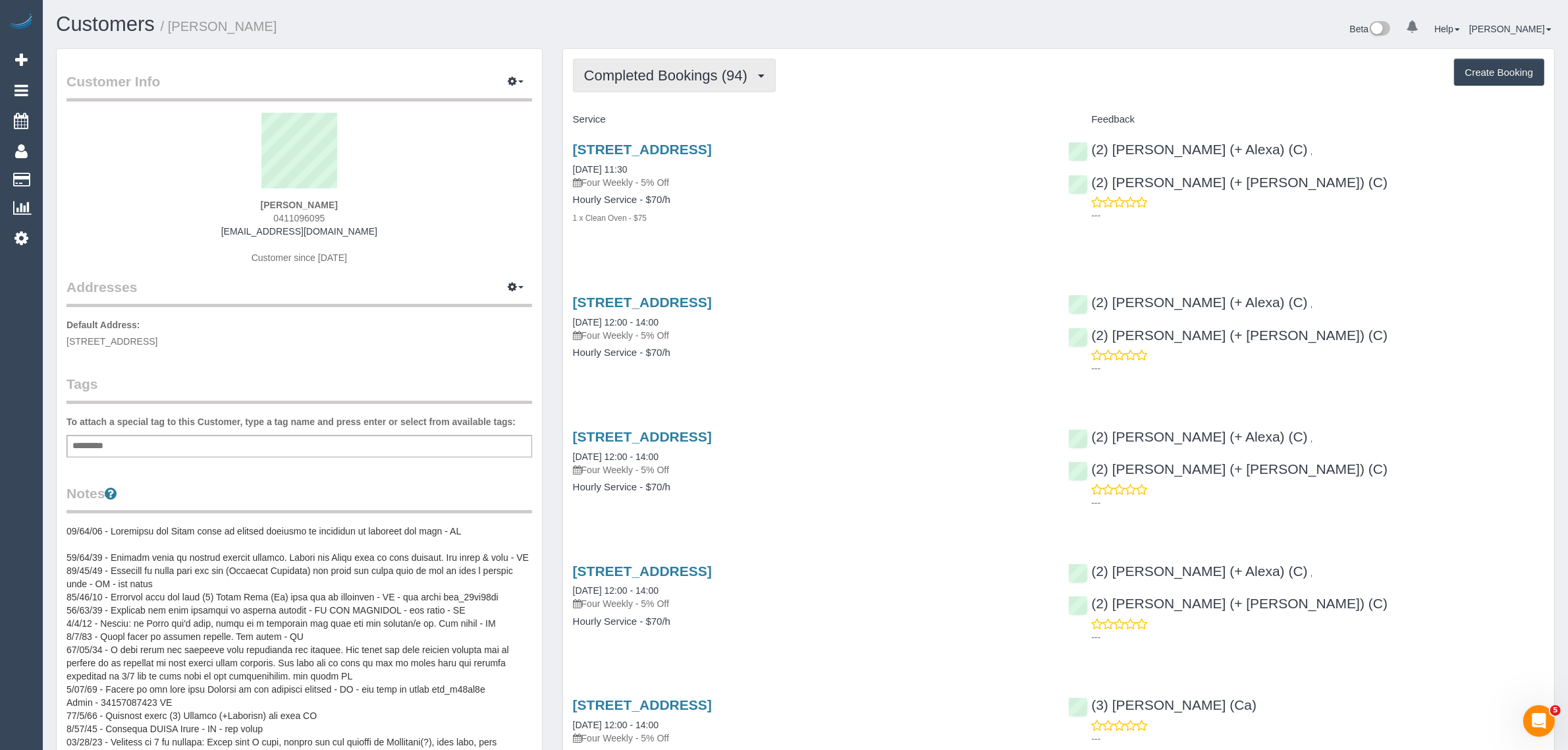
click at [687, 74] on span "Completed Bookings (94)" at bounding box center [668, 75] width 170 height 17
click at [658, 117] on link "Upcoming Bookings (11)" at bounding box center [645, 123] width 143 height 17
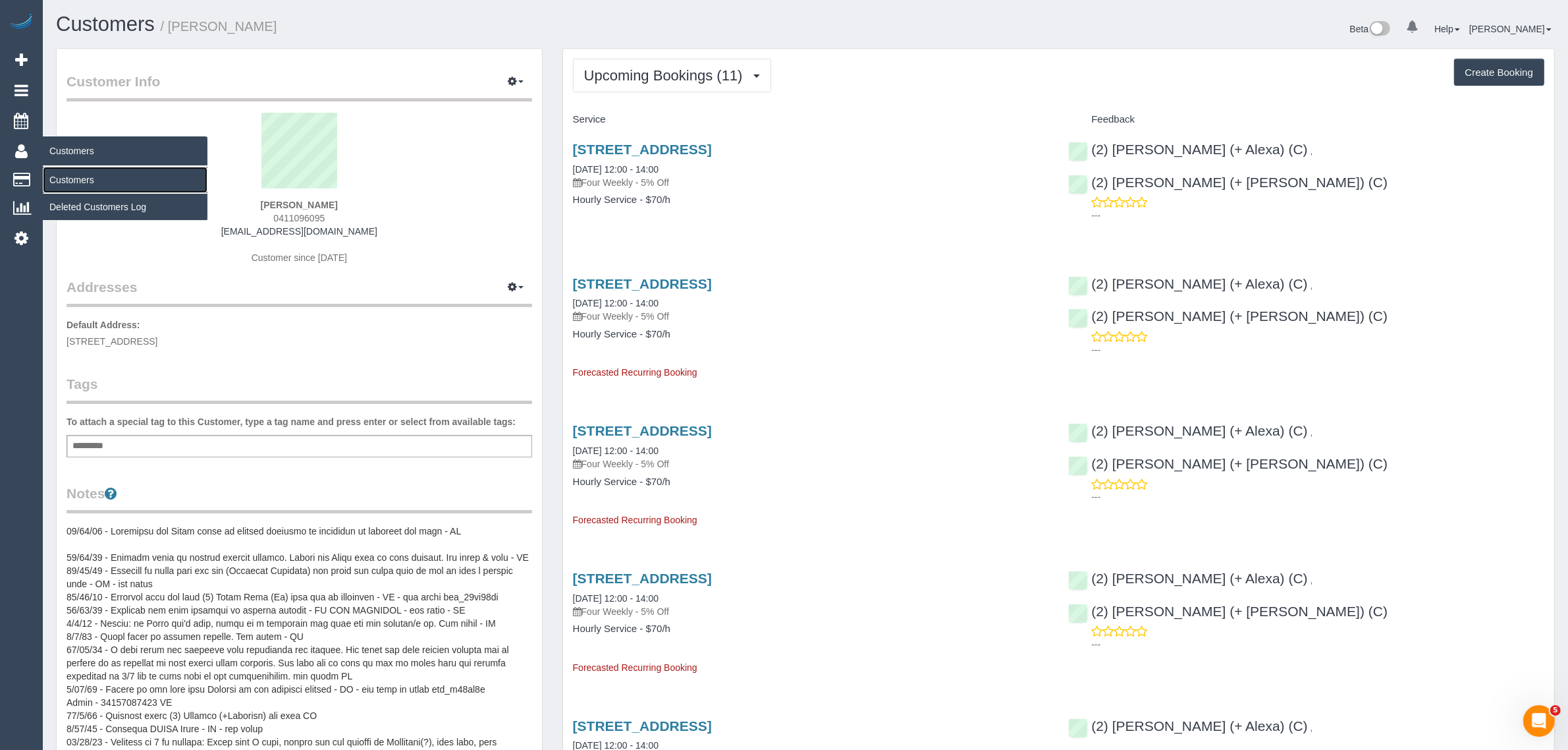
drag, startPoint x: 63, startPoint y: 173, endPoint x: 72, endPoint y: 167, distance: 10.8
click at [63, 173] on link "Customers" at bounding box center [125, 180] width 165 height 27
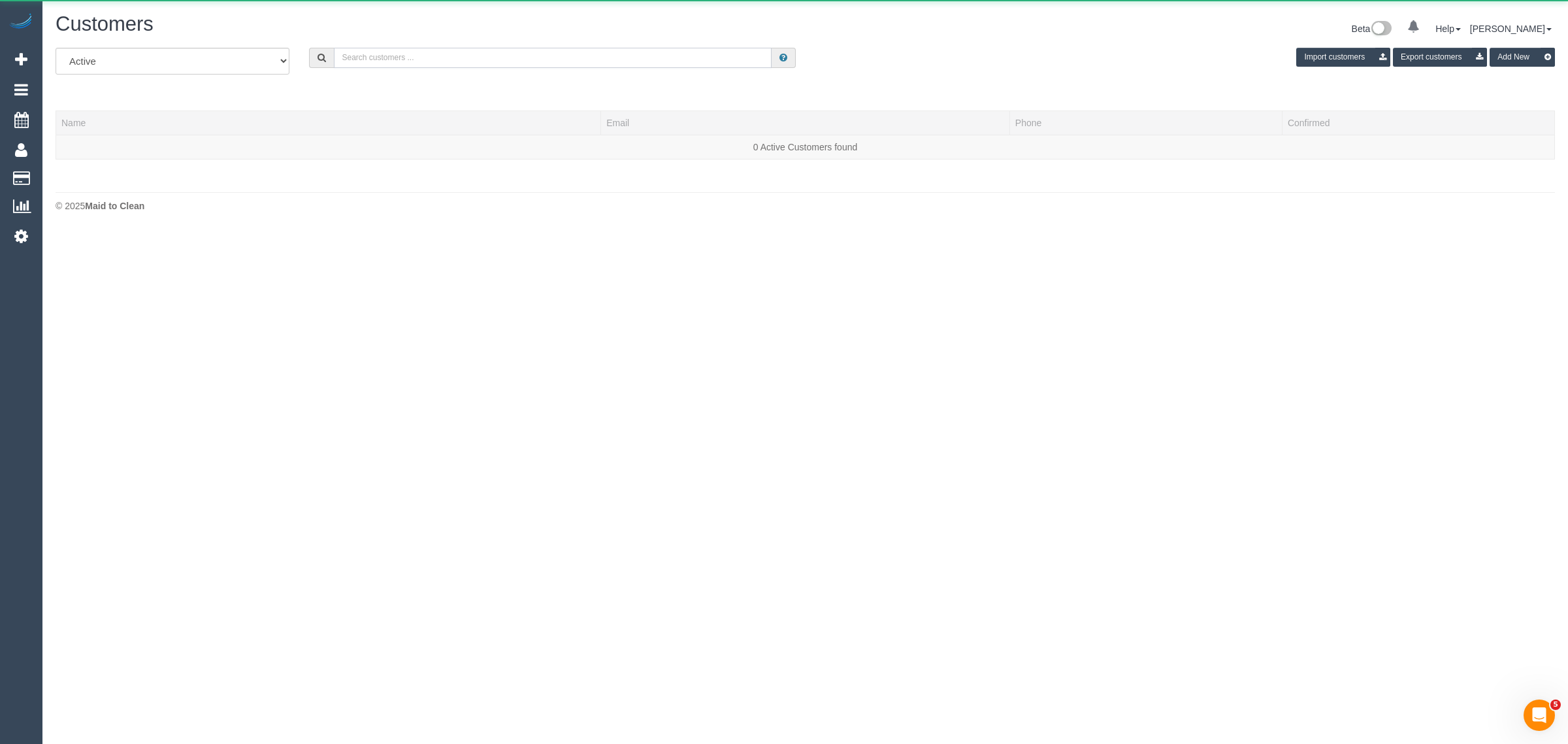
click at [564, 58] on input "text" at bounding box center [553, 58] width 438 height 21
paste input "0411 096 095"
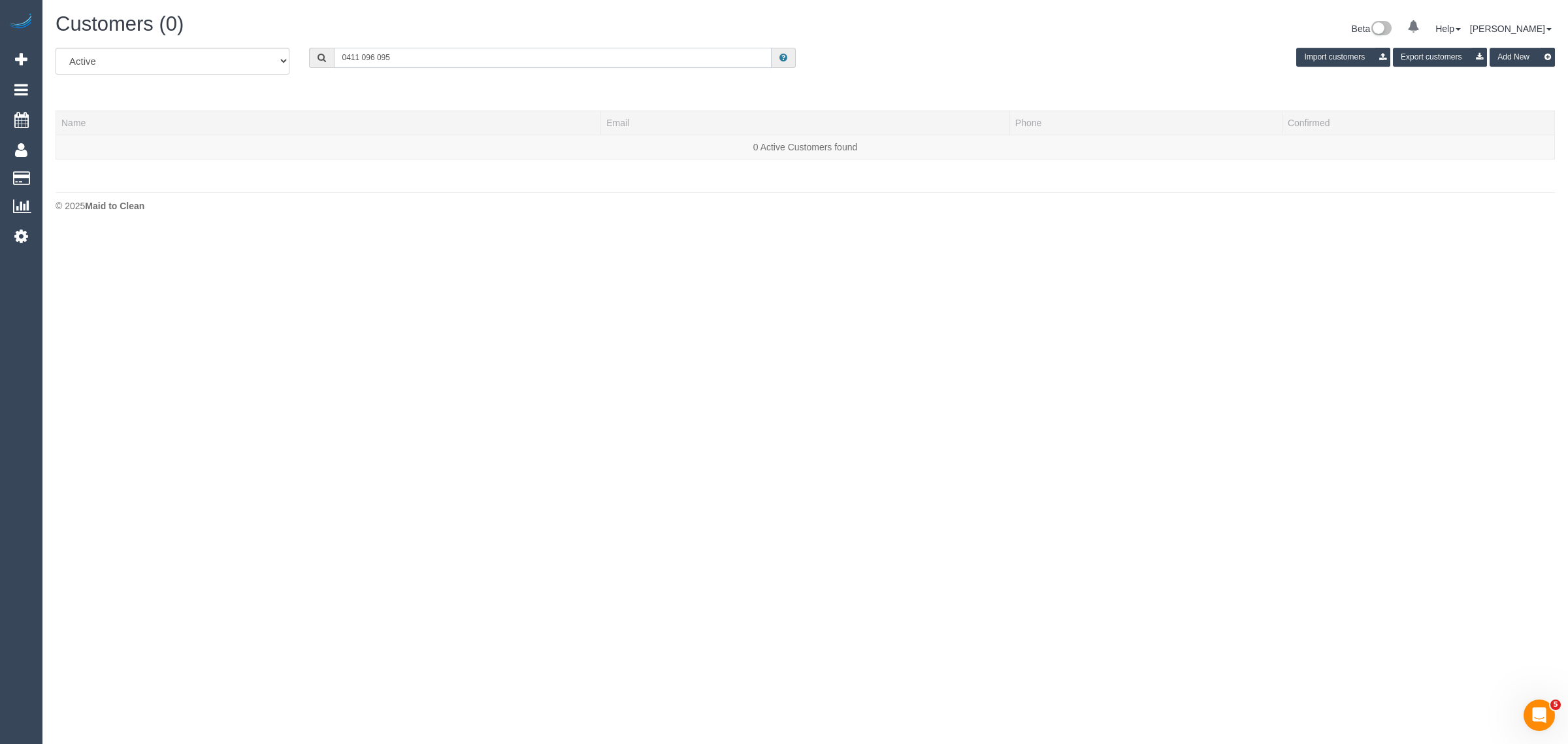
click at [429, 54] on input "0411 096 095" at bounding box center [553, 58] width 438 height 21
paste input "Sarah Anne DeGuara"
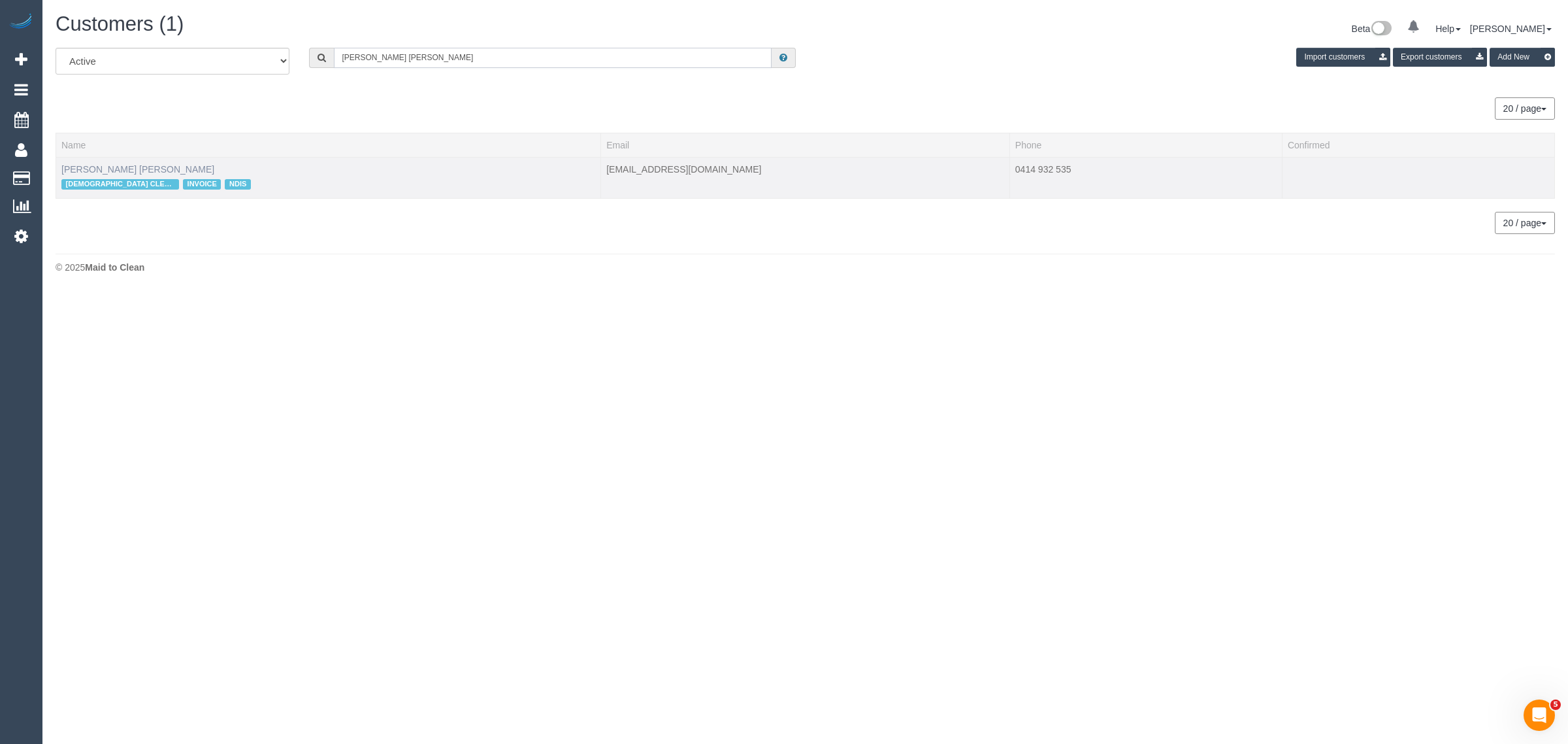
type input "Sarah Anne DeGuara"
click at [136, 165] on link "Sarah Anne DeGuara" at bounding box center [138, 169] width 153 height 11
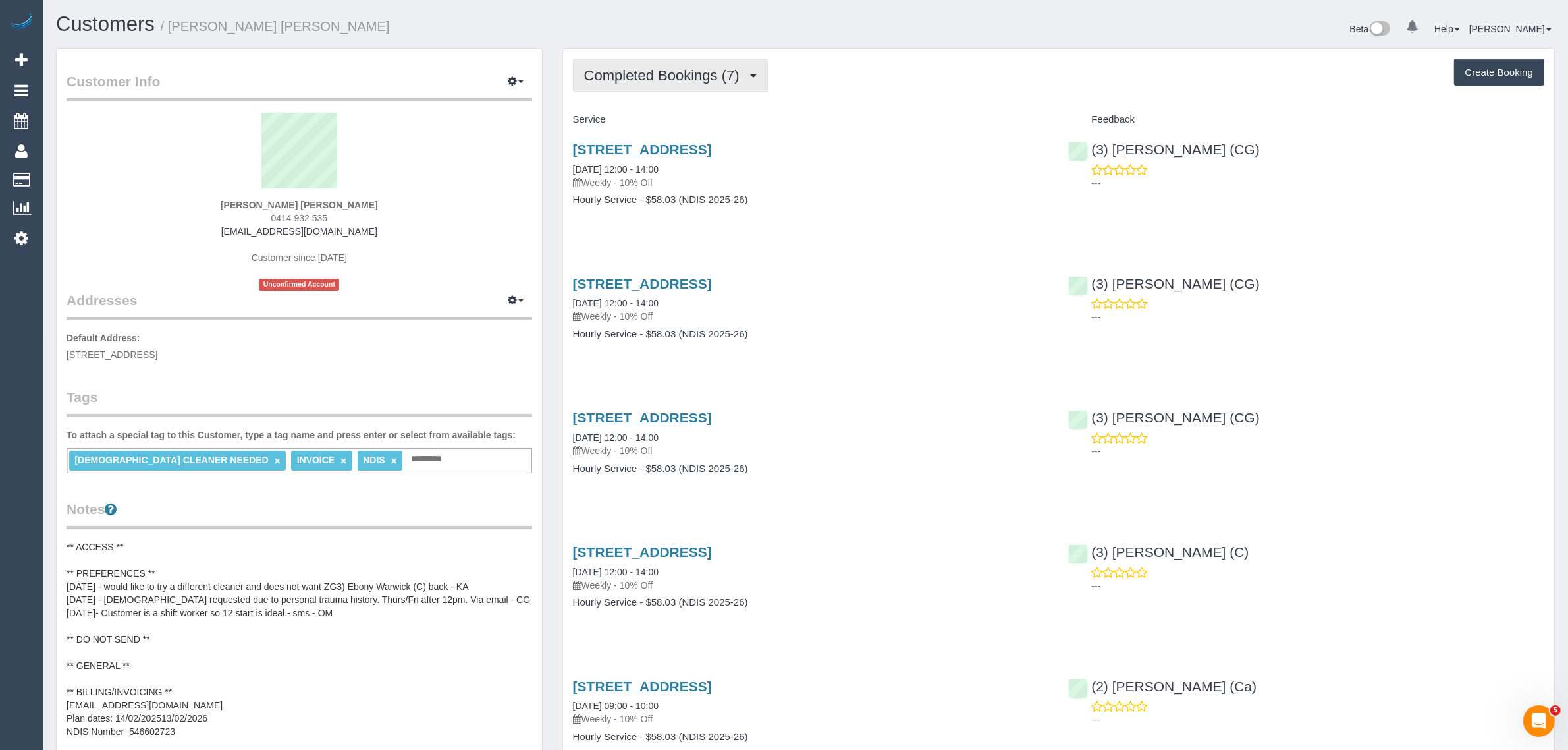
click at [665, 71] on span "Completed Bookings (7)" at bounding box center [664, 75] width 162 height 17
click at [639, 117] on link "Upcoming Bookings (11)" at bounding box center [643, 123] width 139 height 17
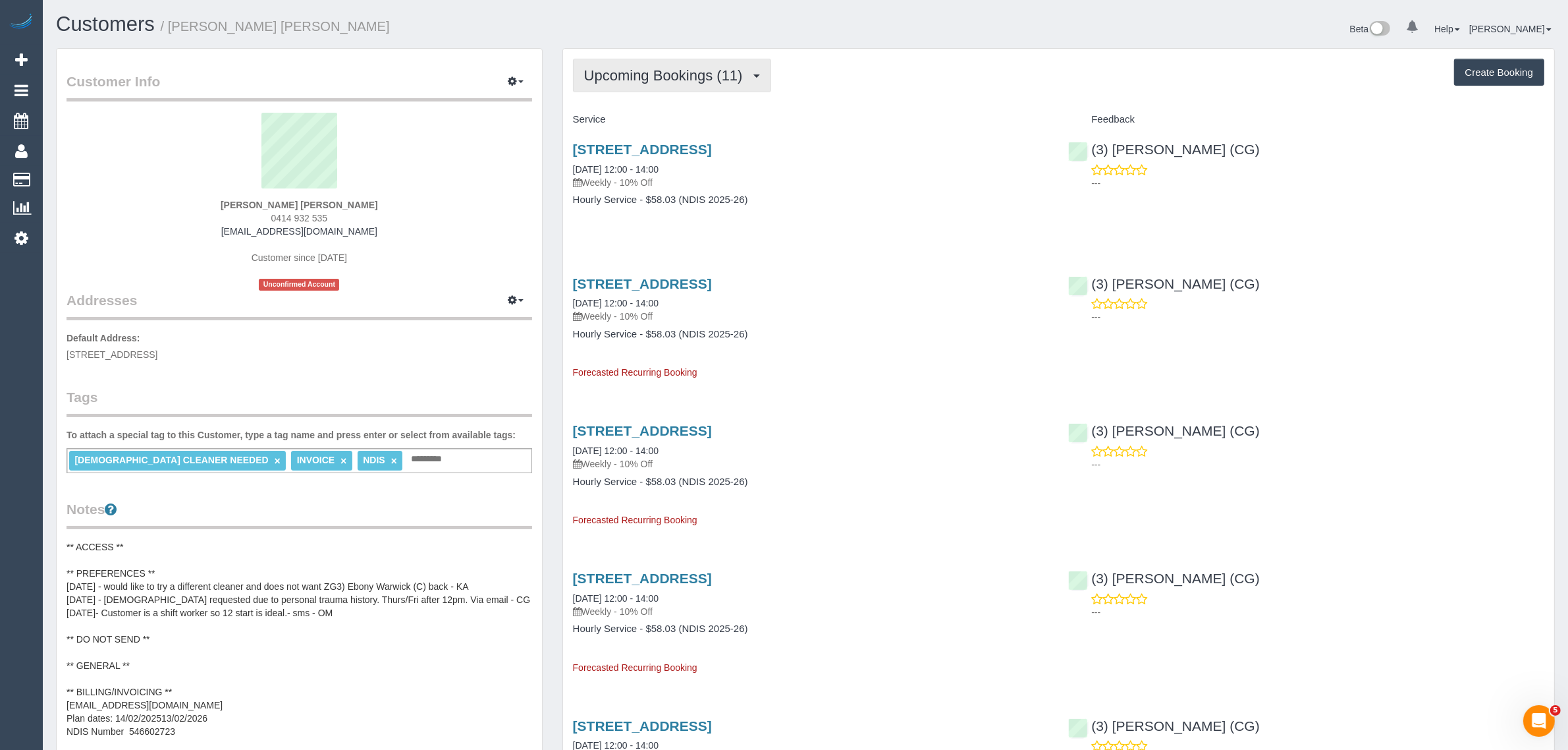
click at [680, 69] on span "Upcoming Bookings (11)" at bounding box center [666, 75] width 165 height 17
click at [641, 100] on link "Completed Bookings (7)" at bounding box center [643, 106] width 139 height 17
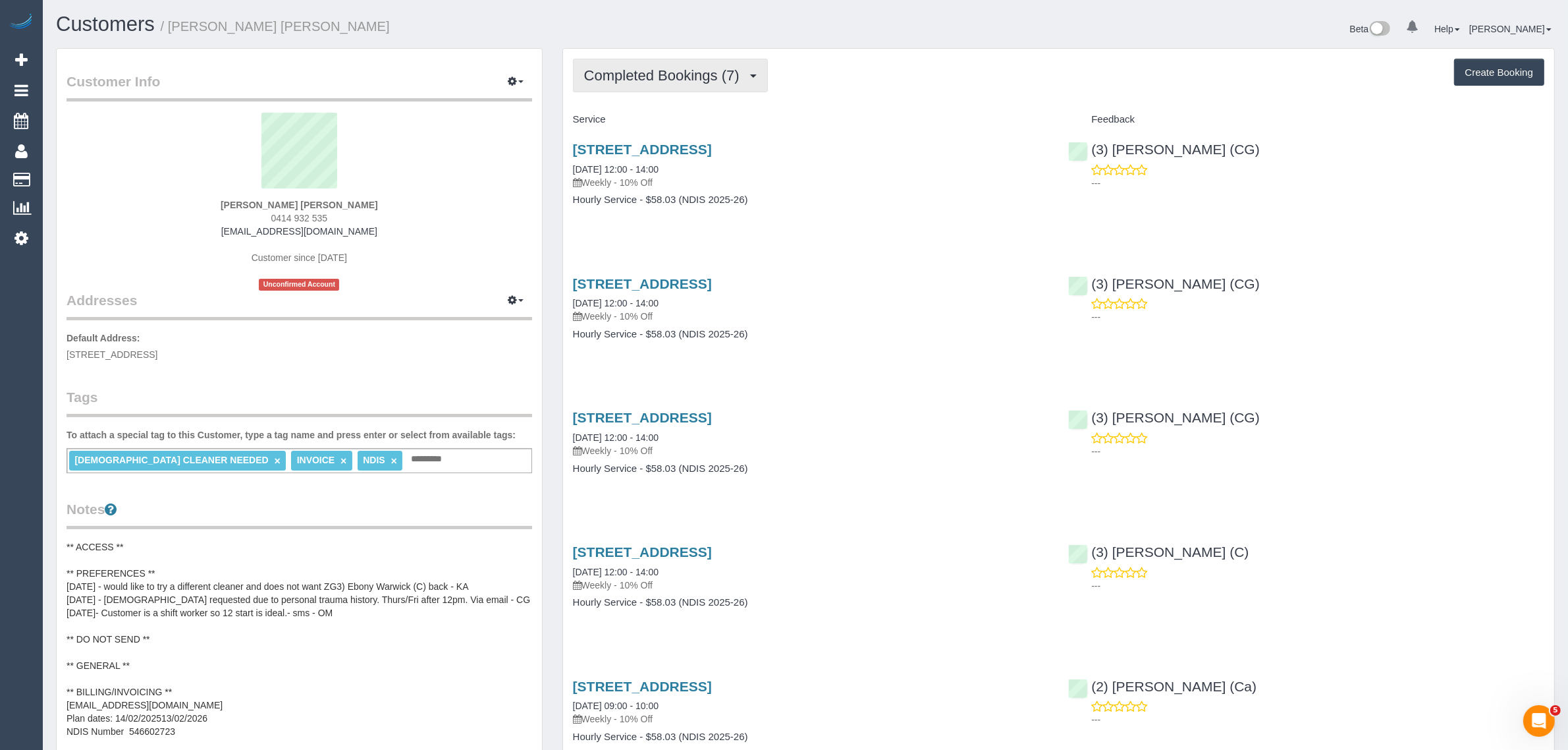
click at [687, 69] on span "Completed Bookings (7)" at bounding box center [664, 75] width 162 height 17
click at [657, 124] on link "Upcoming Bookings (11)" at bounding box center [643, 123] width 139 height 17
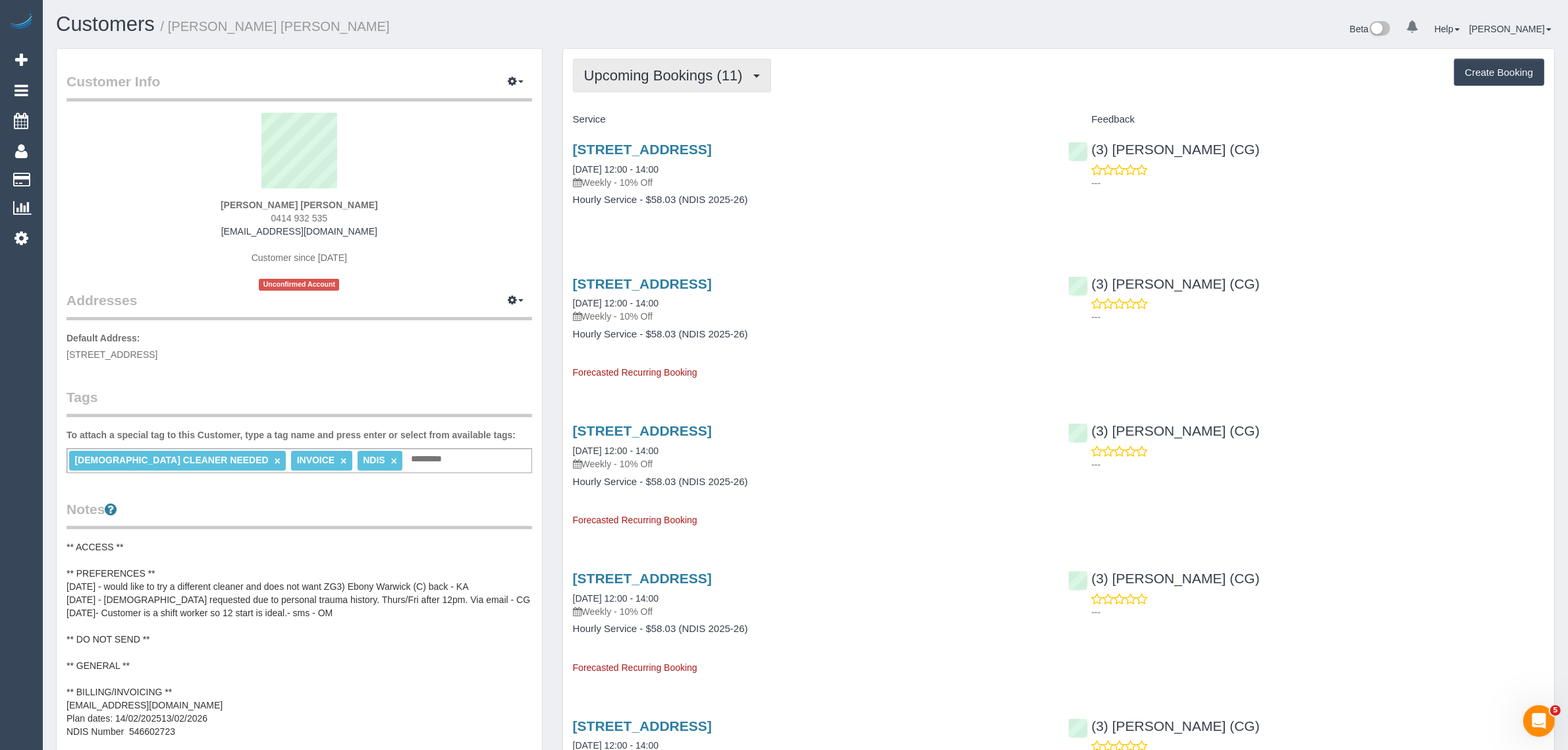
click at [750, 71] on span "Upcoming Bookings (11)" at bounding box center [666, 75] width 165 height 17
click at [680, 107] on link "Completed Bookings (7)" at bounding box center [643, 106] width 139 height 17
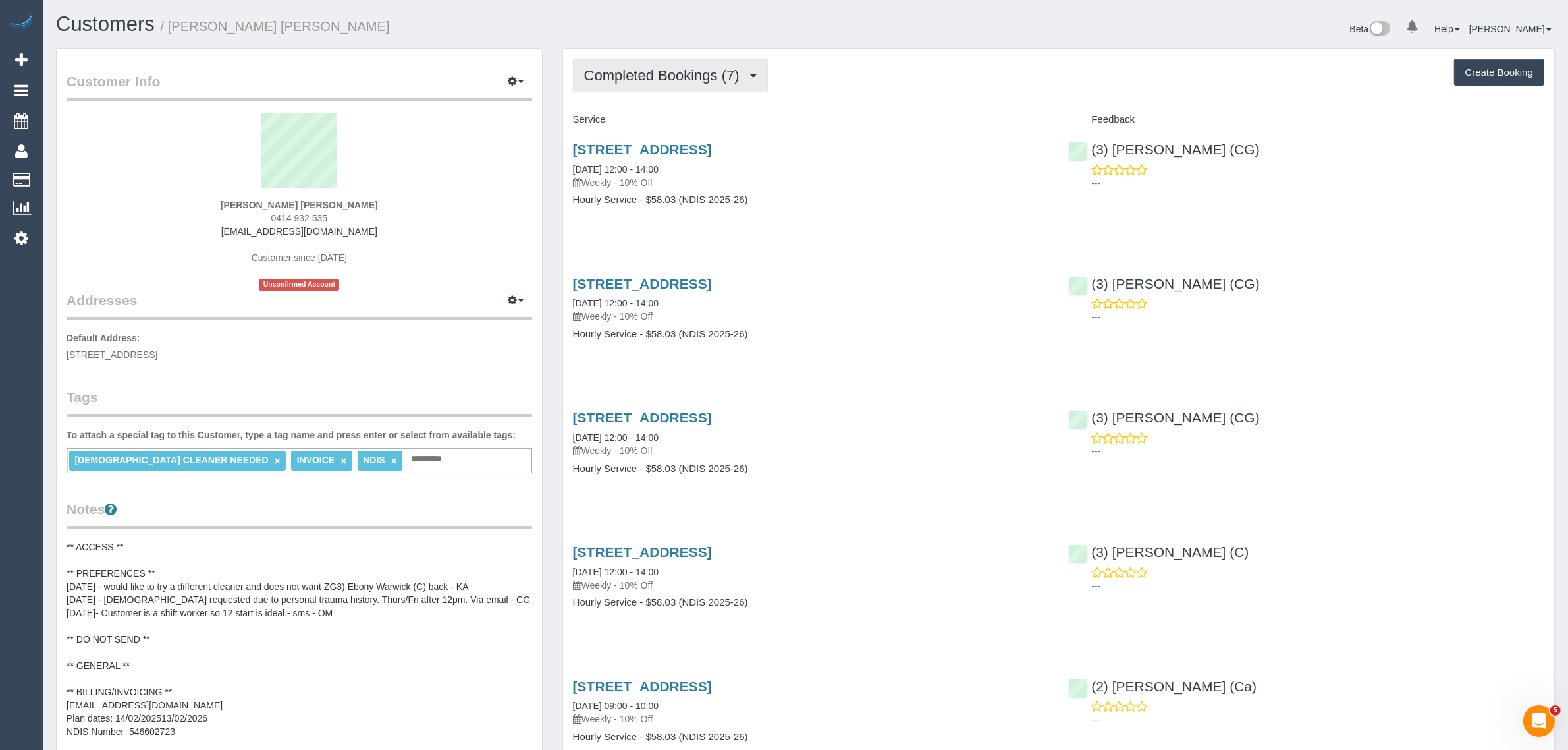
click at [677, 69] on span "Completed Bookings (7)" at bounding box center [664, 75] width 162 height 17
click at [667, 116] on link "Upcoming Bookings (11)" at bounding box center [643, 123] width 139 height 17
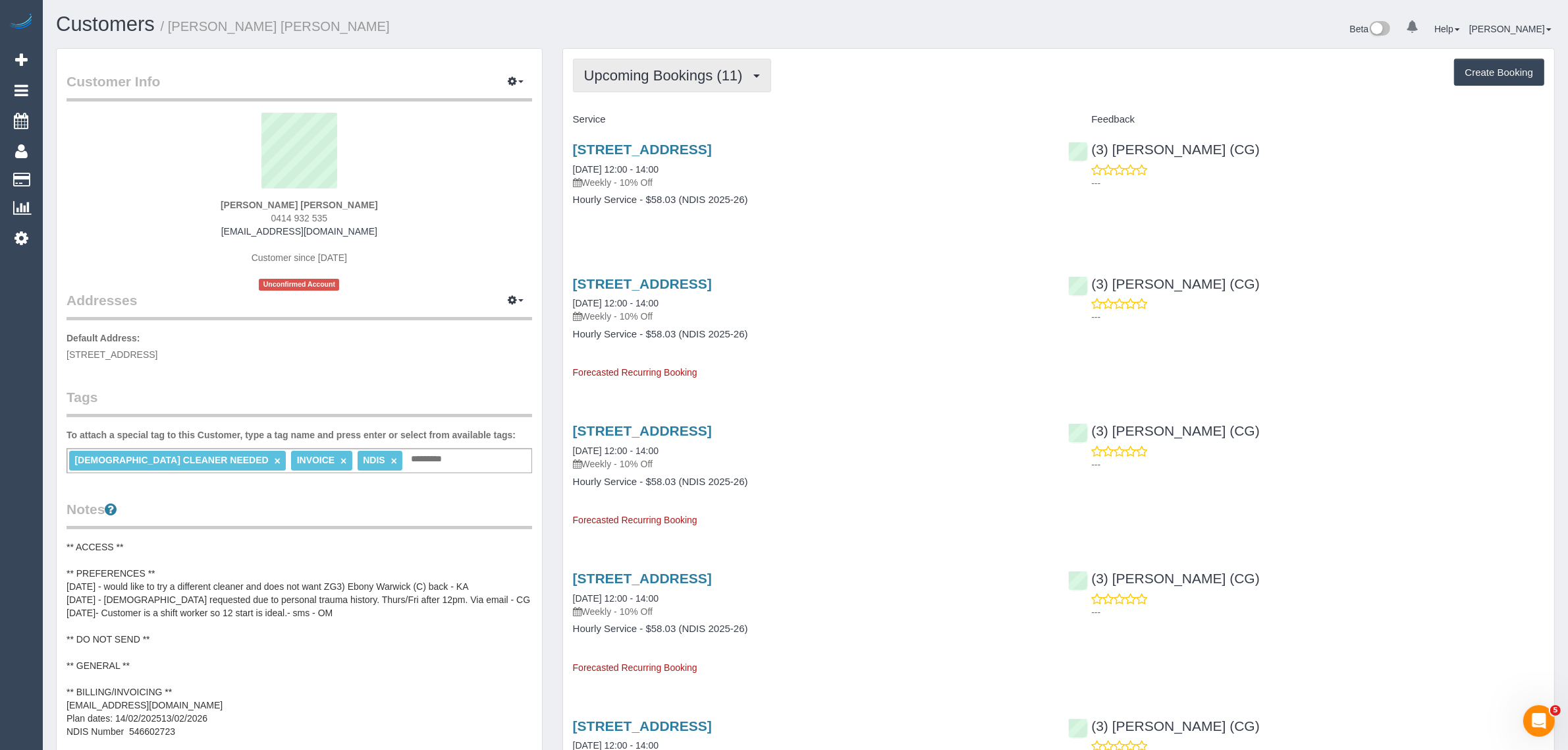
click at [697, 64] on button "Upcoming Bookings (11)" at bounding box center [672, 75] width 198 height 34
click at [978, 196] on h4 "Hourly Service - $58.03 (NDIS 2025-26)" at bounding box center [811, 200] width 476 height 12
drag, startPoint x: 698, startPoint y: 173, endPoint x: 561, endPoint y: 160, distance: 137.6
copy link "26/09/2025 12:00 - 14:00"
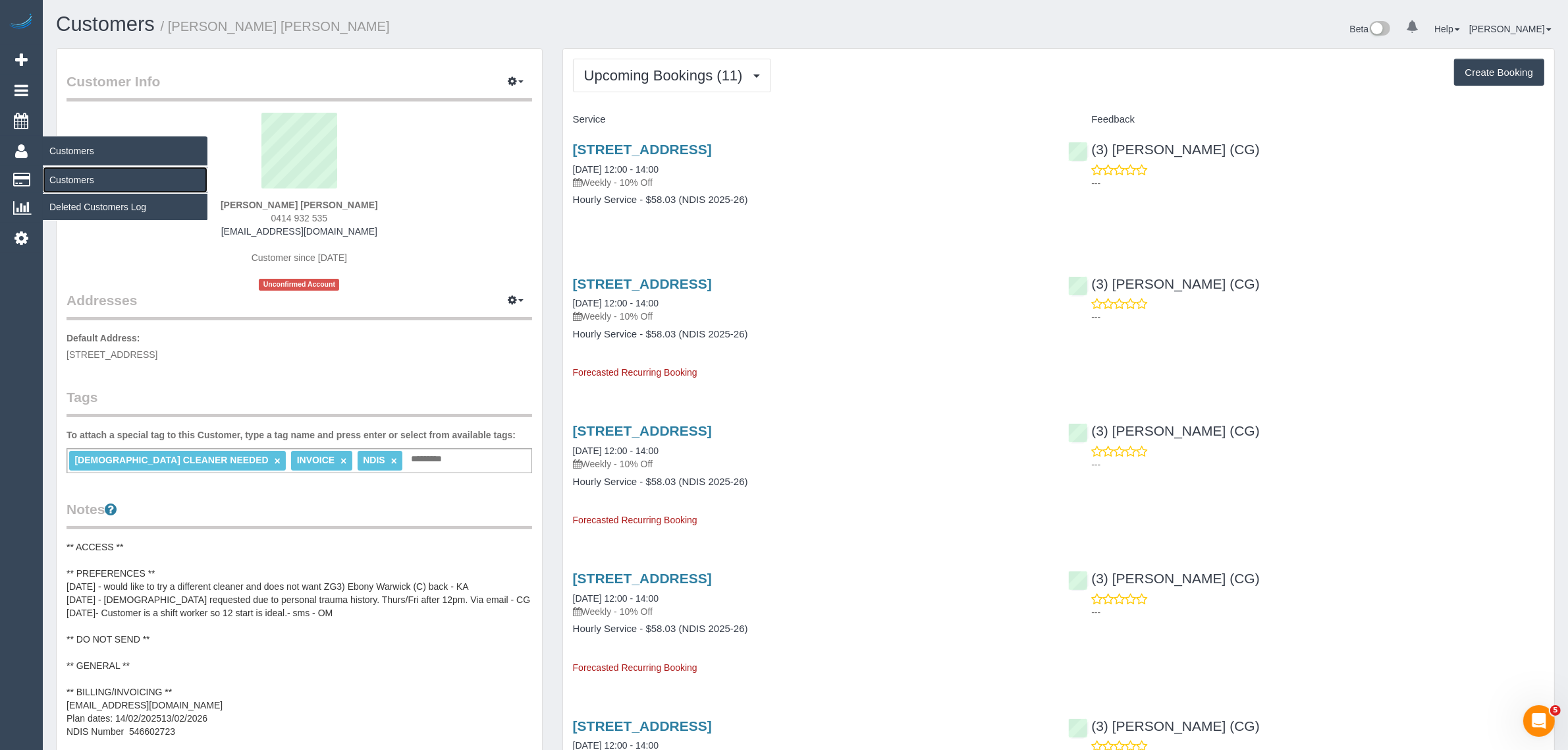
click at [61, 168] on link "Customers" at bounding box center [125, 180] width 165 height 27
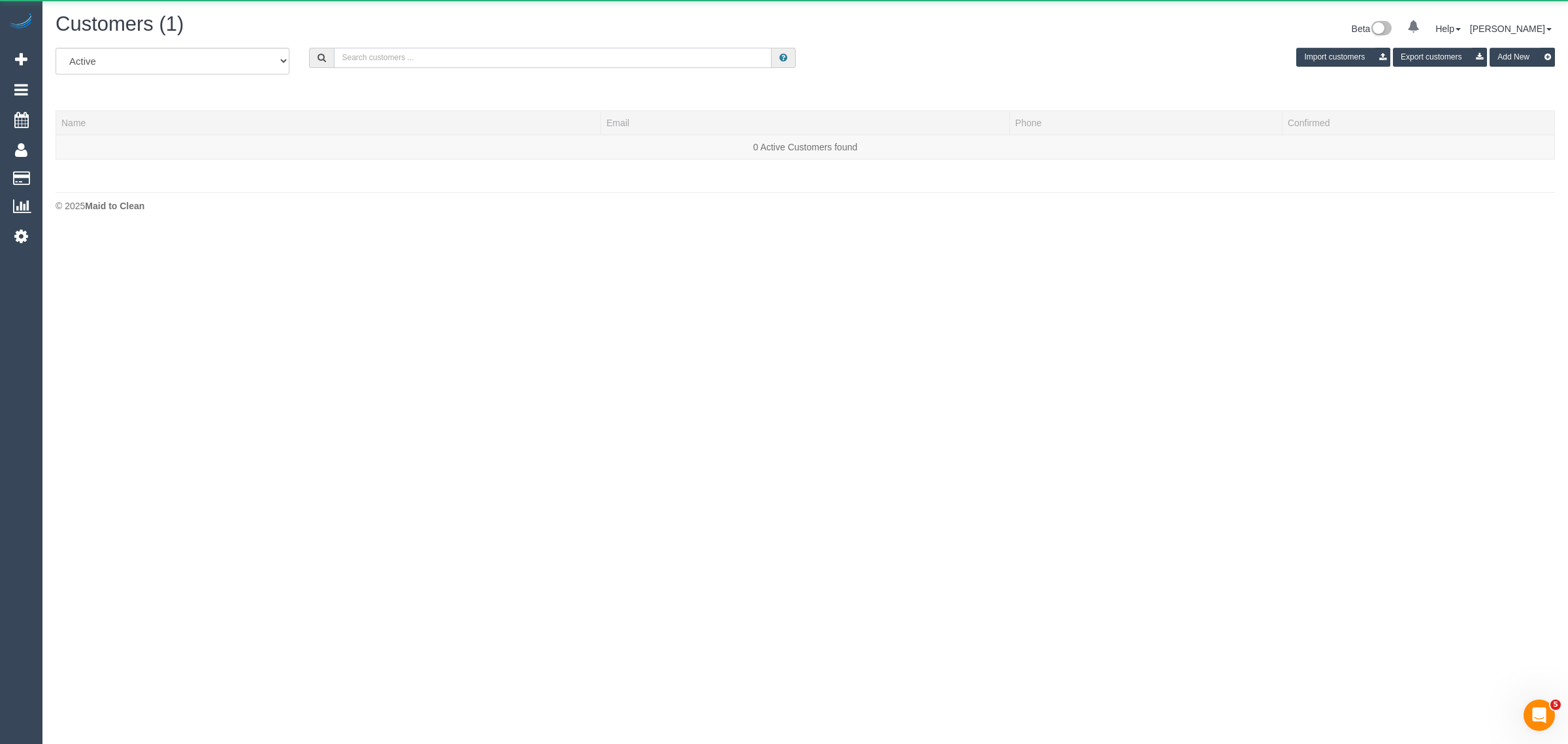
click at [479, 59] on input "text" at bounding box center [553, 58] width 438 height 21
paste input "[PERSON_NAME]"
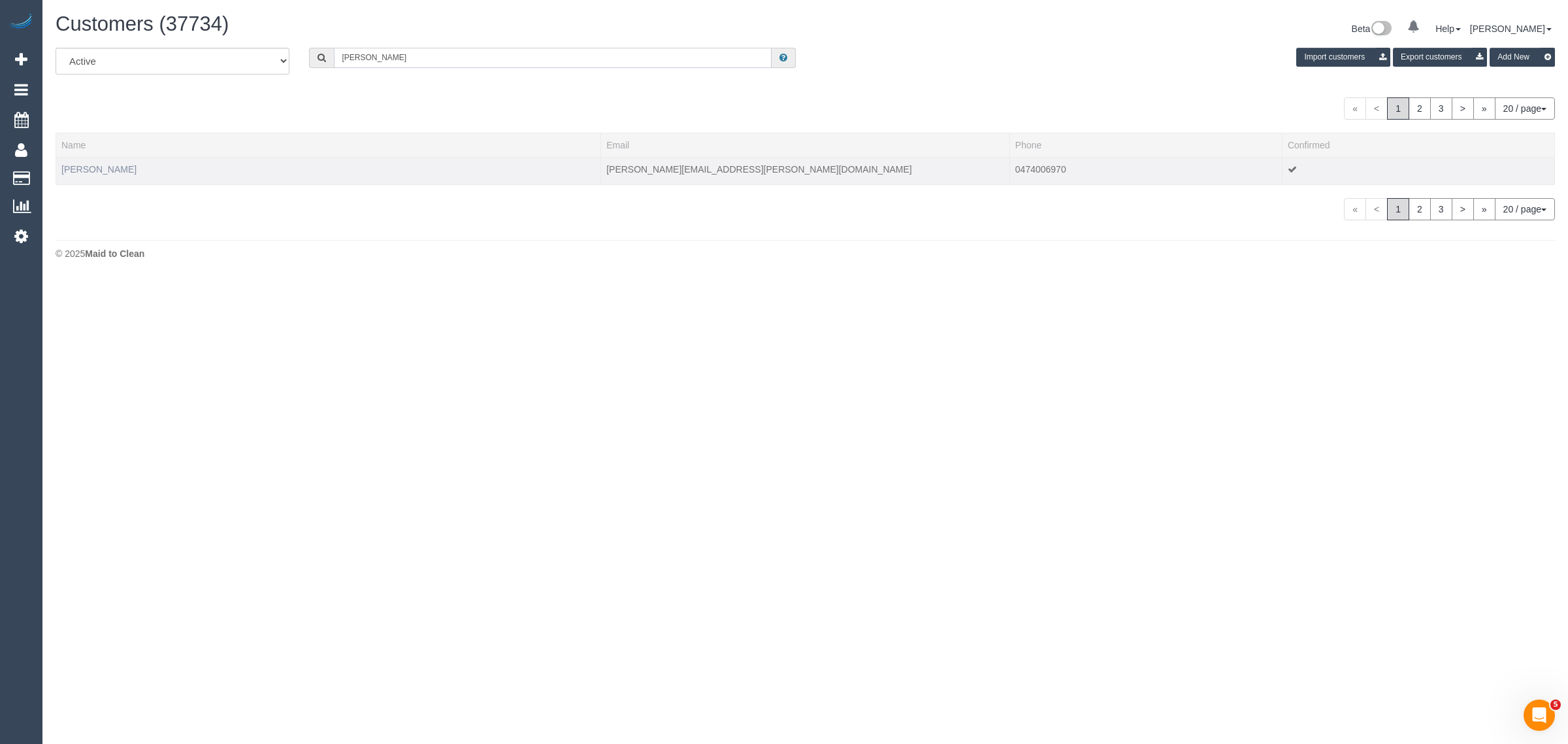
type input "[PERSON_NAME]"
click at [95, 167] on link "[PERSON_NAME]" at bounding box center [99, 169] width 75 height 11
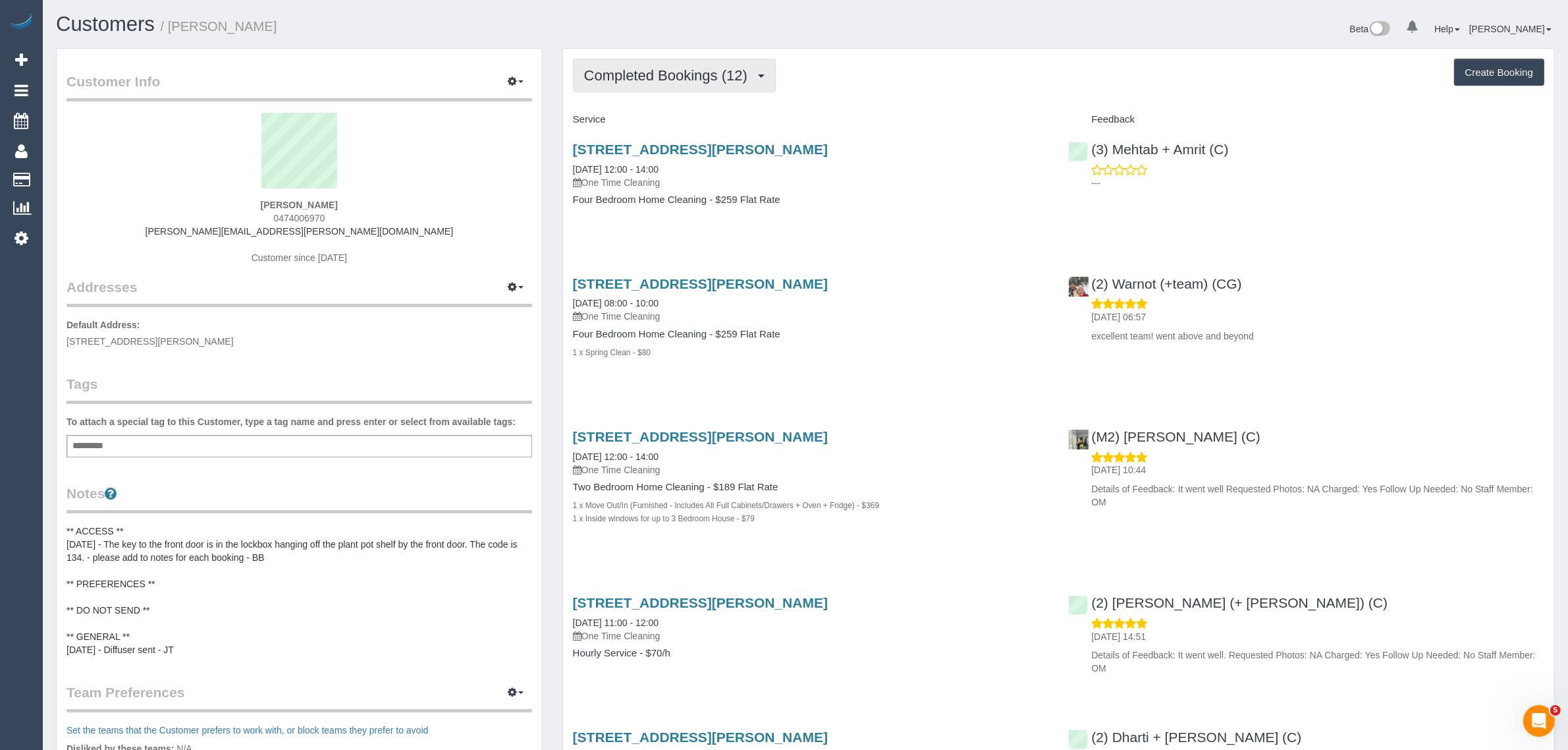
click at [667, 77] on span "Completed Bookings (12)" at bounding box center [668, 75] width 170 height 17
click at [647, 120] on link "Upcoming Bookings (12)" at bounding box center [645, 123] width 143 height 17
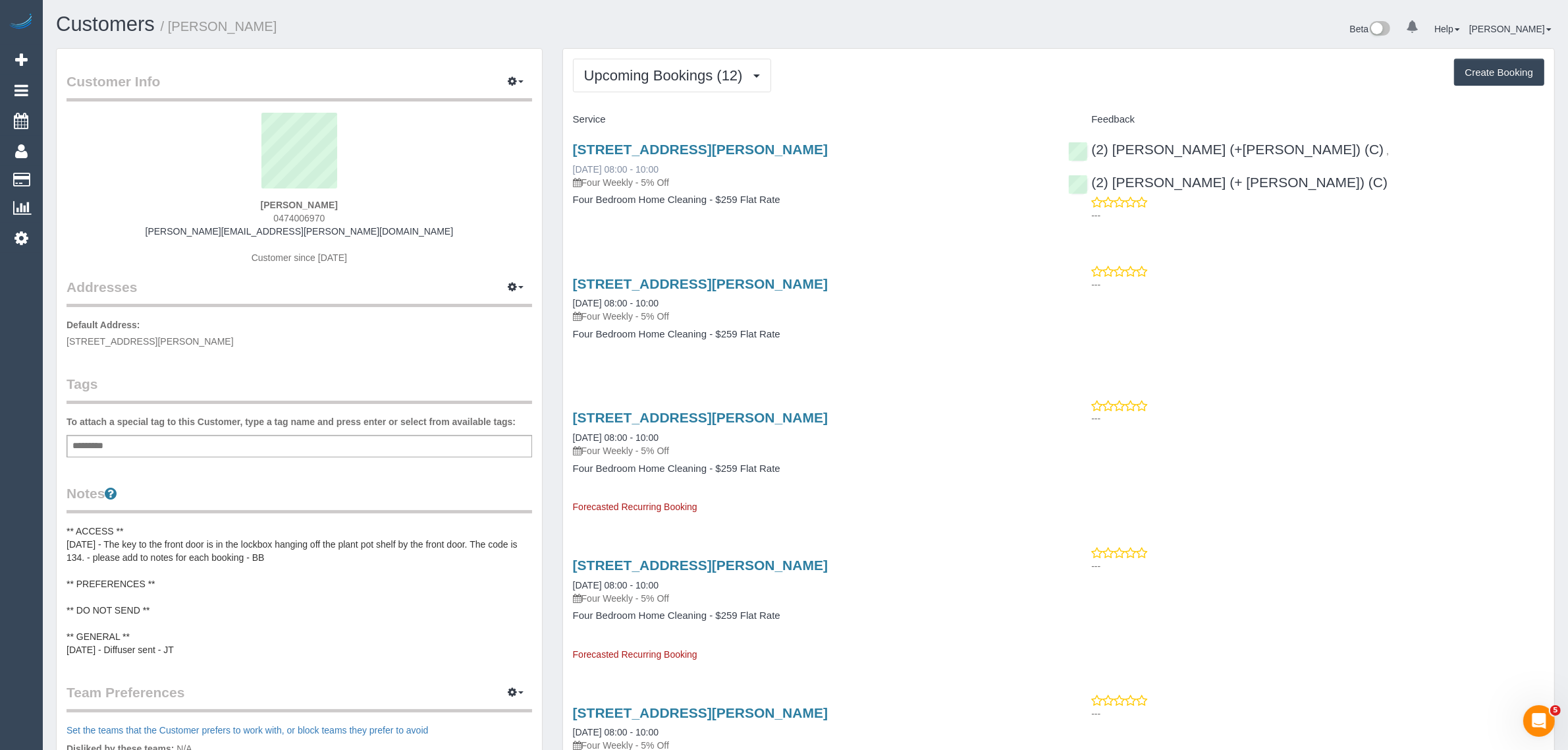
drag, startPoint x: 692, startPoint y: 169, endPoint x: 604, endPoint y: 163, distance: 88.2
click at [604, 163] on div "76 Hutton Street, Thornbury Vic 3071, Thornbury, VIC 3071 23/09/2025 08:00 - 10…" at bounding box center [811, 165] width 476 height 47
click at [670, 226] on div "76 Hutton Street, Thornbury Vic 3071, Thornbury, VIC 3071 23/09/2025 08:00 - 10…" at bounding box center [811, 181] width 496 height 101
drag, startPoint x: 690, startPoint y: 169, endPoint x: 565, endPoint y: 162, distance: 125.2
click at [565, 162] on div "76 Hutton Street, Thornbury Vic 3071, Thornbury, VIC 3071 23/09/2025 08:00 - 10…" at bounding box center [811, 181] width 496 height 101
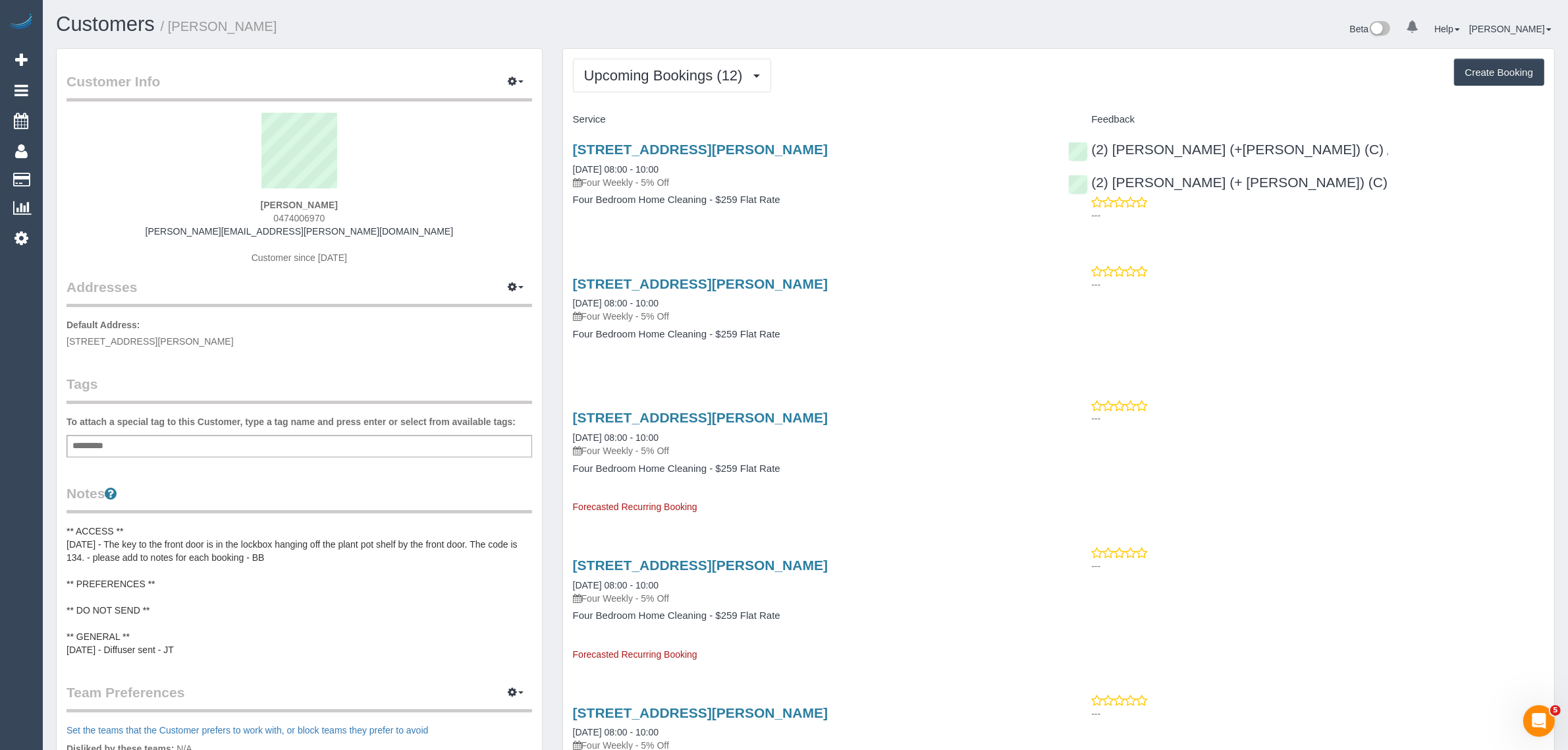
copy link "23/09/2025 08:00 - 10:00"
drag, startPoint x: 1498, startPoint y: 147, endPoint x: 1306, endPoint y: 149, distance: 192.0
click at [1306, 149] on div "(2) Harpreet (+Jasmeen) (C) , (2) Jasmeen (+ Harpreet) (C) ---" at bounding box center [1306, 179] width 496 height 98
copy link "2) Jasmeen (+ Harpreet) (C)"
click at [294, 211] on div "Natalie Clarke 0474006970 natalie.r.clarke@gmail.com Customer since 2023" at bounding box center [299, 195] width 465 height 165
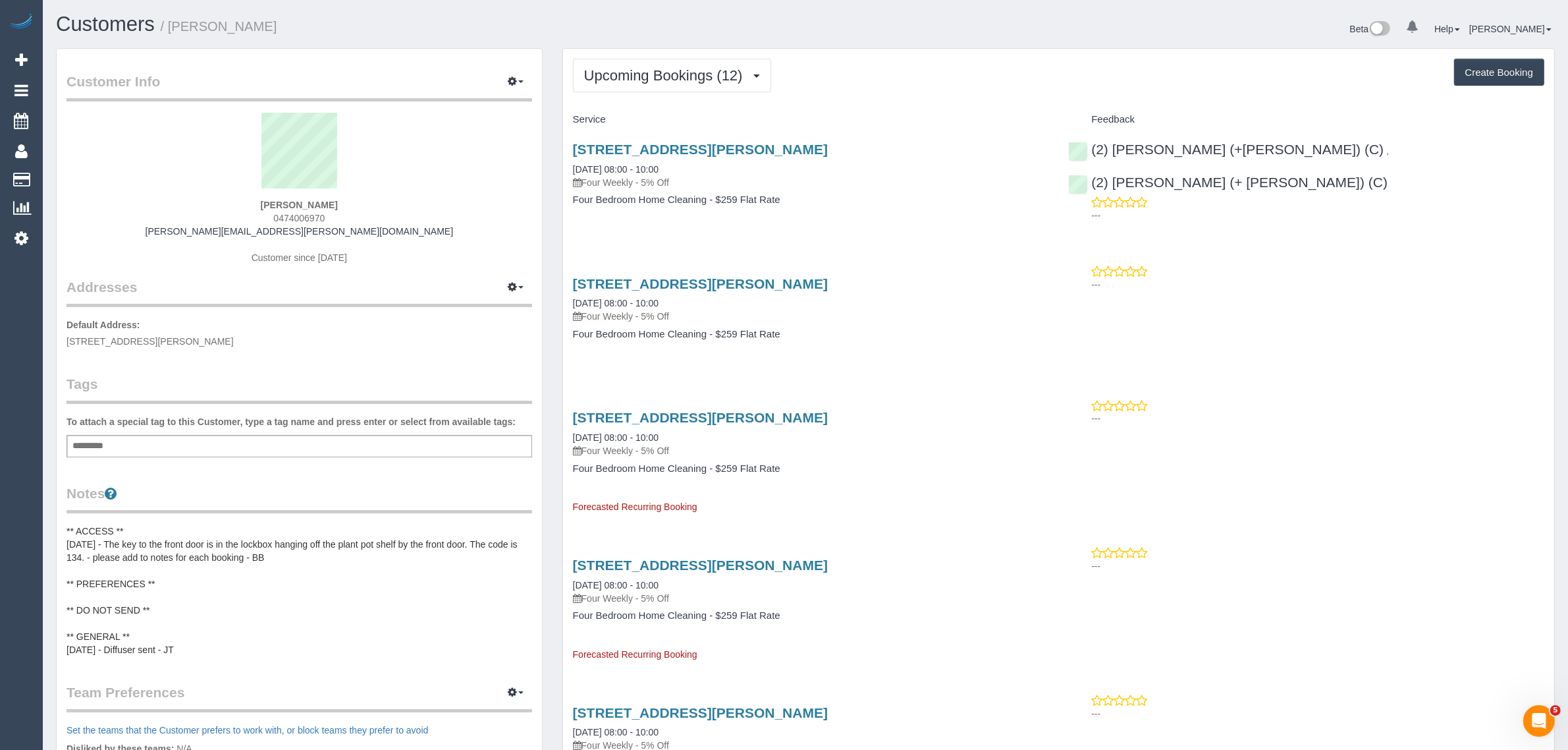
click at [295, 211] on div "Natalie Clarke 0474006970 natalie.r.clarke@gmail.com Customer since 2023" at bounding box center [299, 195] width 465 height 165
click at [295, 214] on span "0474006970" at bounding box center [299, 218] width 51 height 11
click at [296, 214] on span "0474006970" at bounding box center [299, 218] width 51 height 11
click at [536, 221] on div "Customer Info Edit Contact Info Send Message Email Preferences Special Sales Ta…" at bounding box center [299, 608] width 485 height 1119
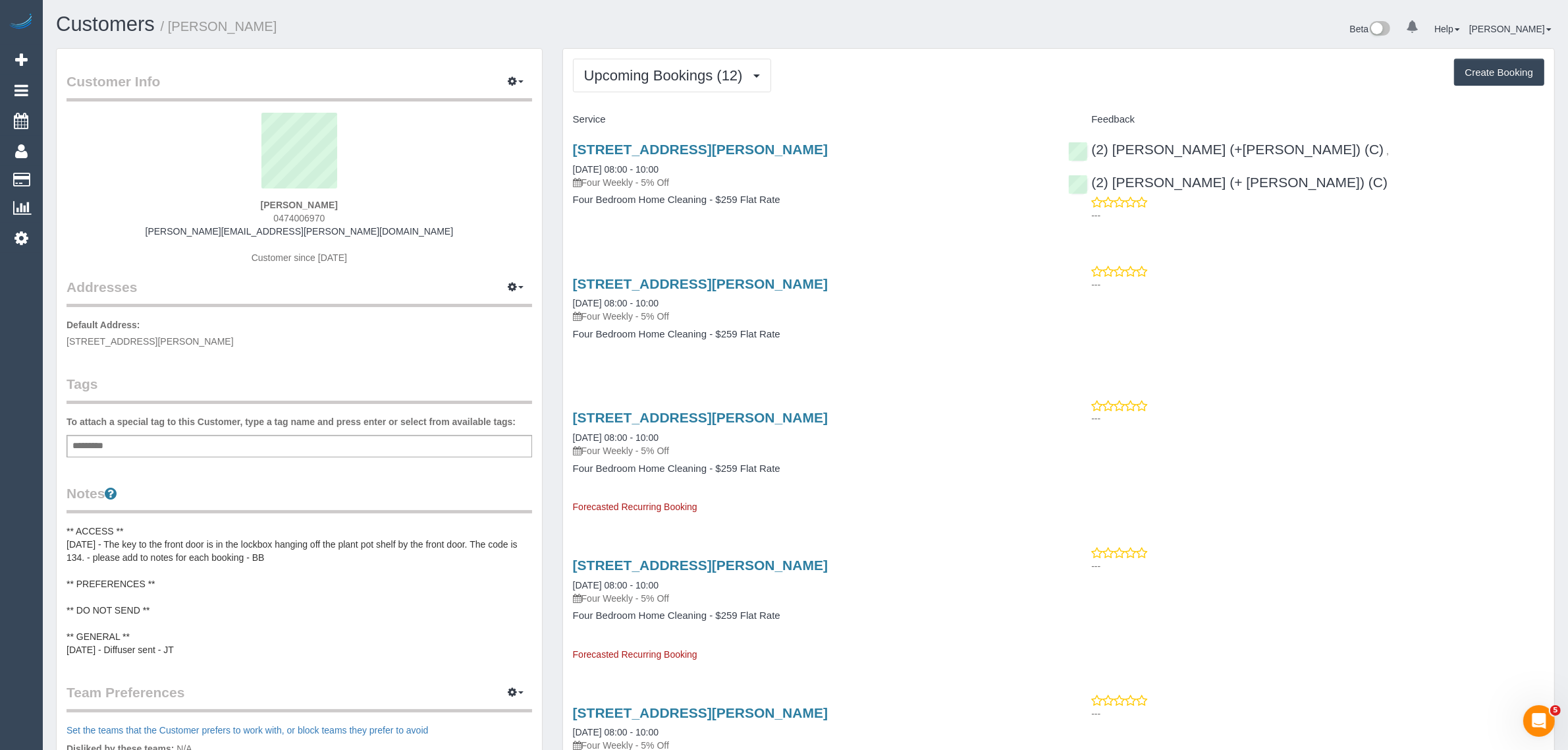
click at [837, 25] on div "Beta 0 Your Notifications You have 0 alerts Help Help Docs Take a Tour Contact …" at bounding box center [1185, 31] width 760 height 35
click at [481, 268] on div "Natalie Clarke 0474006970 natalie.r.clarke@gmail.com Customer since 2023" at bounding box center [299, 195] width 465 height 165
click at [165, 341] on span "4/71 Miller Street, Thornbury, VIC 3071" at bounding box center [150, 341] width 167 height 11
copy span "Thornbury"
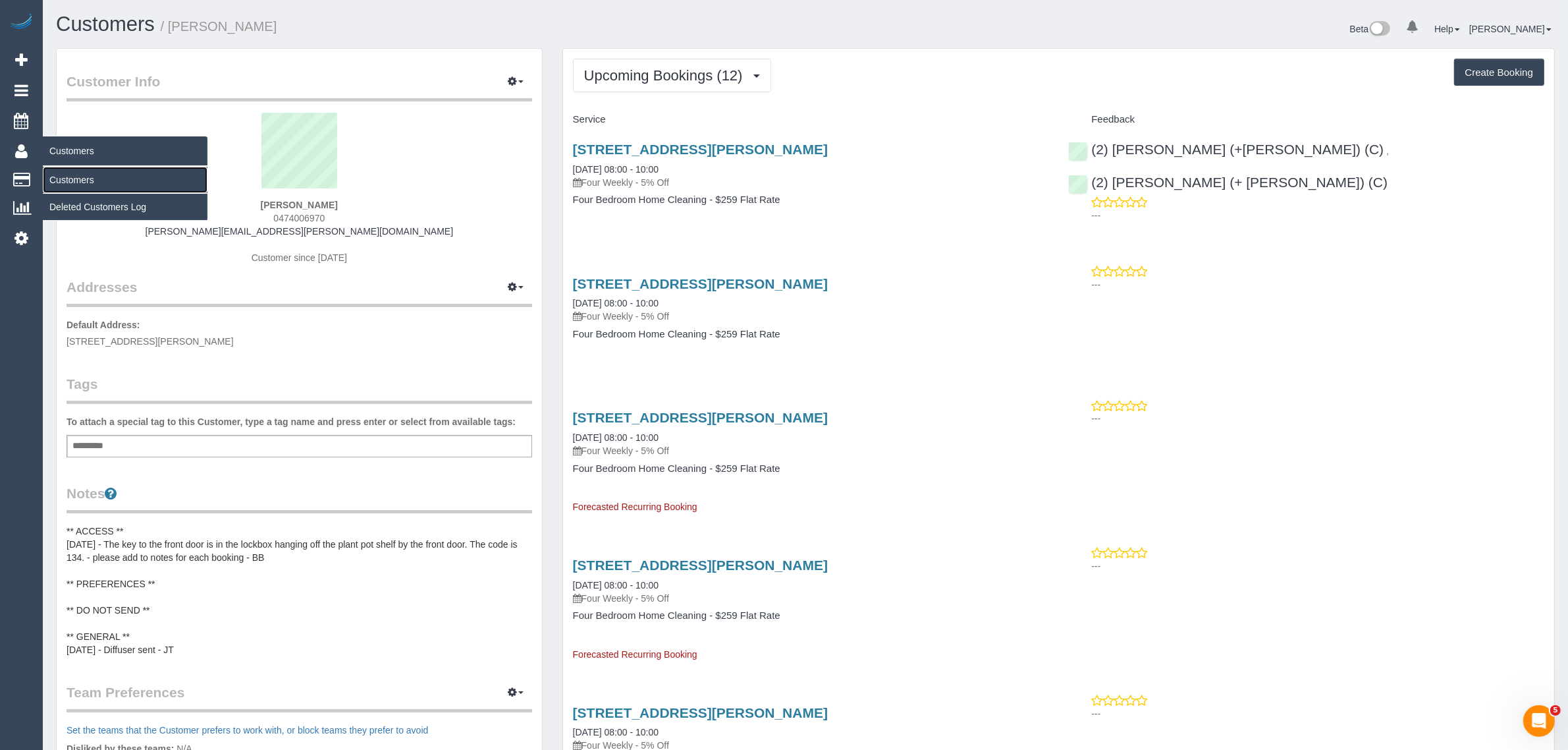
drag, startPoint x: 70, startPoint y: 170, endPoint x: 86, endPoint y: 163, distance: 17.5
click at [70, 170] on link "Customers" at bounding box center [125, 180] width 165 height 27
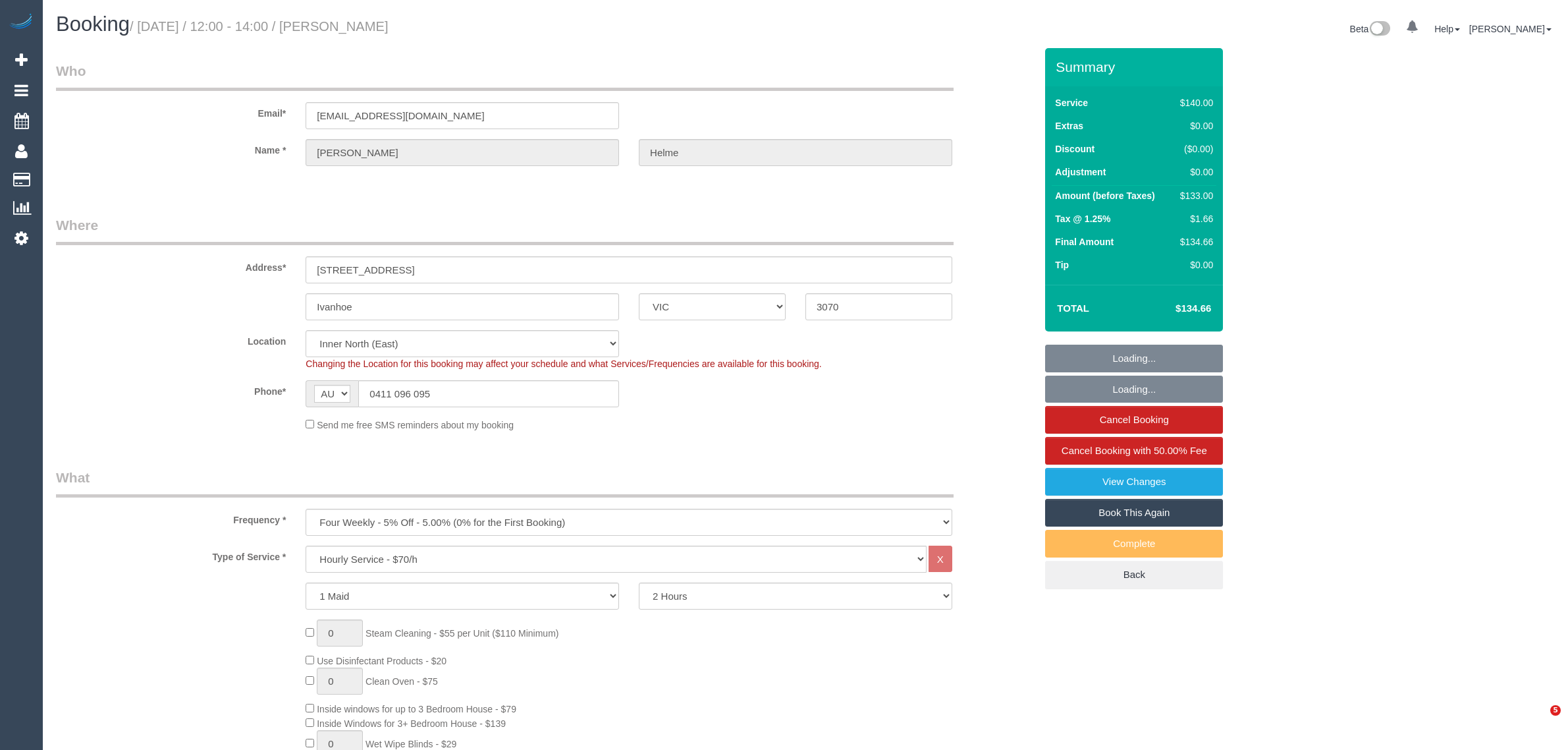
select select "VIC"
select select "string:stripe-pm_1OYcq12GScqysDRVnPYicigU"
select select "number:28"
select select "number:14"
select select "number:19"
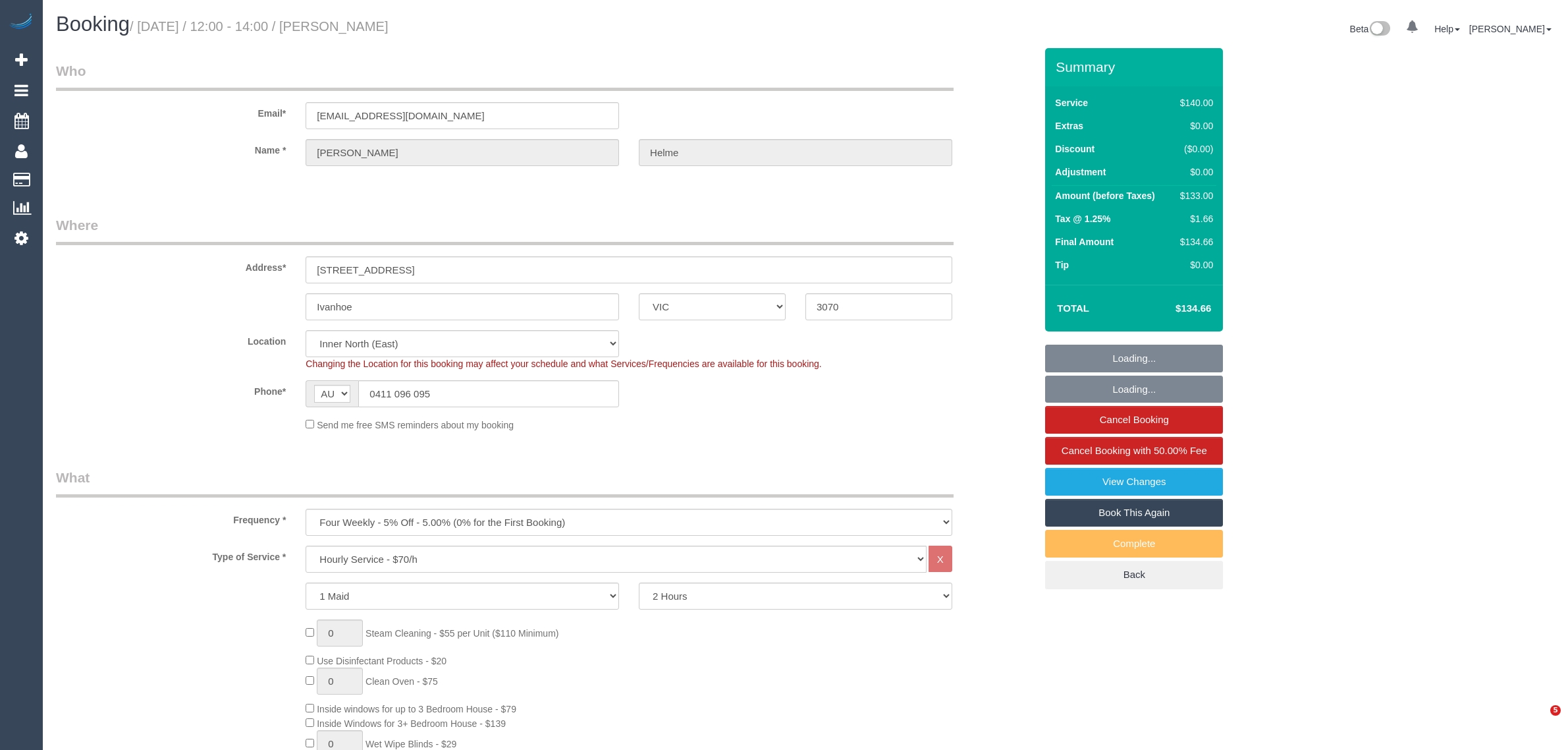
select select "number:22"
select select "number:34"
select select "number:26"
select select "object:853"
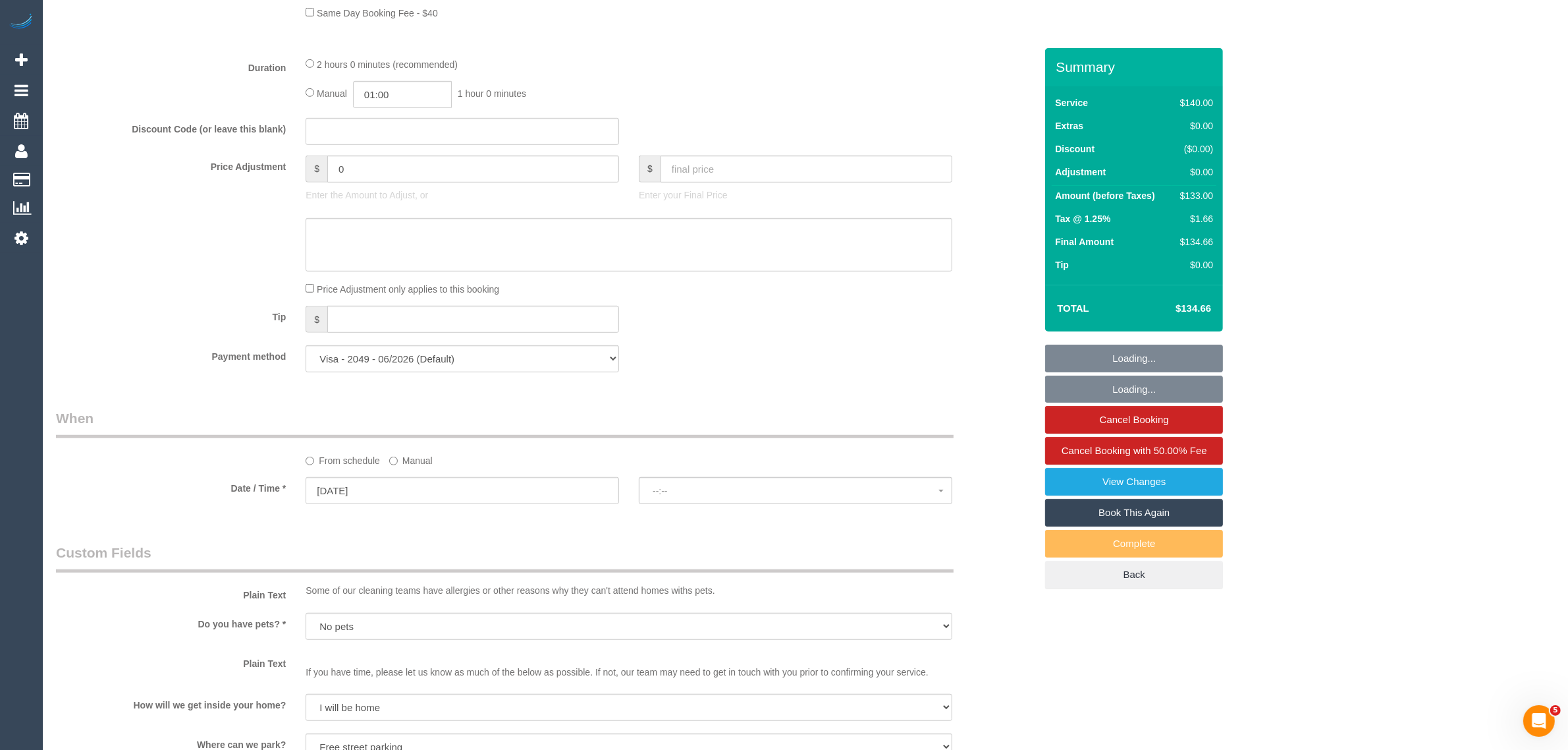
select select "spot1"
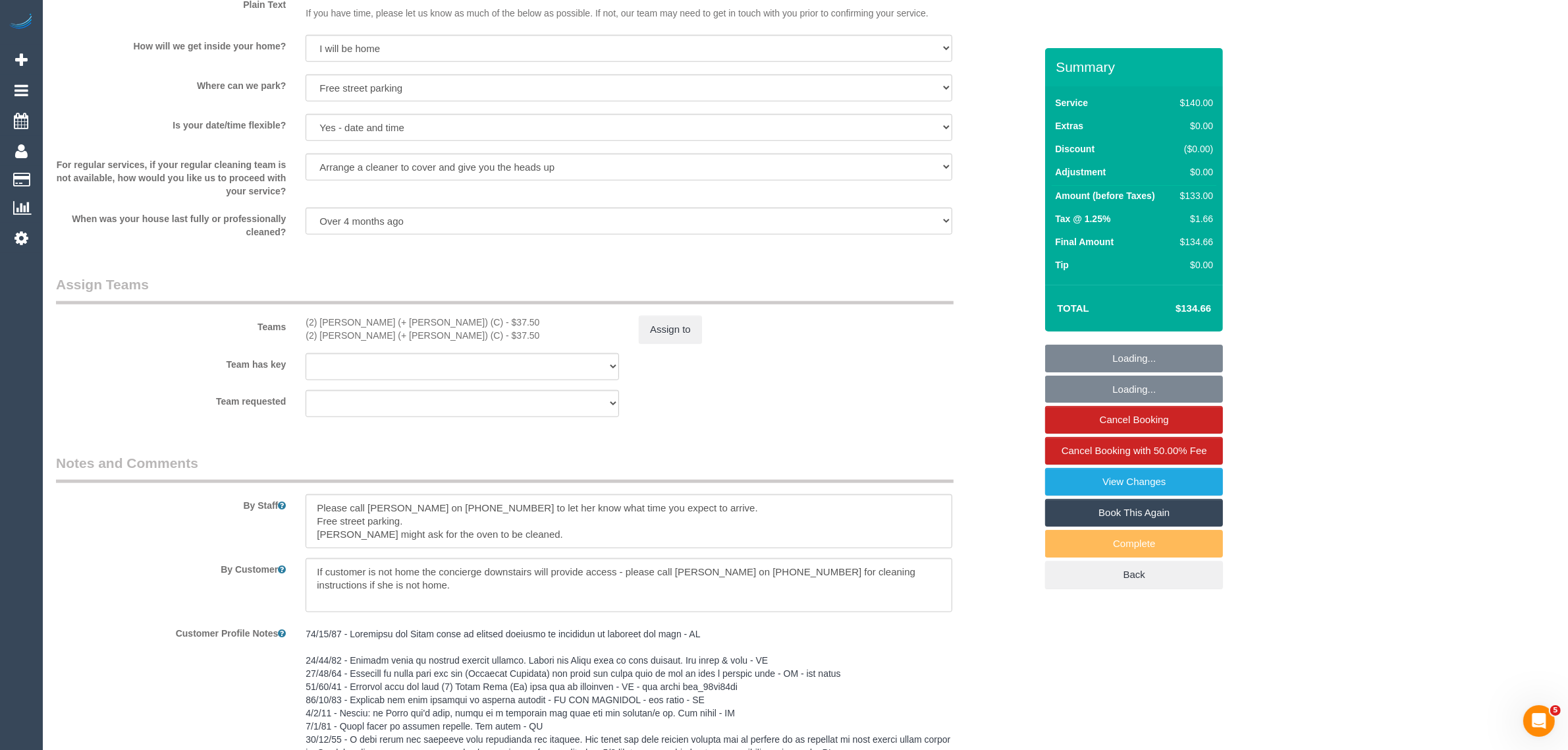
scroll to position [1317, 0]
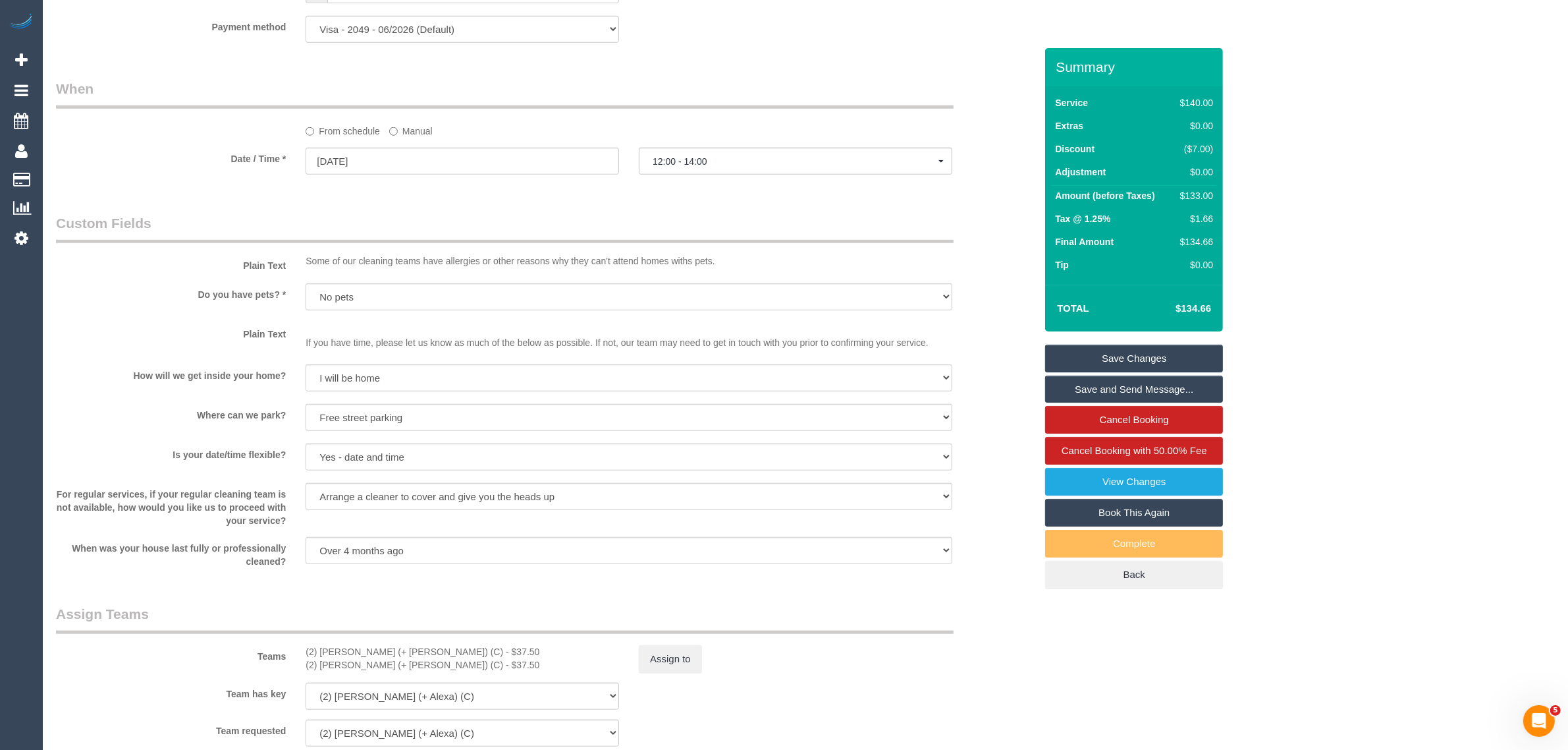
click at [418, 129] on label "Manual" at bounding box center [410, 129] width 43 height 17
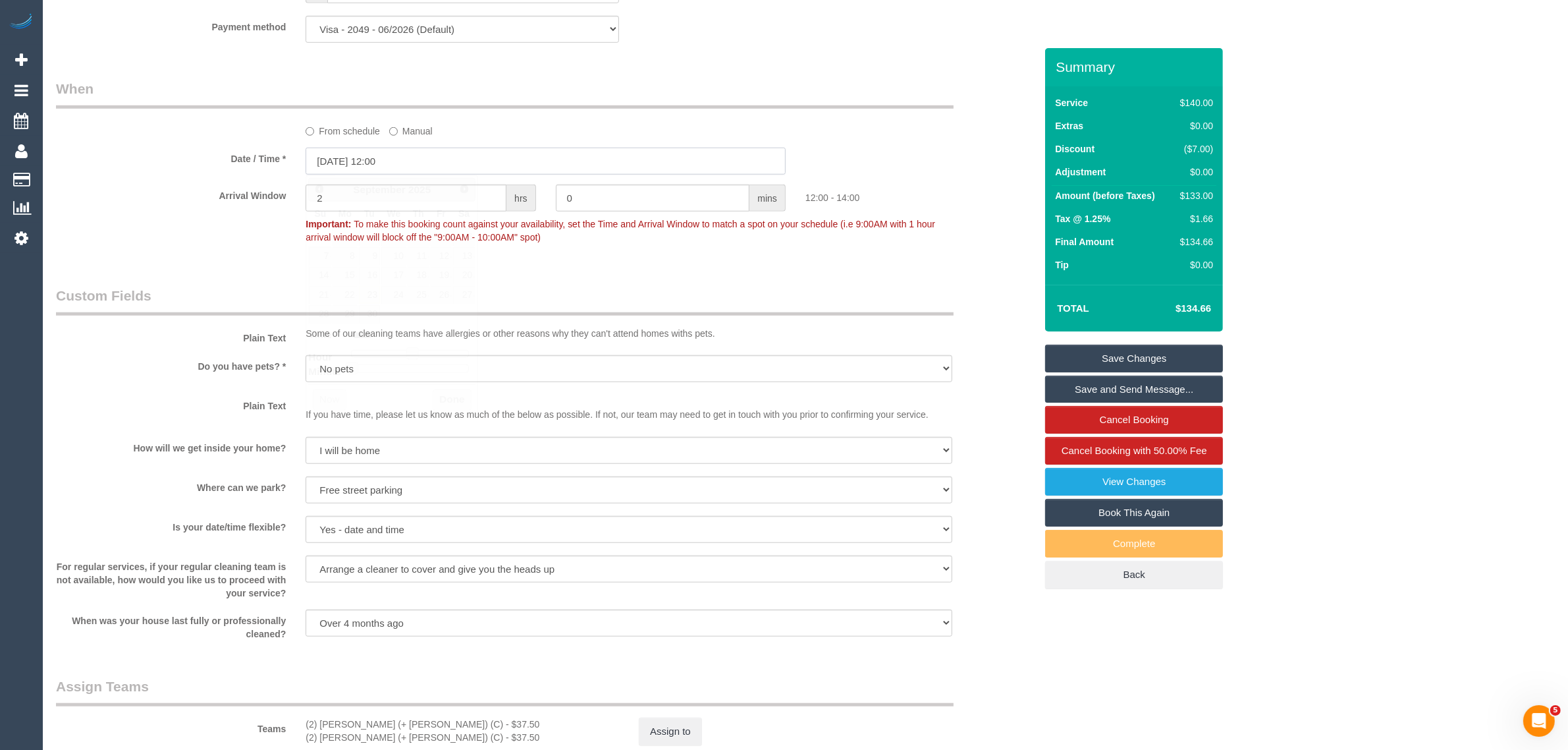
click at [456, 156] on input "[DATE] 12:00" at bounding box center [546, 161] width 480 height 27
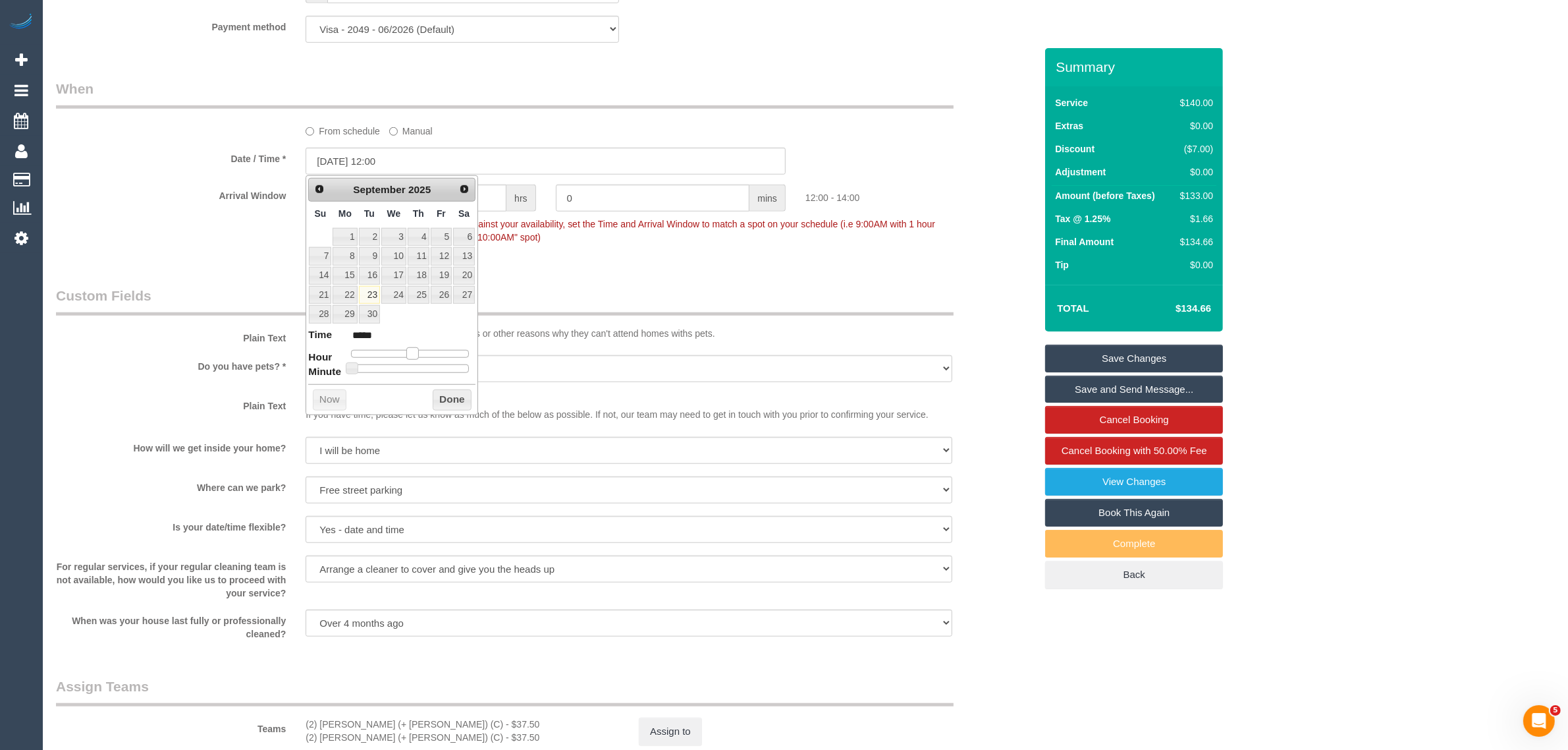
type input "[DATE] 10:00"
type input "*****"
drag, startPoint x: 410, startPoint y: 357, endPoint x: 400, endPoint y: 356, distance: 10.0
click at [400, 356] on span at bounding box center [402, 353] width 12 height 12
type input "[DATE] 10:05"
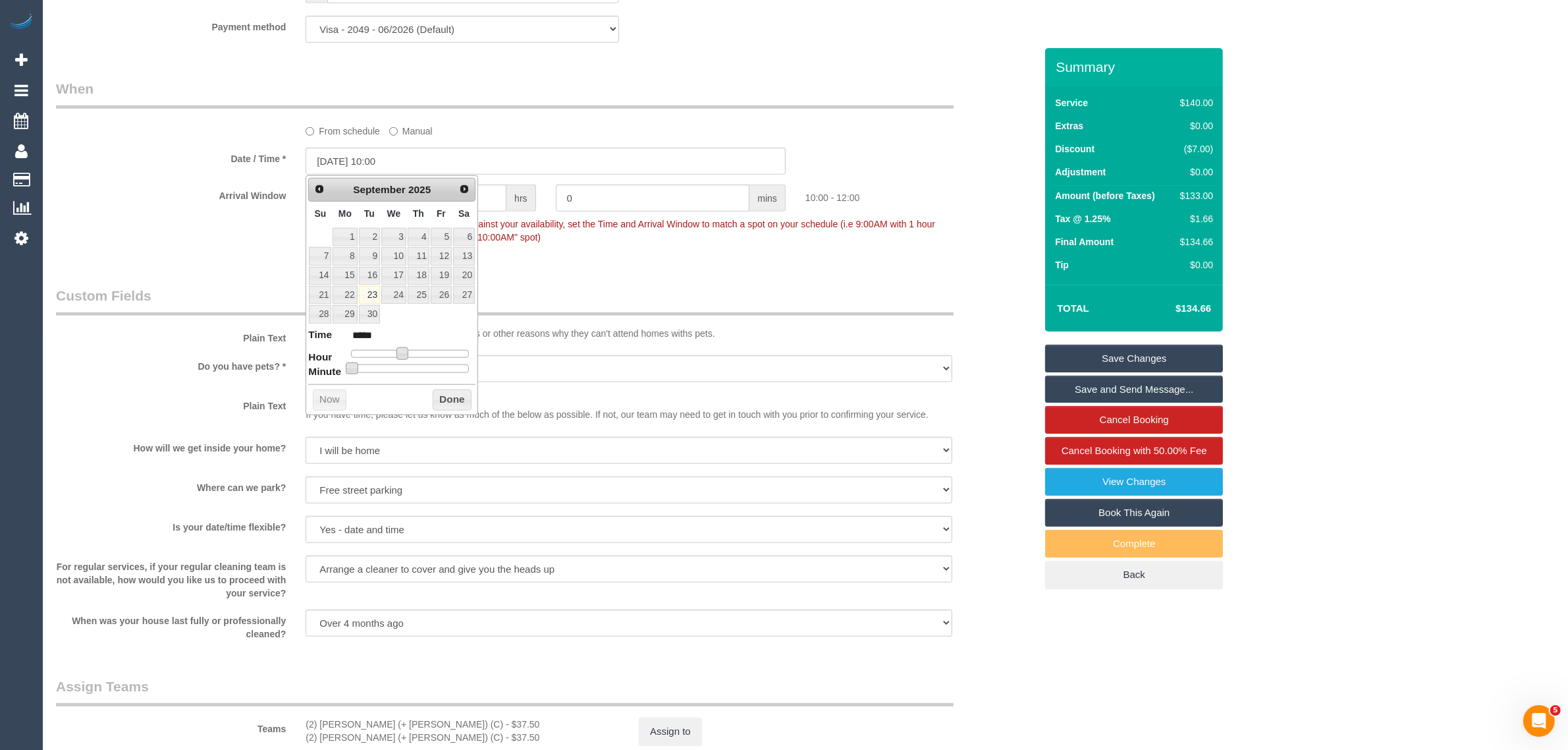
type input "*****"
type input "[DATE] 10:10"
type input "*****"
type input "[DATE] 10:15"
type input "*****"
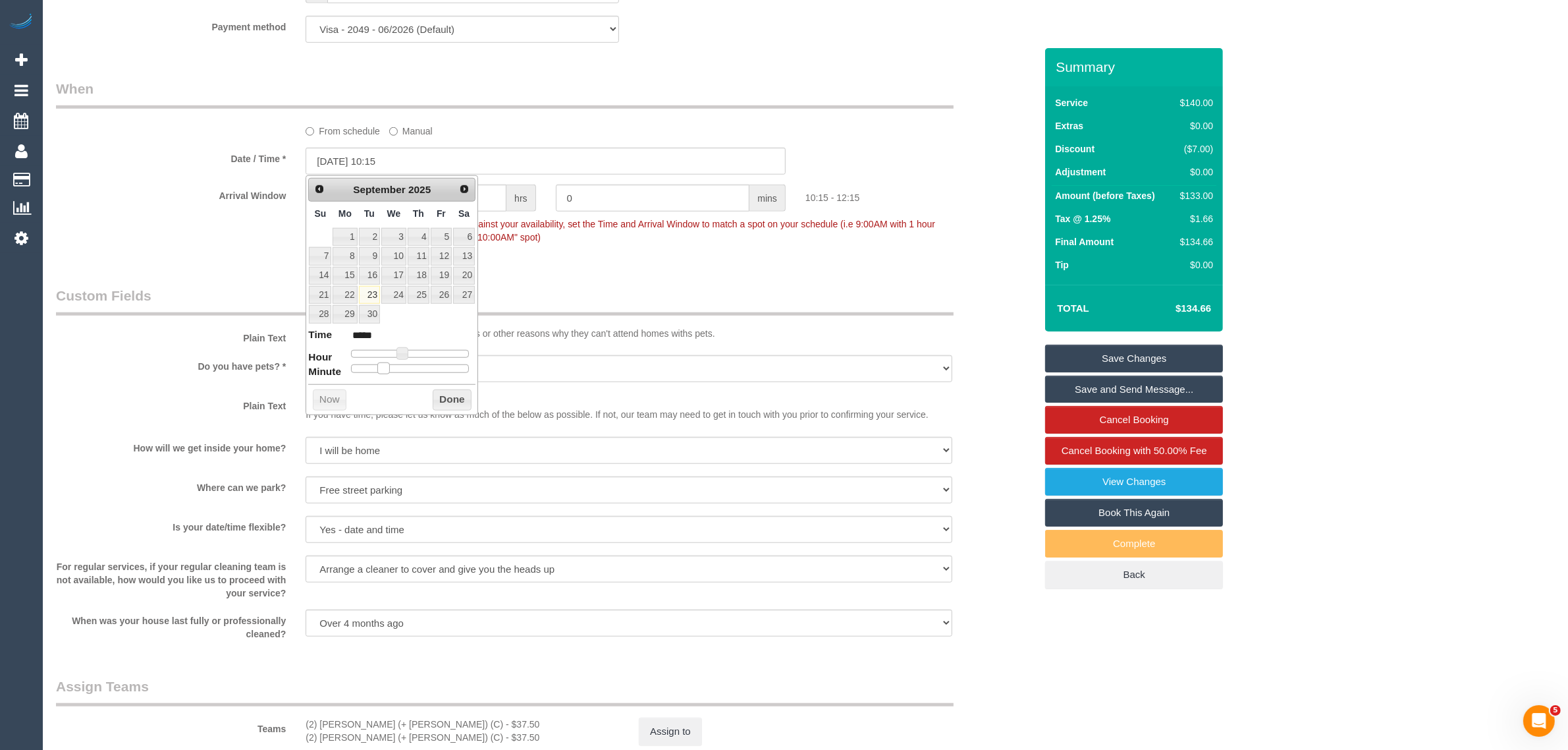
type input "[DATE] 10:20"
type input "*****"
type input "[DATE] 10:25"
type input "*****"
type input "[DATE] 10:30"
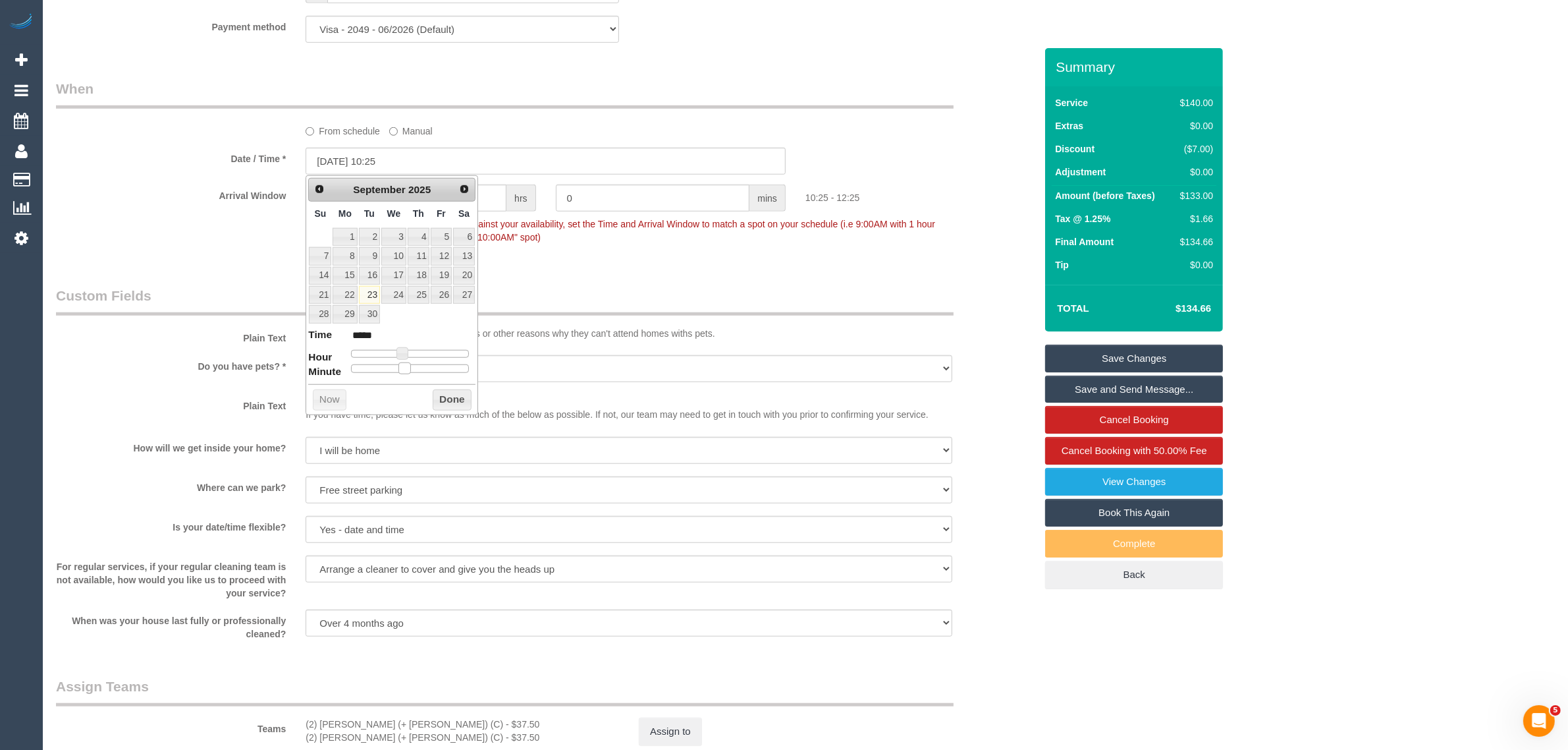
type input "*****"
drag, startPoint x: 352, startPoint y: 370, endPoint x: 415, endPoint y: 373, distance: 63.1
click at [415, 373] on span at bounding box center [415, 368] width 12 height 12
click at [442, 402] on button "Done" at bounding box center [452, 399] width 39 height 21
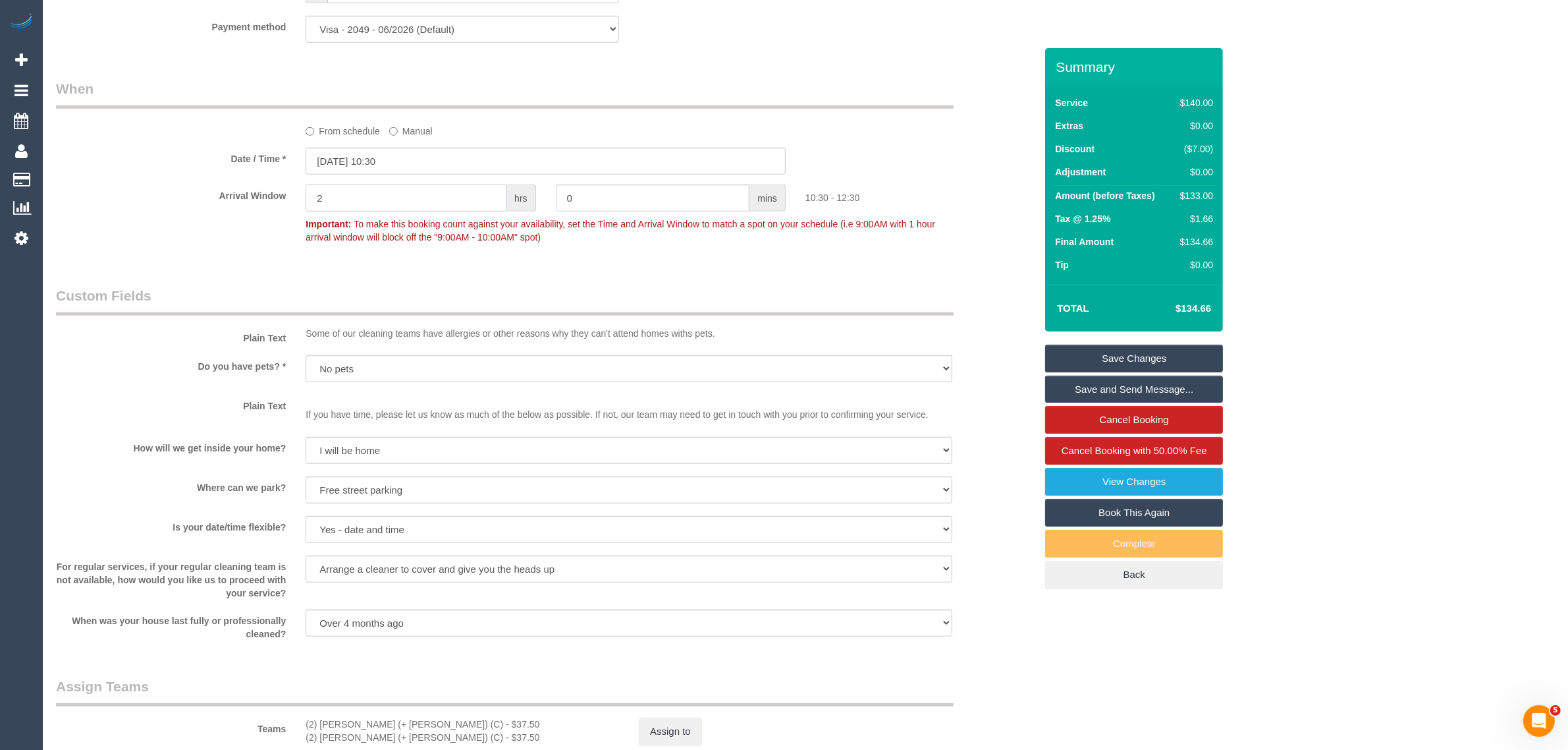
click at [434, 202] on input "2" at bounding box center [406, 197] width 201 height 27
type input "0"
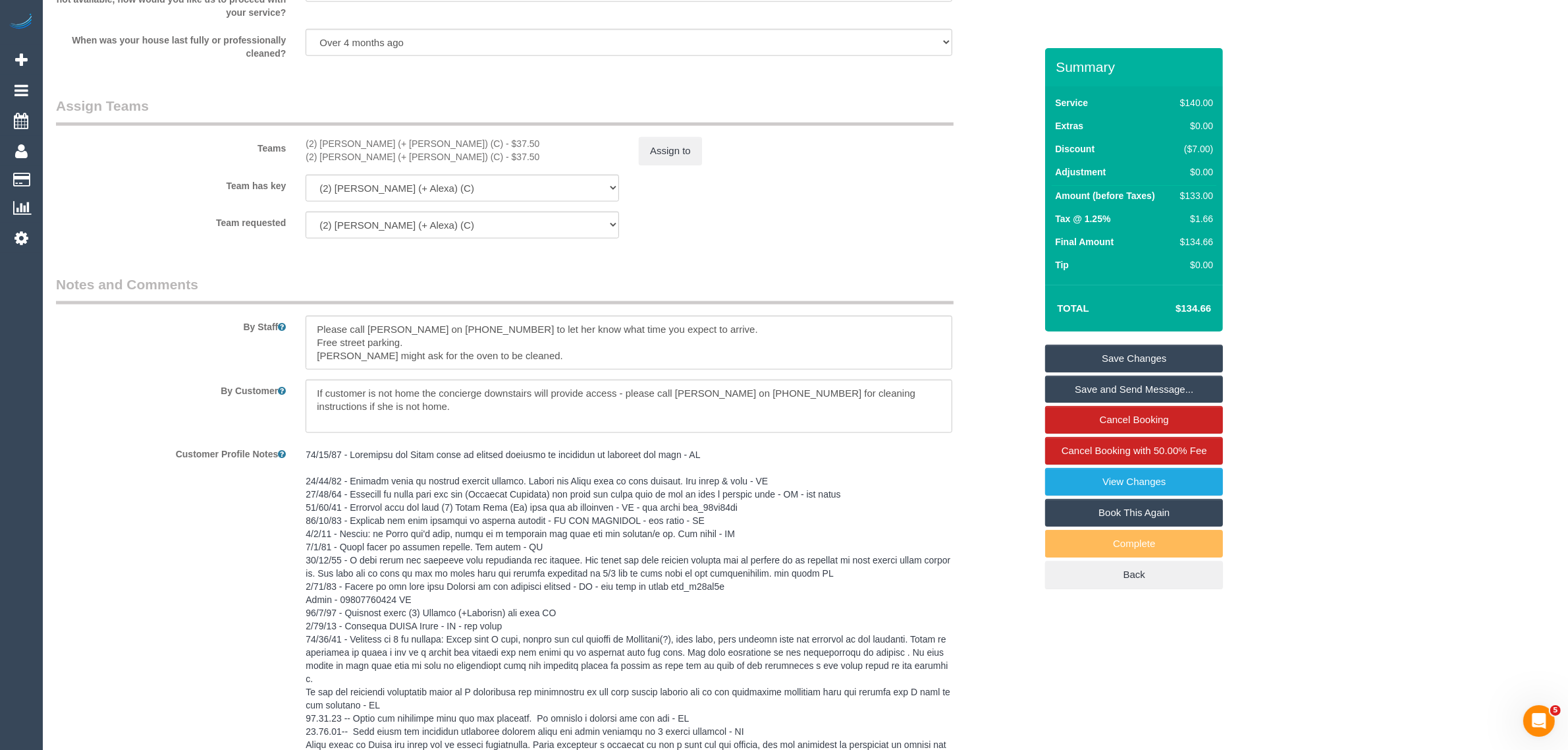
scroll to position [2087, 0]
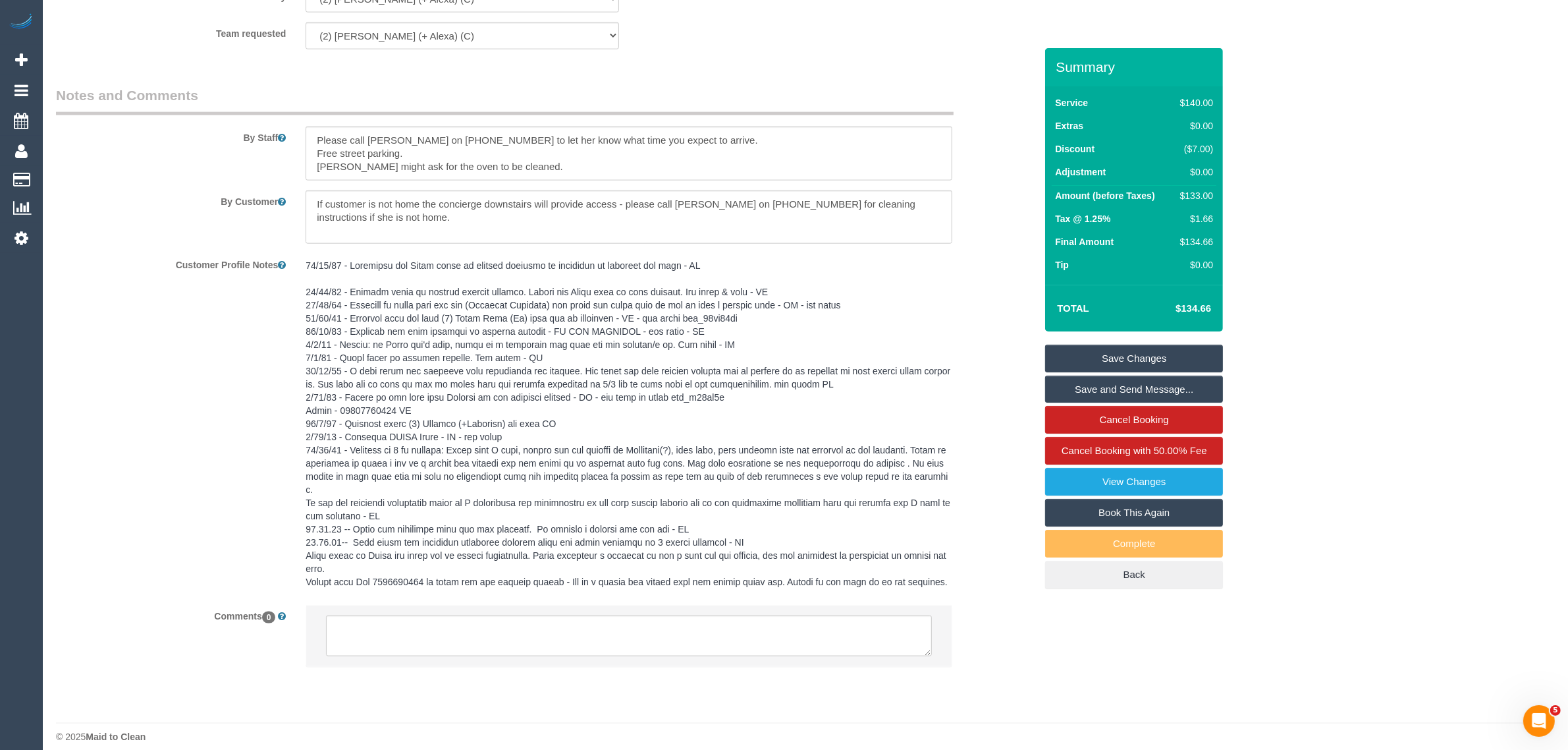
type input "30"
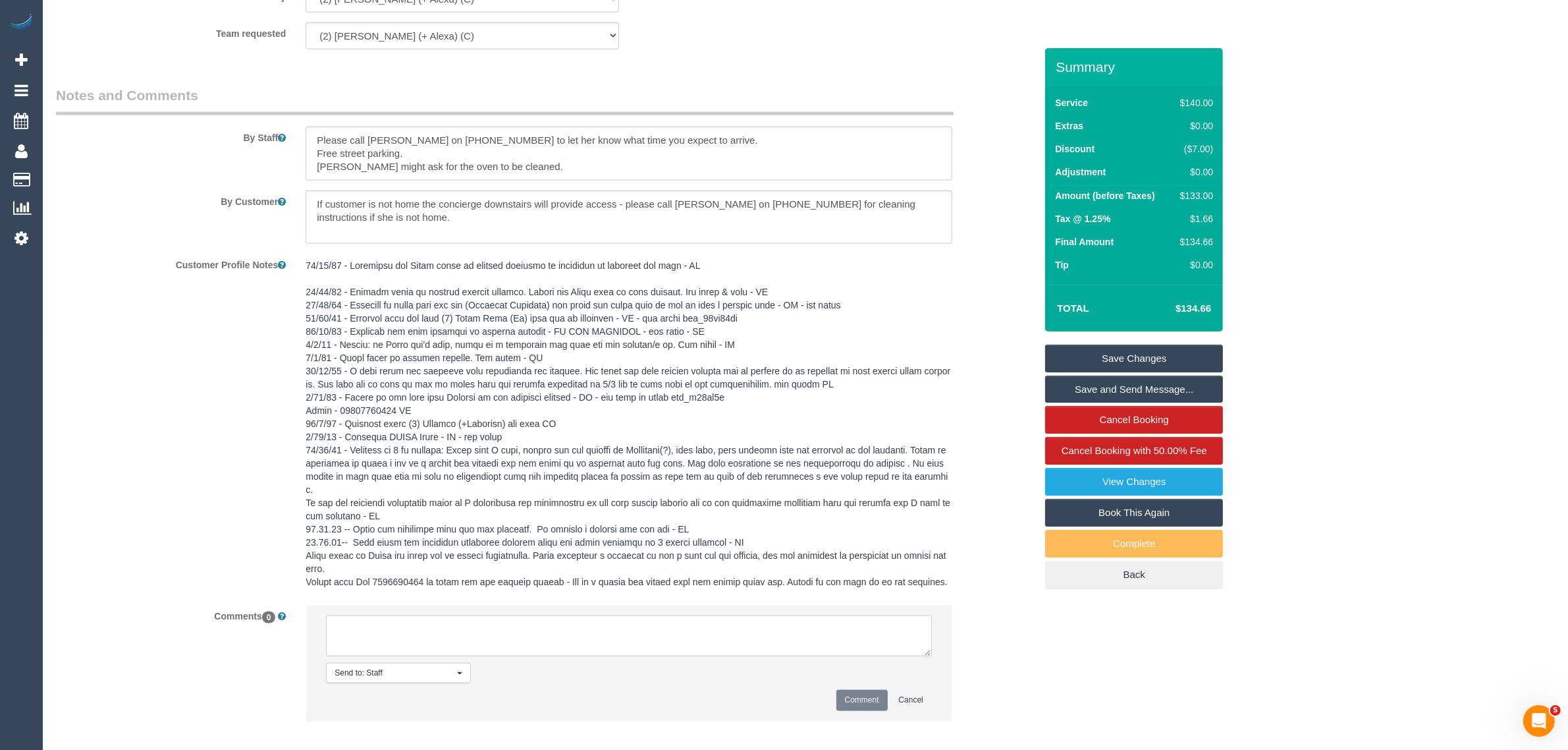
click at [510, 635] on textarea at bounding box center [629, 636] width 606 height 41
type textarea "customer agree to 10:30 - 11AM AW via txt - kA"
click at [874, 690] on button "Comment" at bounding box center [862, 700] width 51 height 21
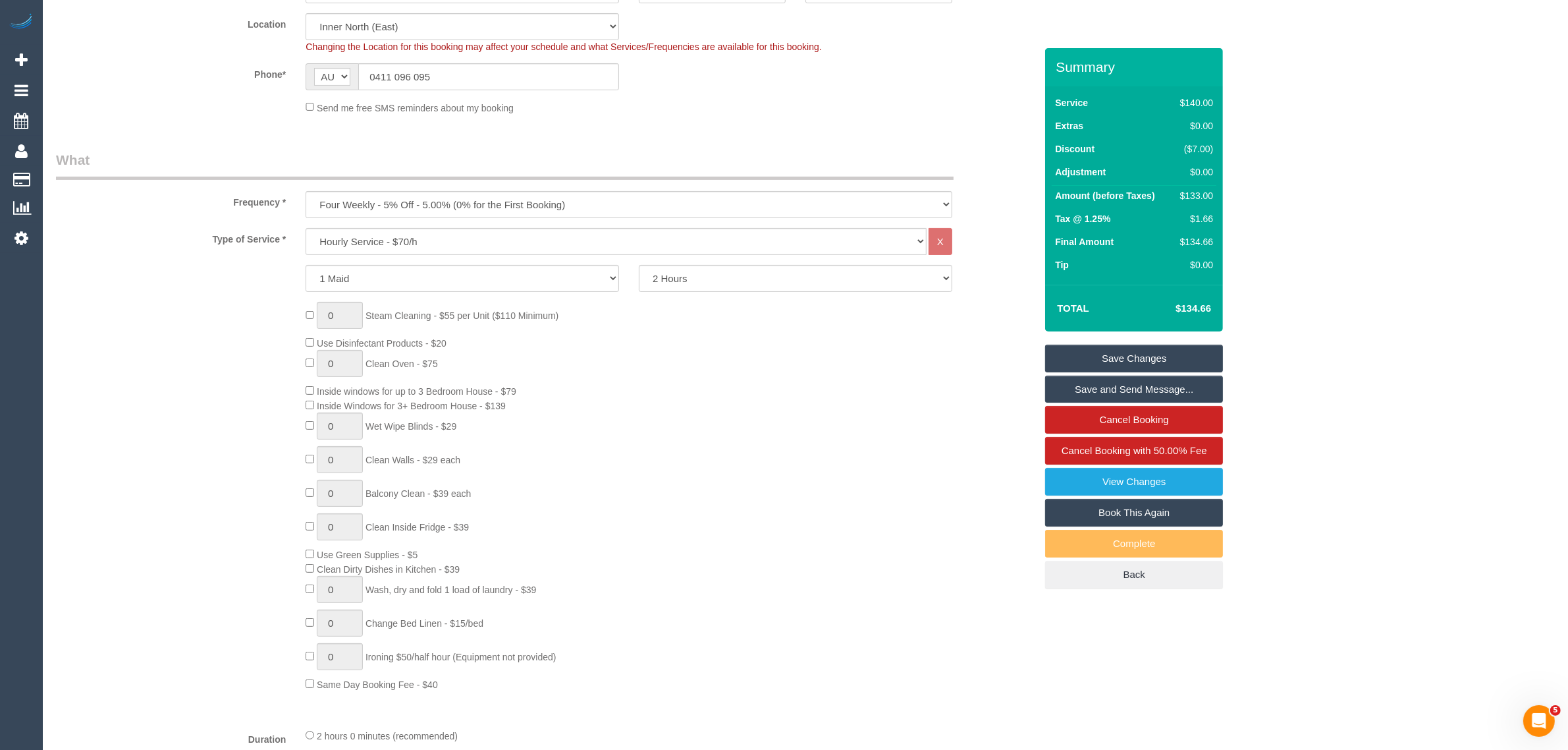
scroll to position [0, 0]
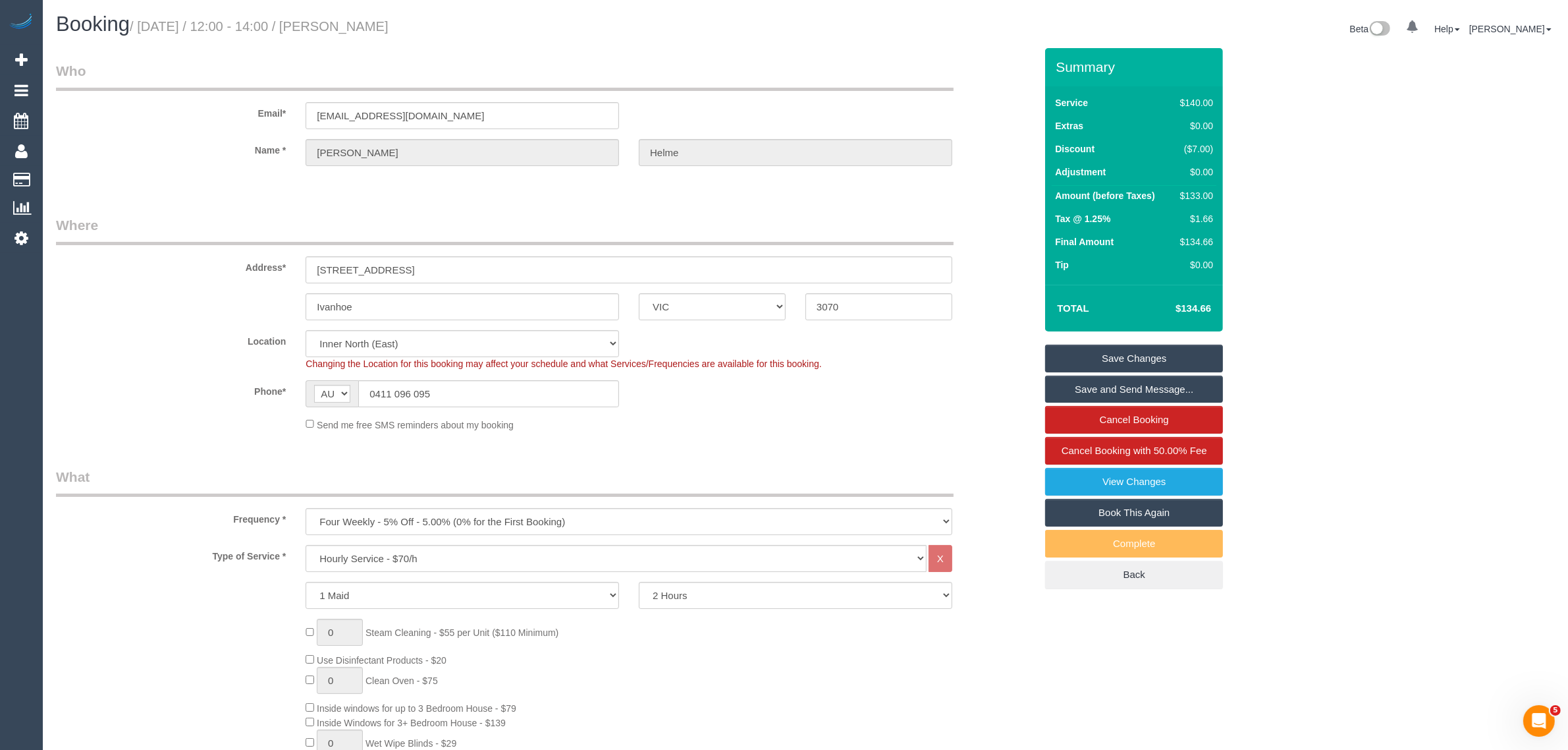
click at [1103, 363] on link "Save Changes" at bounding box center [1134, 358] width 177 height 27
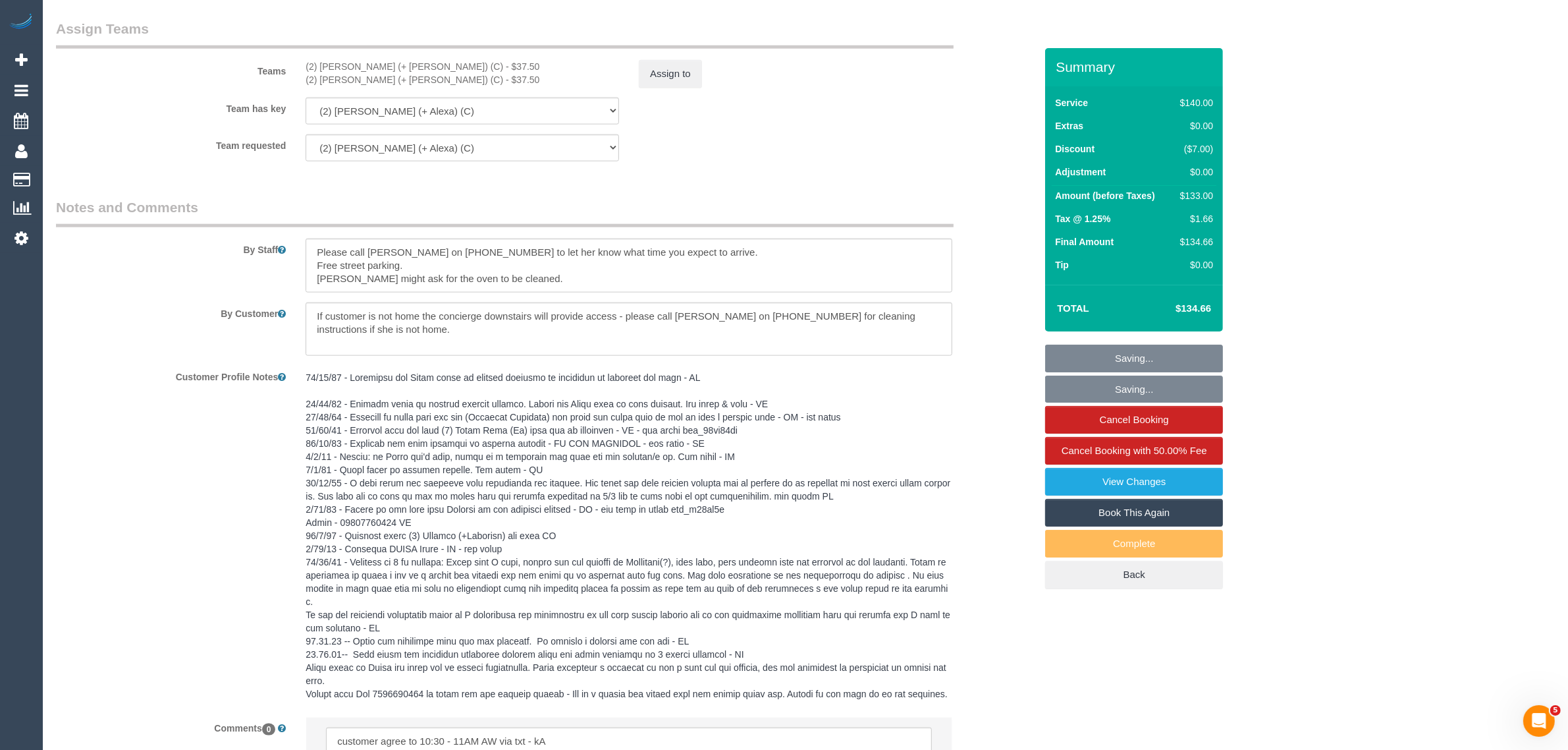
scroll to position [1977, 0]
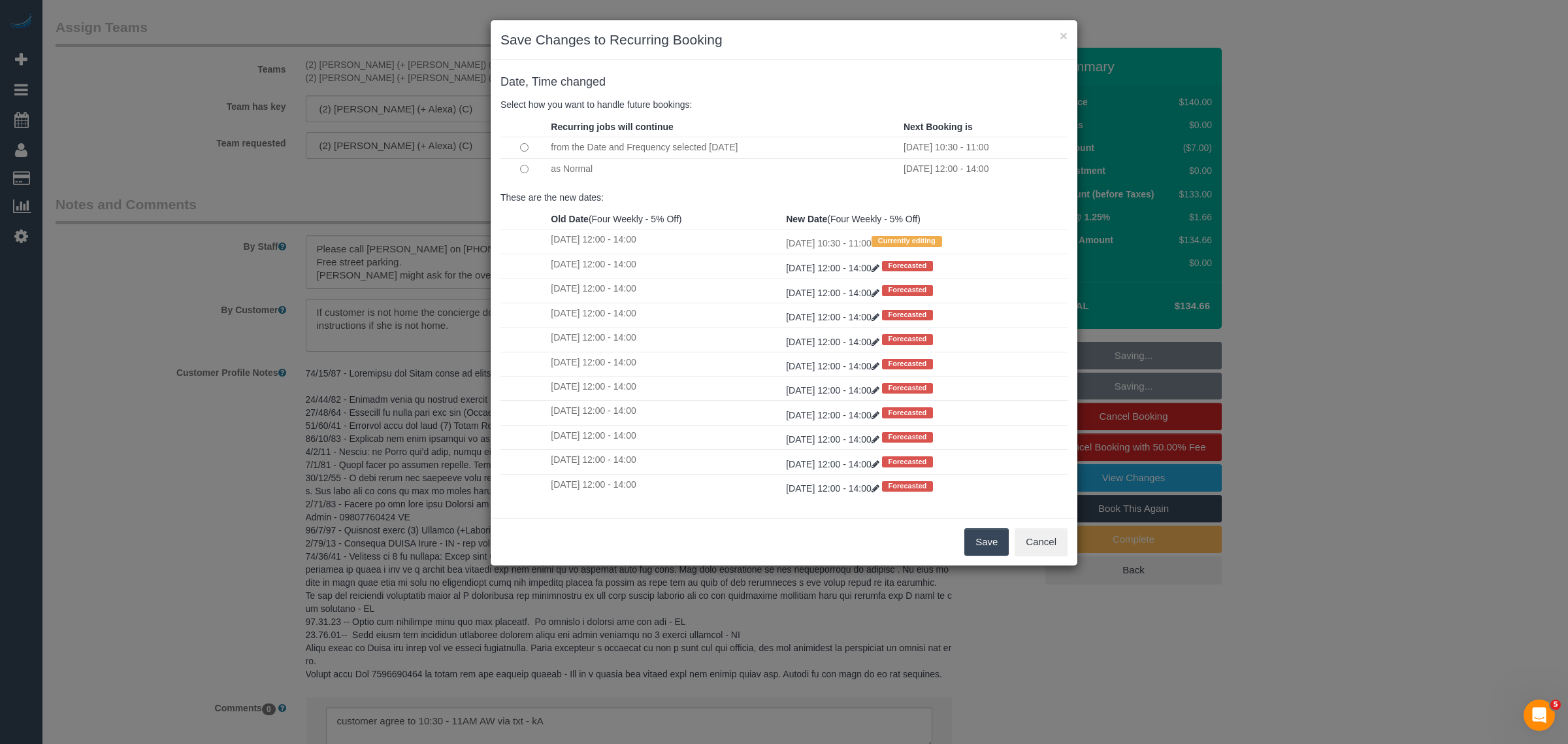
click at [981, 542] on button "Save" at bounding box center [986, 542] width 44 height 27
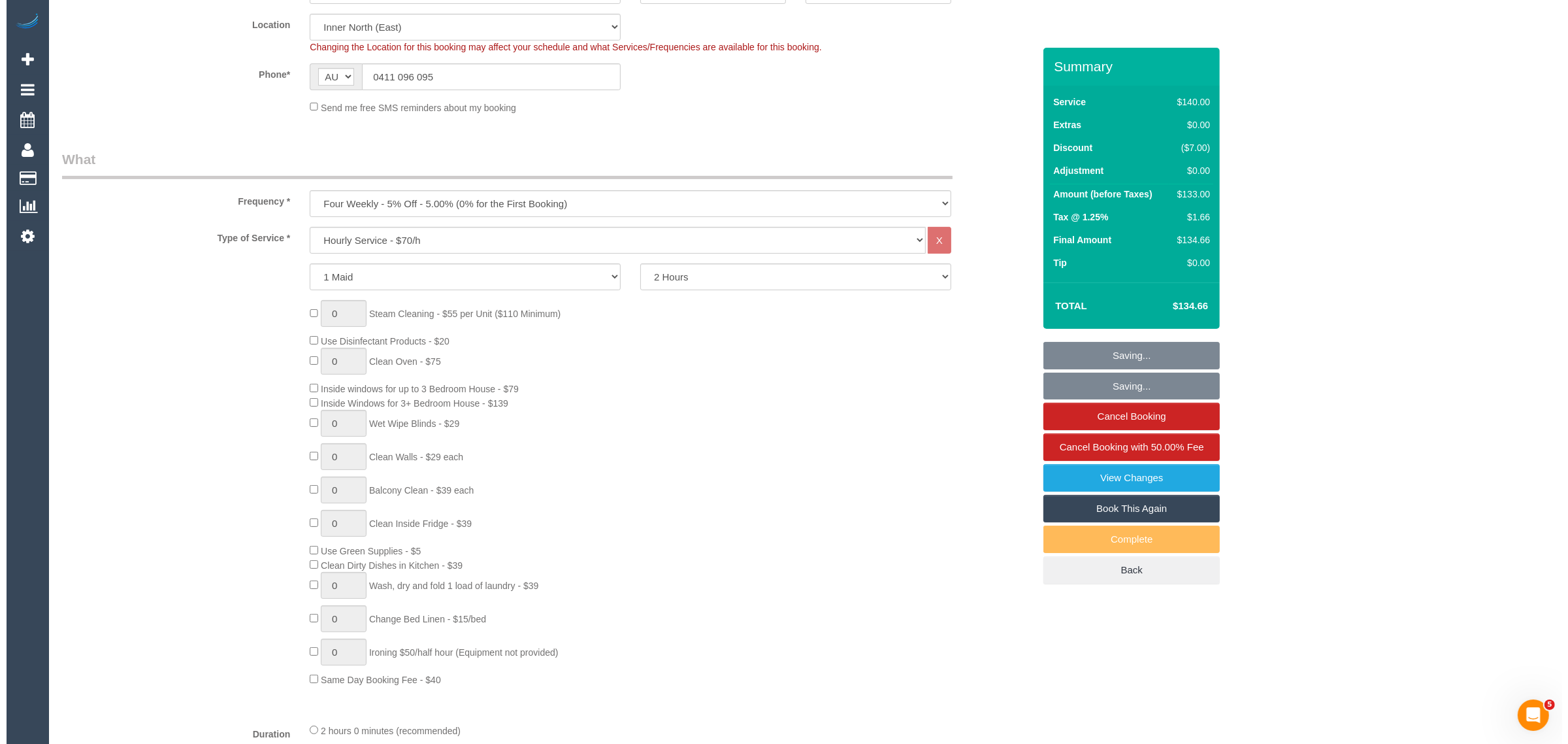
scroll to position [0, 0]
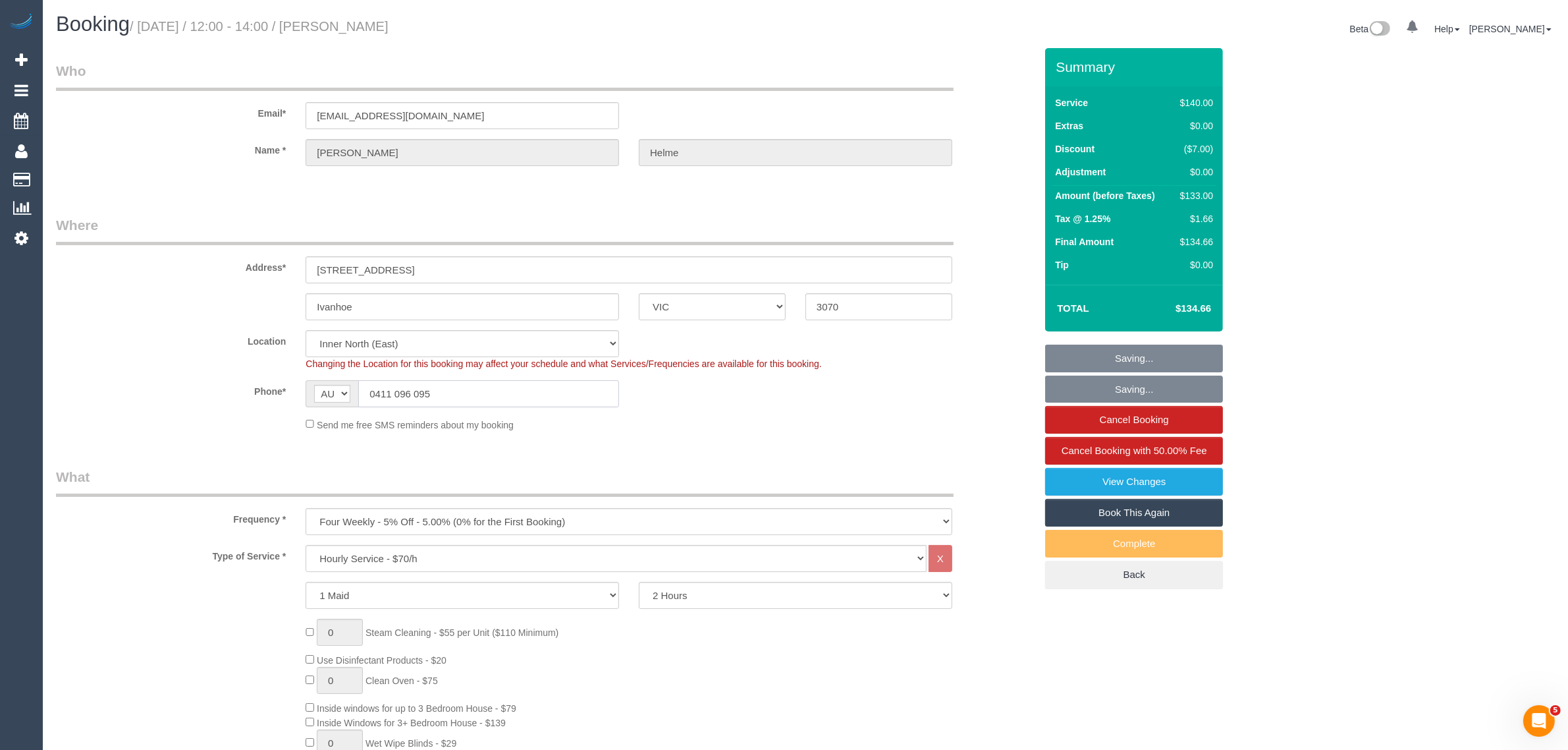
click at [475, 392] on input "0411 096 095" at bounding box center [488, 393] width 260 height 27
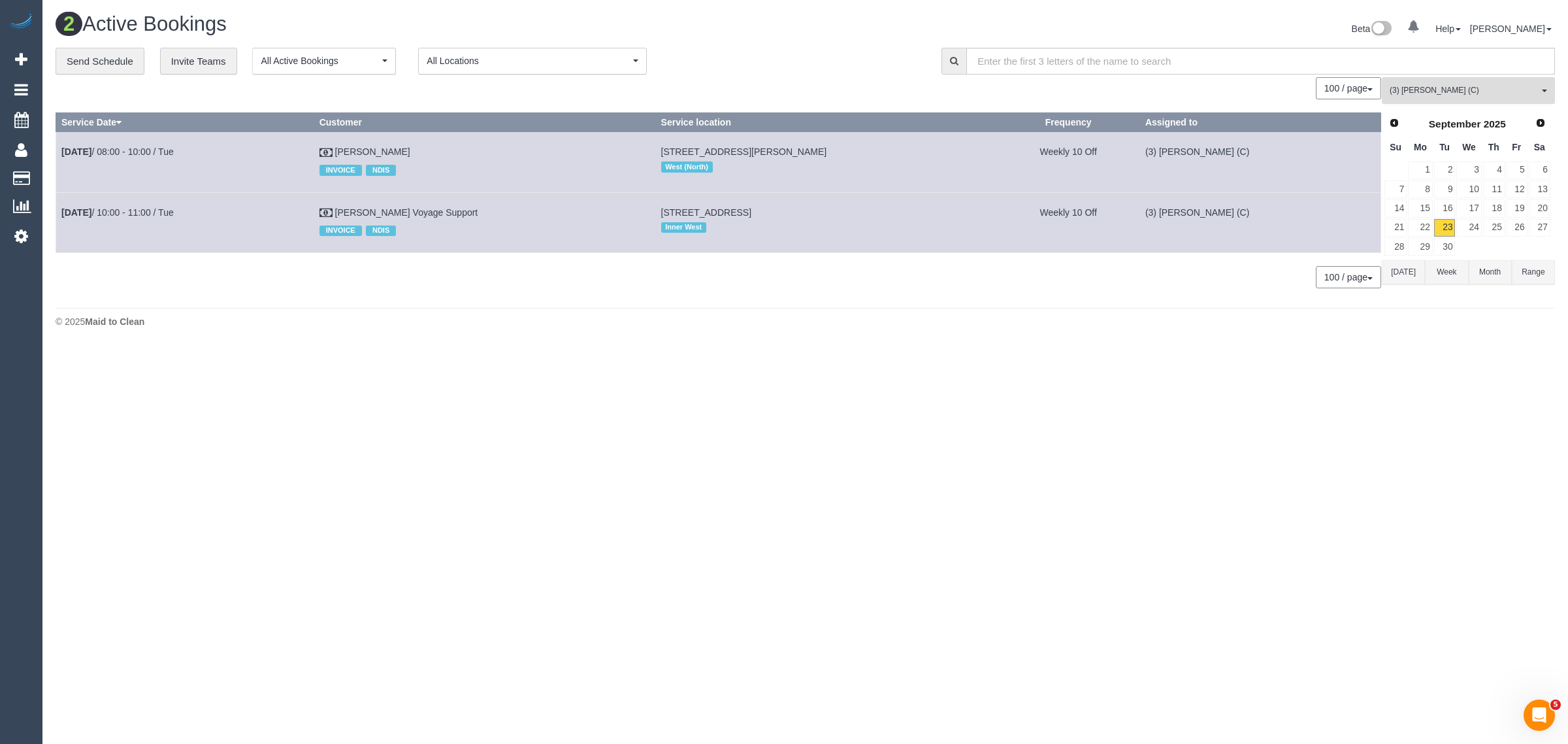
click at [1462, 95] on span "(3) John Maldeniya (C)" at bounding box center [1464, 91] width 149 height 12
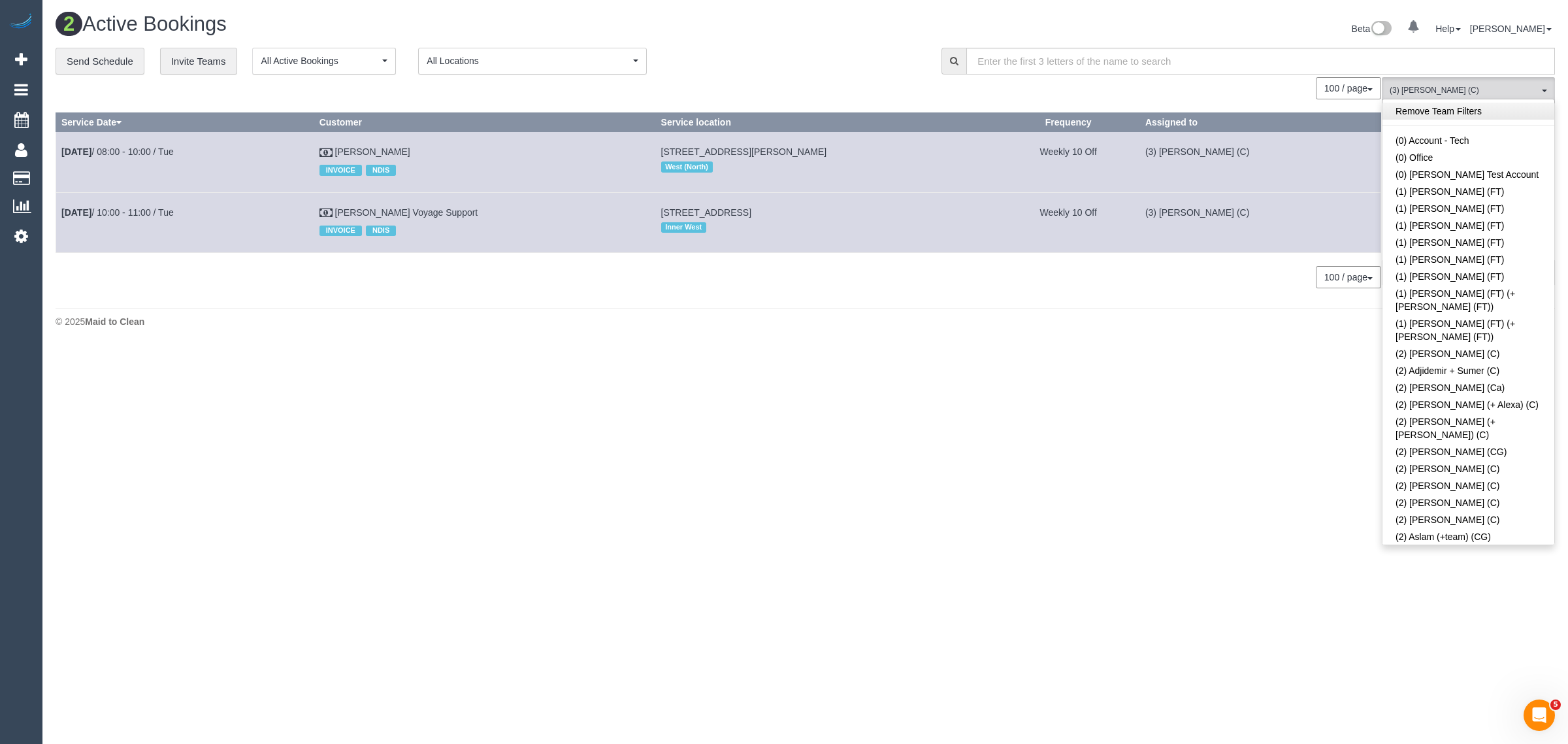
click at [1460, 116] on link "Remove Team Filters" at bounding box center [1468, 111] width 172 height 17
click at [850, 91] on div "100 / page 10 / page 20 / page 30 / page 40 / page 50 / page 100 / page" at bounding box center [718, 88] width 1325 height 22
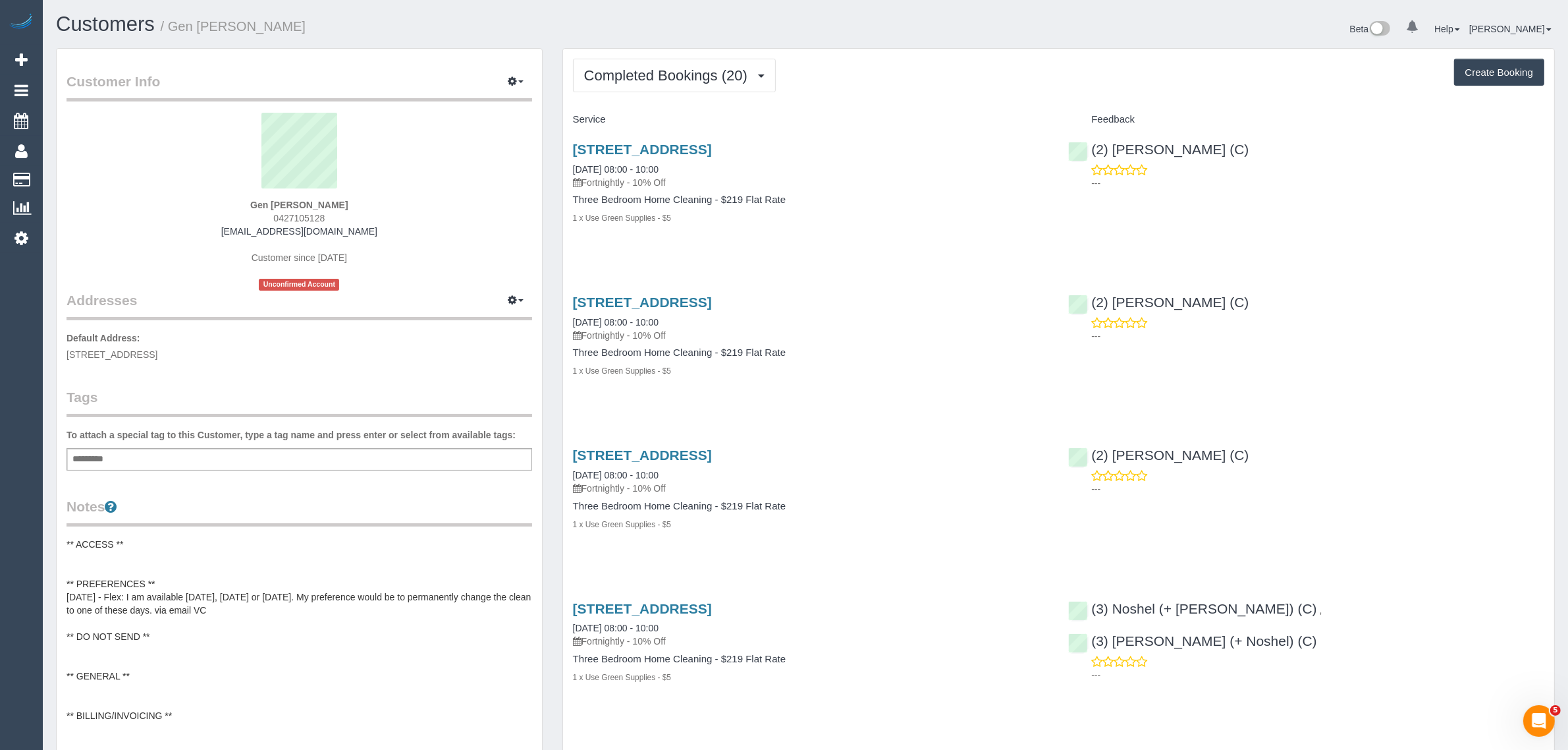
click at [297, 217] on span "0427105128" at bounding box center [299, 218] width 51 height 11
copy span "0427105128"
click at [13, 232] on link "Settings" at bounding box center [22, 237] width 43 height 31
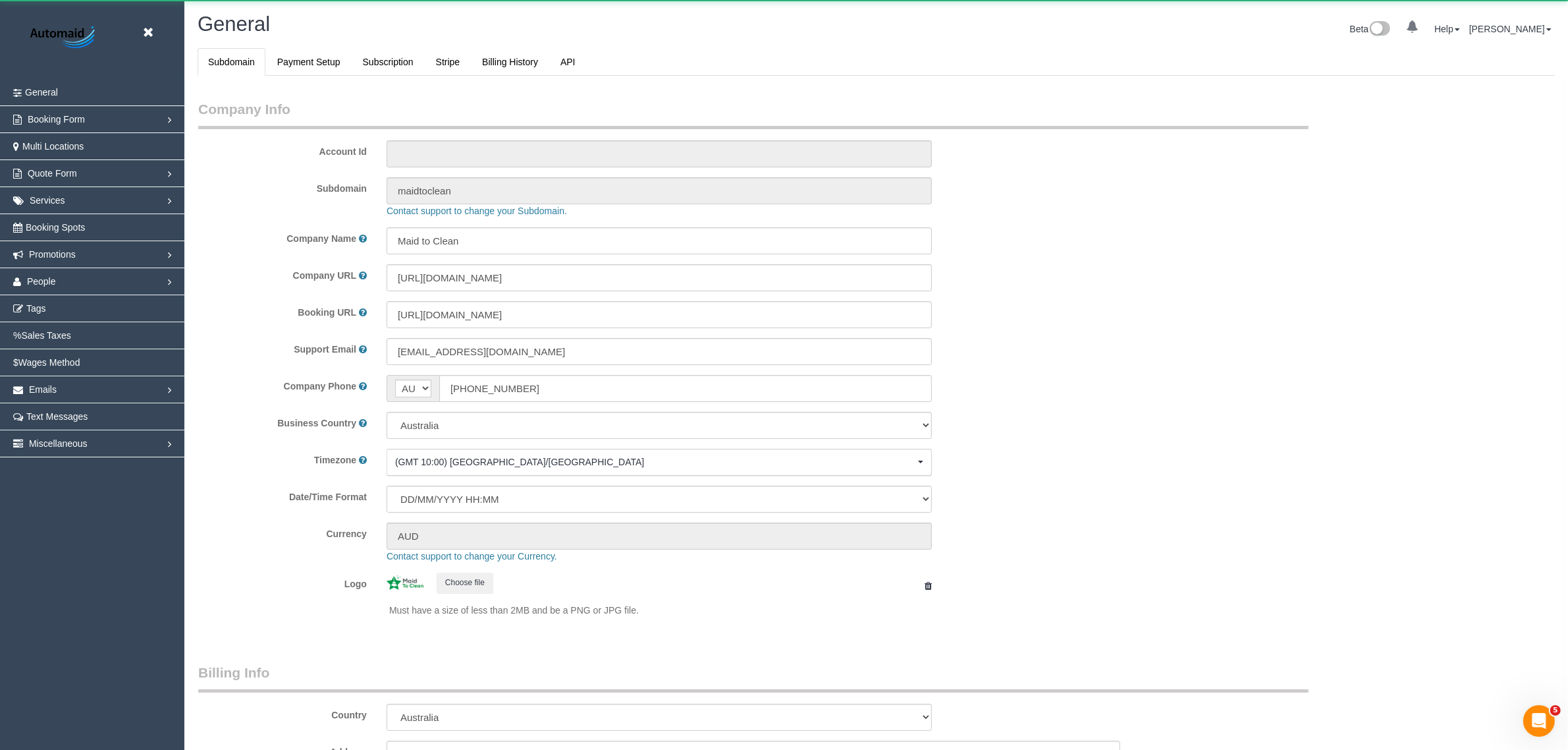
select select "string:AU"
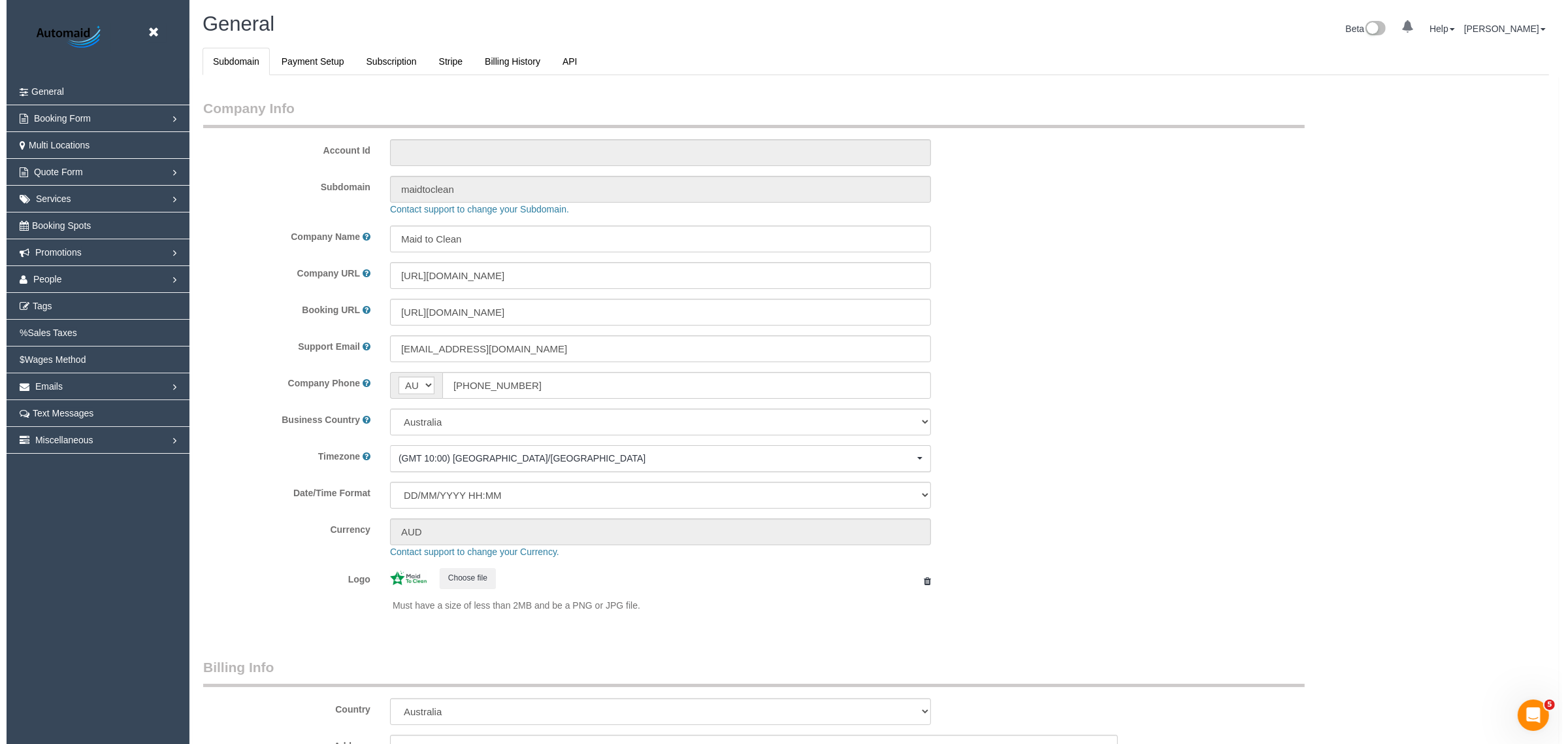
scroll to position [2949, 1556]
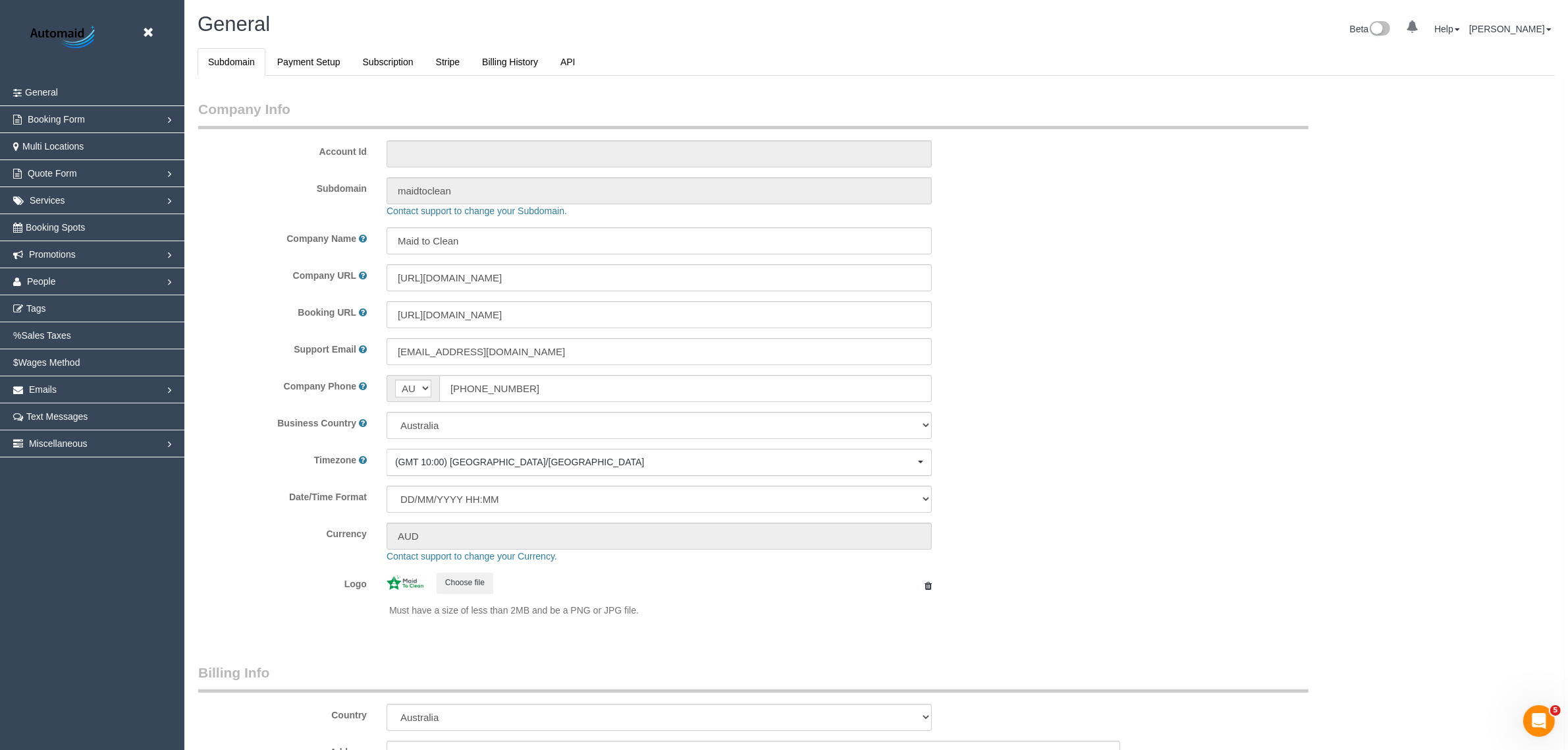
select select "1"
click at [87, 281] on link "People" at bounding box center [92, 281] width 184 height 27
click at [97, 304] on link "Teams" at bounding box center [92, 309] width 184 height 27
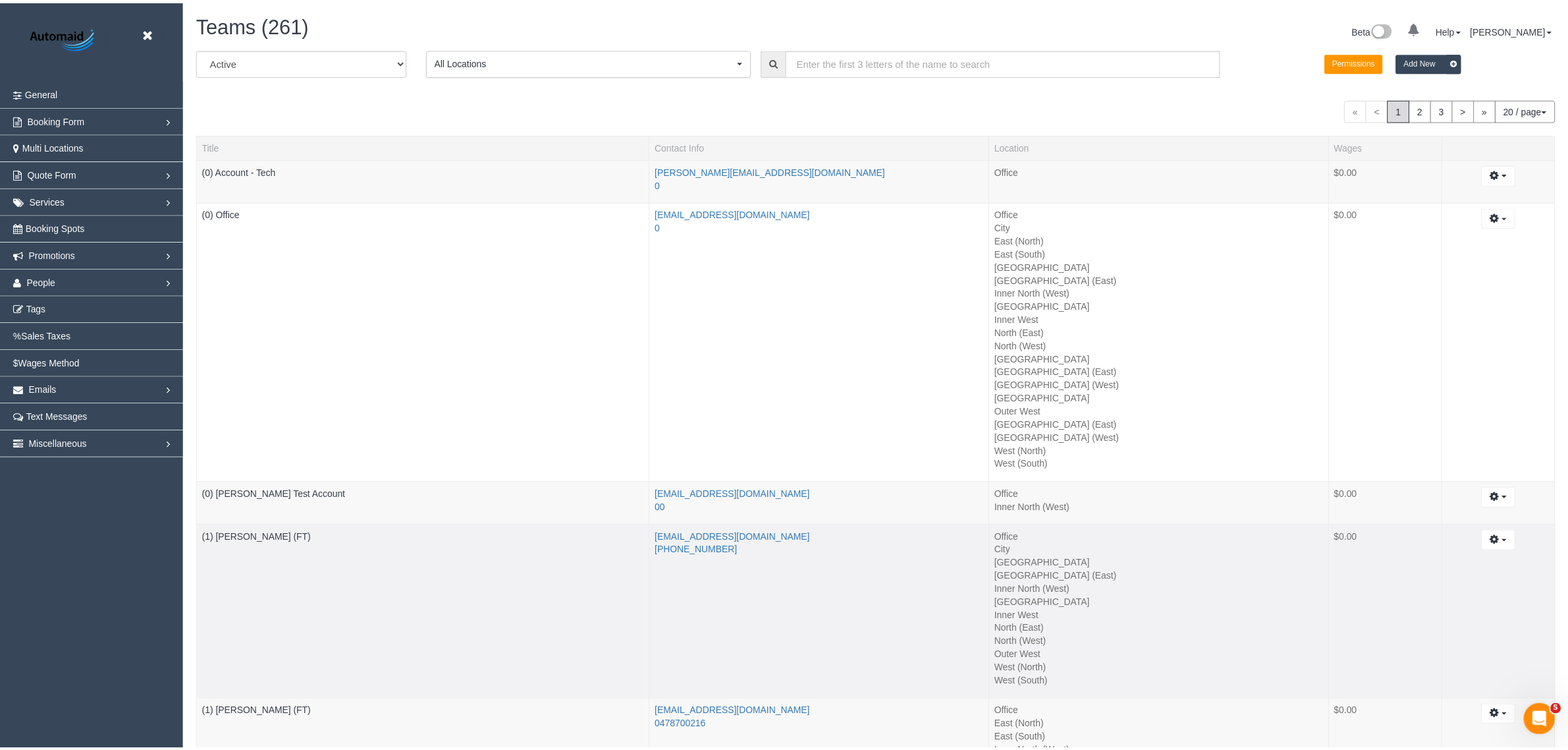
scroll to position [3017, 1568]
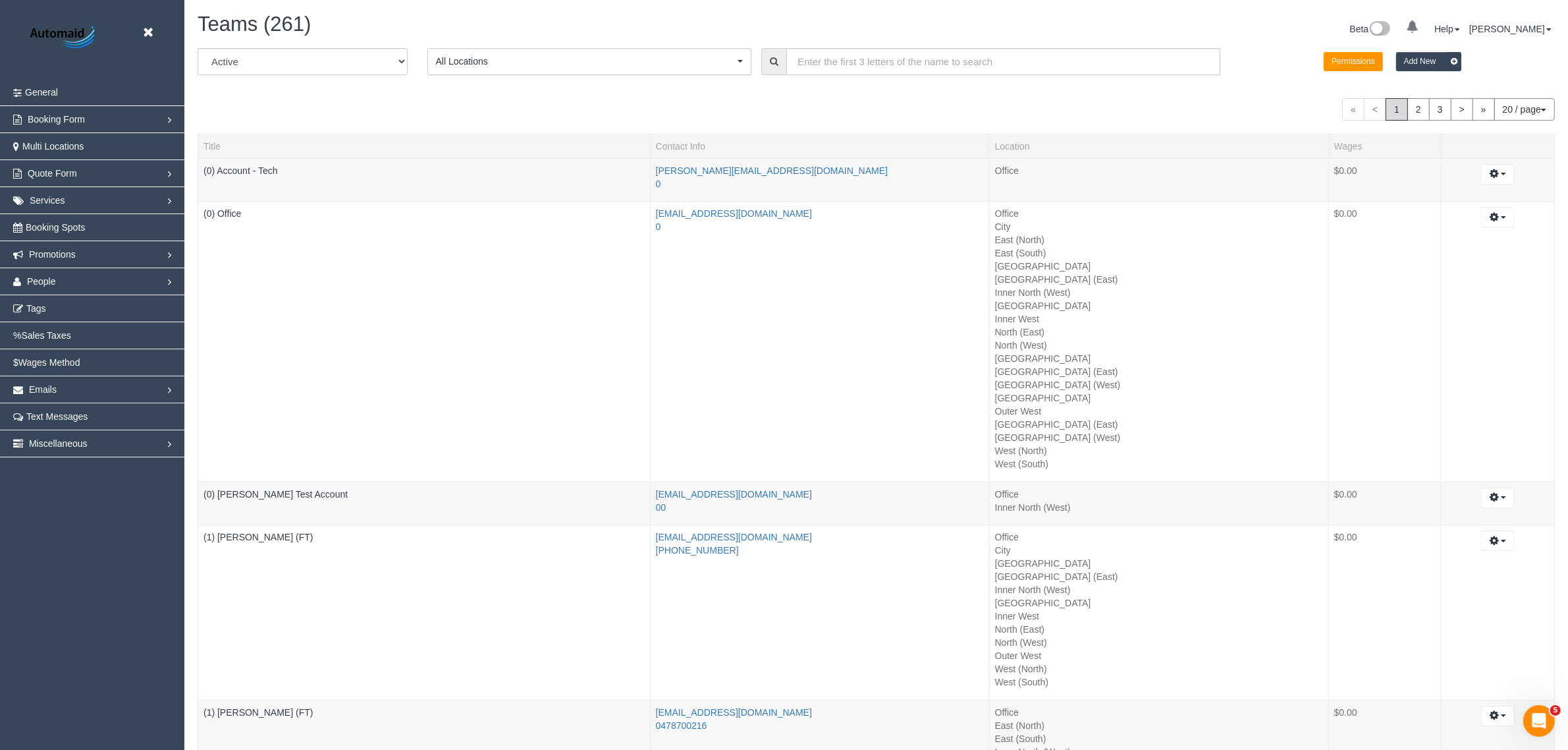
drag, startPoint x: 106, startPoint y: 630, endPoint x: 143, endPoint y: 630, distance: 37.0
